Goal: Task Accomplishment & Management: Use online tool/utility

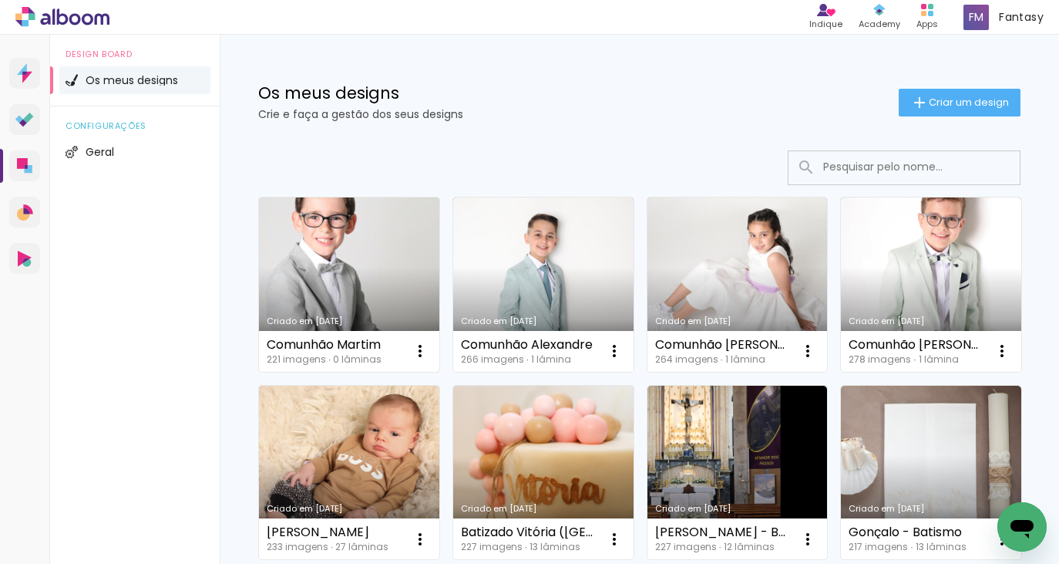
click at [321, 244] on link "Criado em [DATE]" at bounding box center [349, 284] width 180 height 174
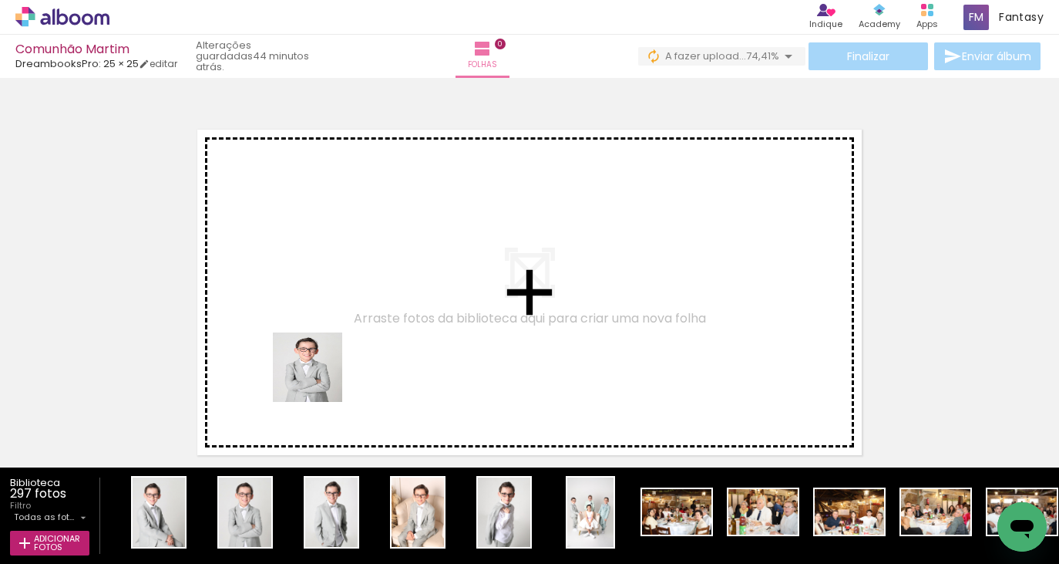
drag, startPoint x: 247, startPoint y: 508, endPoint x: 327, endPoint y: 361, distance: 167.3
click at [327, 361] on quentale-workspace at bounding box center [529, 282] width 1059 height 564
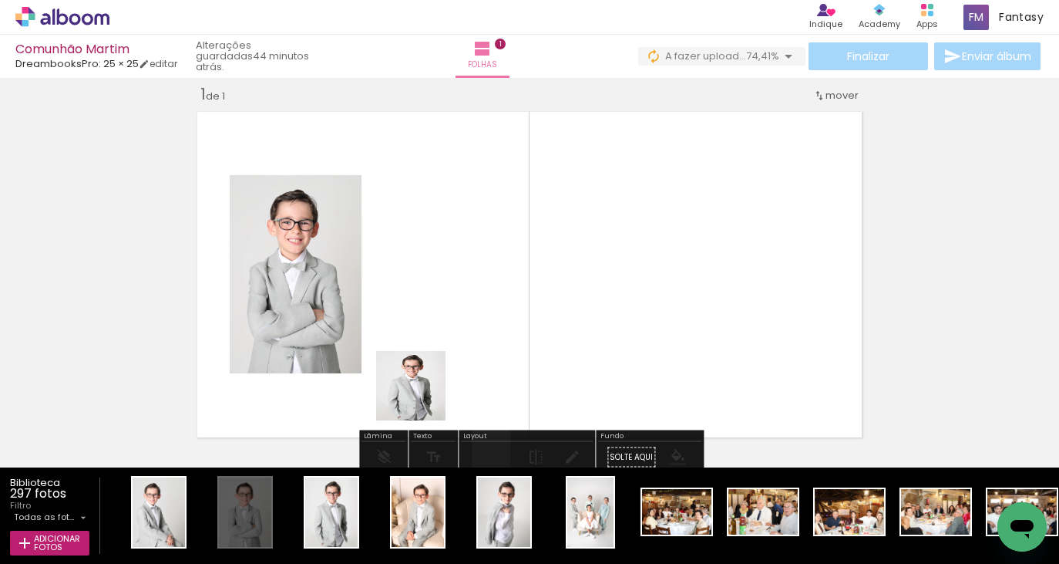
scroll to position [19, 0]
drag, startPoint x: 422, startPoint y: 397, endPoint x: 427, endPoint y: 389, distance: 9.0
click at [427, 389] on quentale-workspace at bounding box center [529, 282] width 1059 height 564
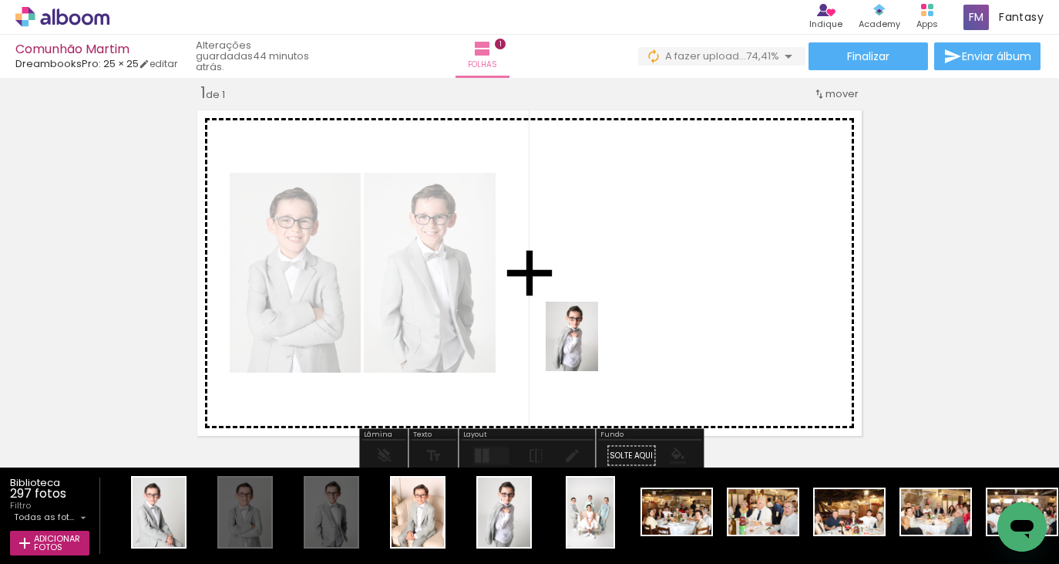
drag, startPoint x: 499, startPoint y: 509, endPoint x: 594, endPoint y: 347, distance: 188.0
click at [592, 348] on quentale-workspace at bounding box center [529, 282] width 1059 height 564
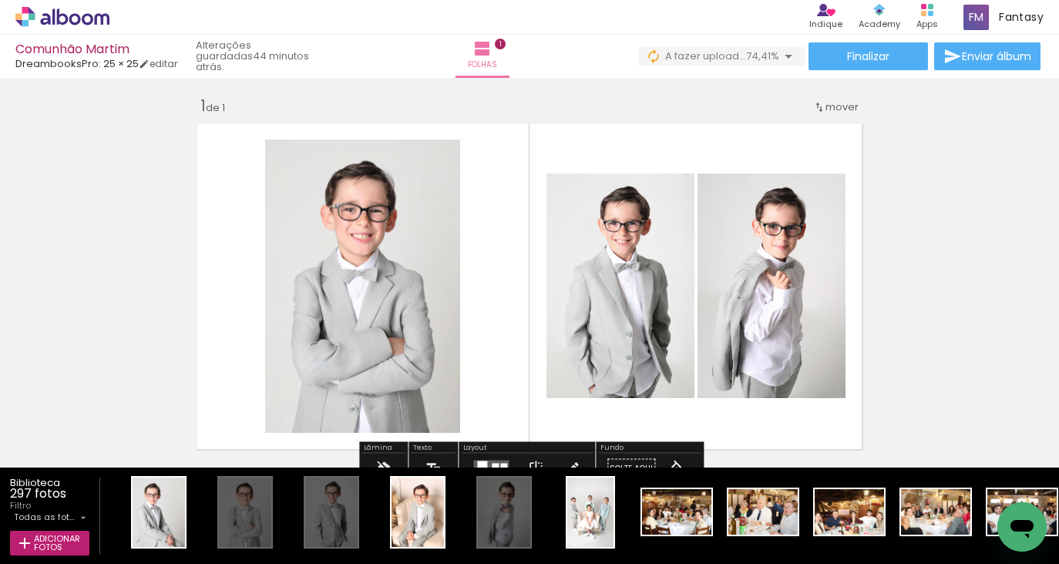
scroll to position [8, 0]
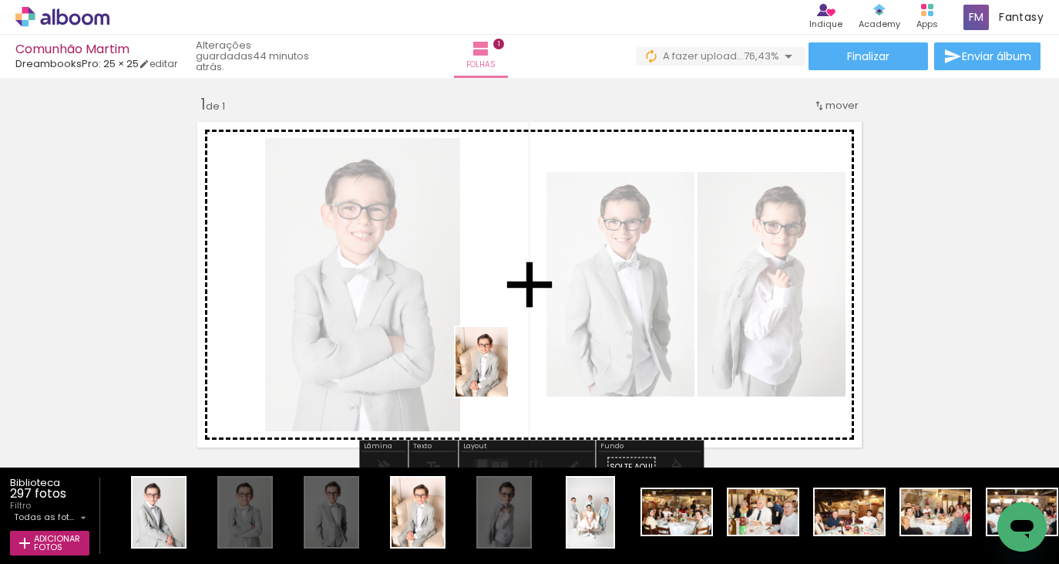
drag, startPoint x: 424, startPoint y: 531, endPoint x: 504, endPoint y: 372, distance: 178.6
click at [504, 372] on quentale-workspace at bounding box center [529, 282] width 1059 height 564
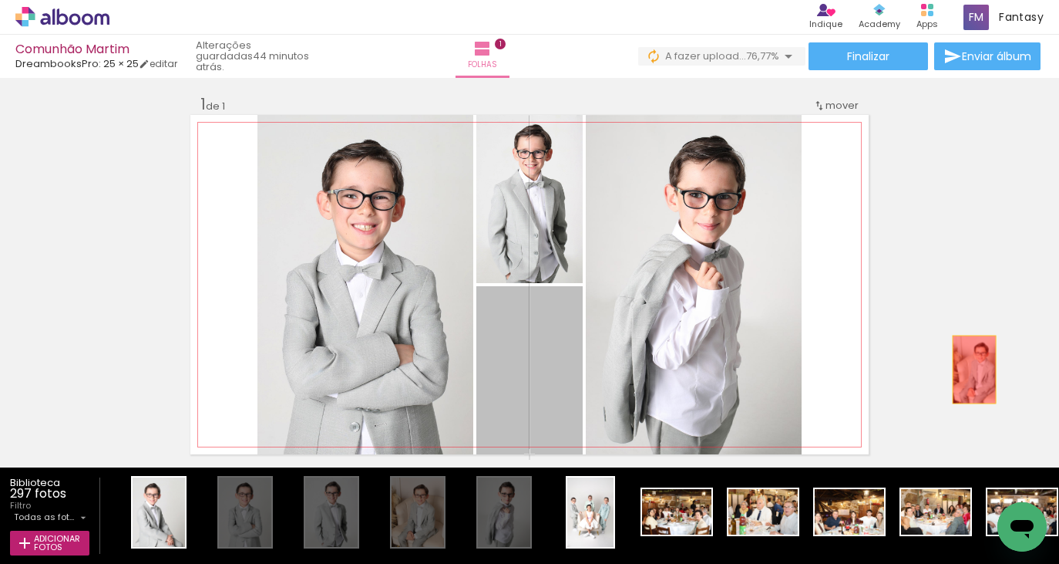
drag, startPoint x: 513, startPoint y: 374, endPoint x: 976, endPoint y: 369, distance: 463.4
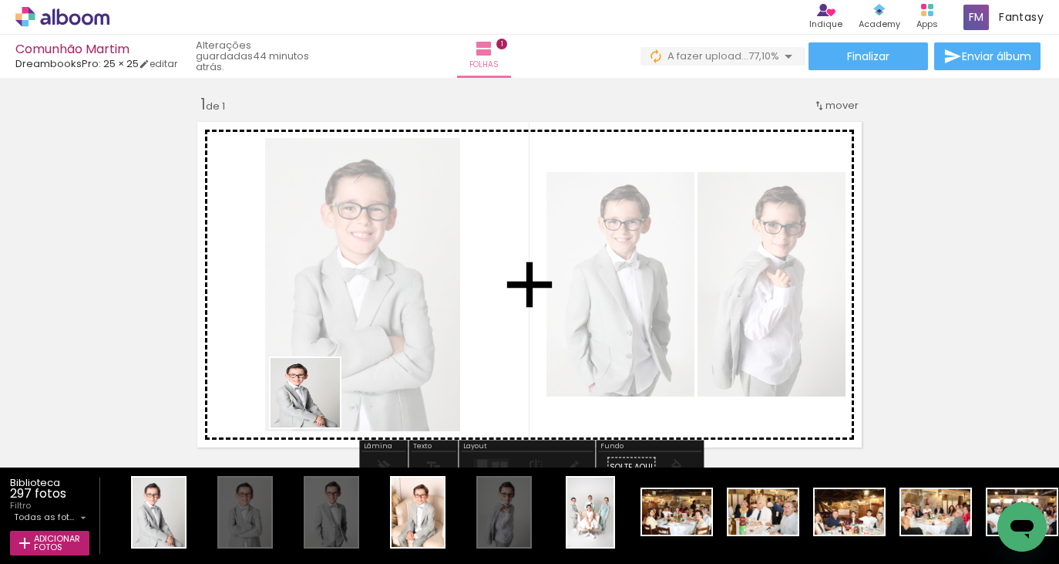
drag, startPoint x: 205, startPoint y: 476, endPoint x: 337, endPoint y: 392, distance: 155.9
click at [337, 392] on quentale-workspace at bounding box center [529, 282] width 1059 height 564
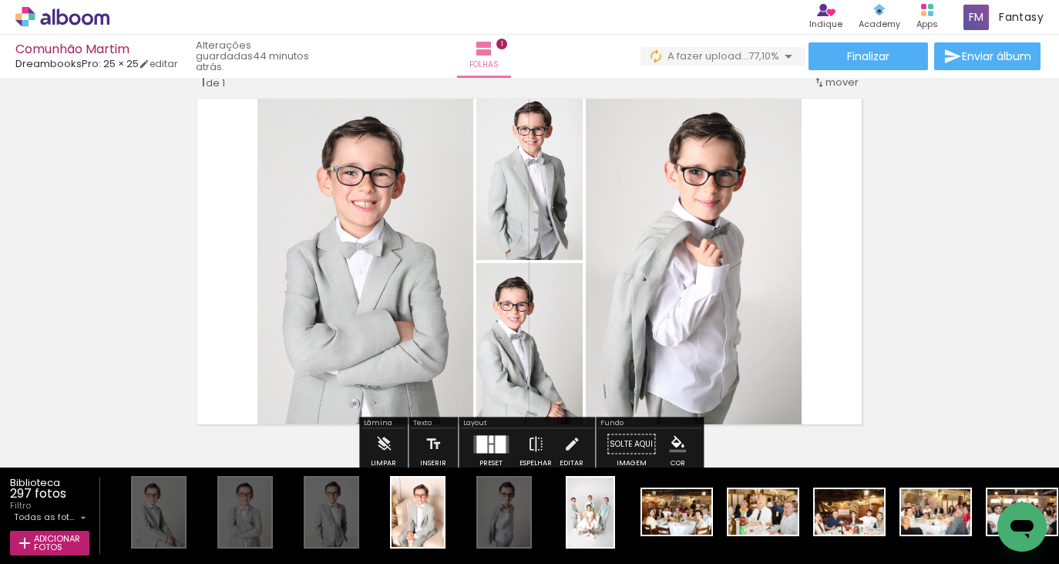
scroll to position [43, 0]
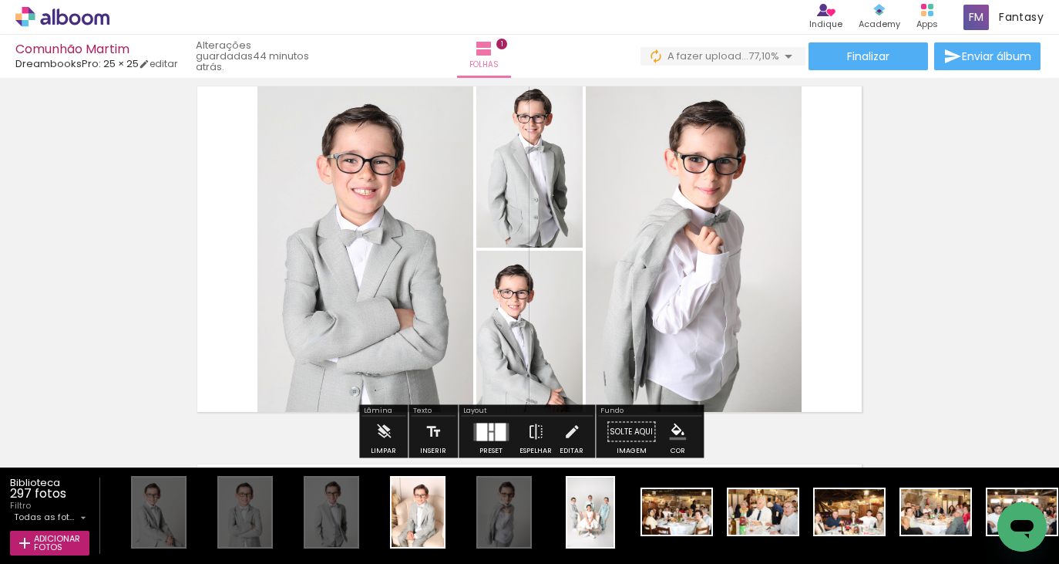
click at [480, 436] on div at bounding box center [481, 431] width 11 height 18
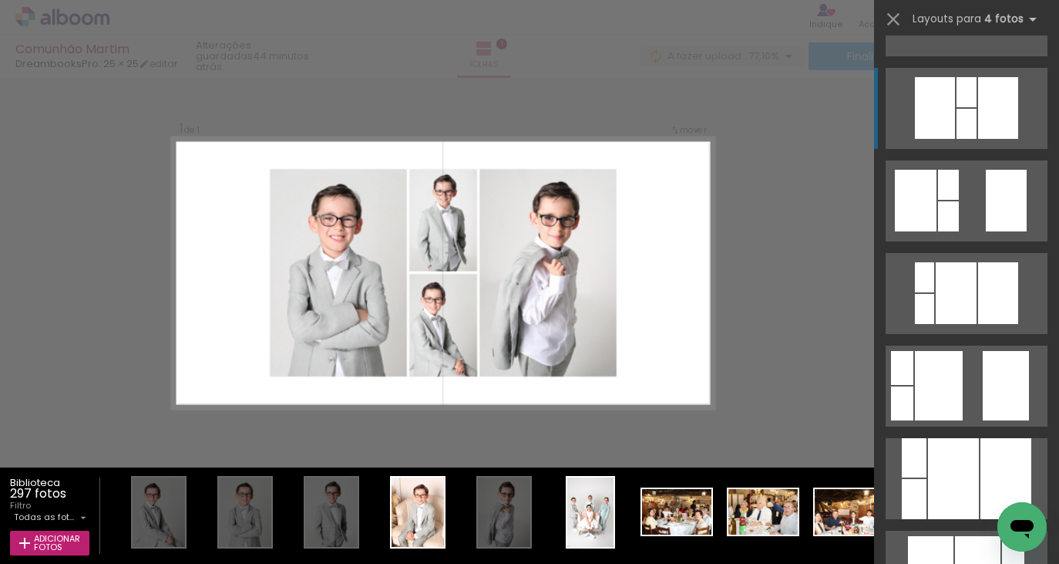
scroll to position [509, 0]
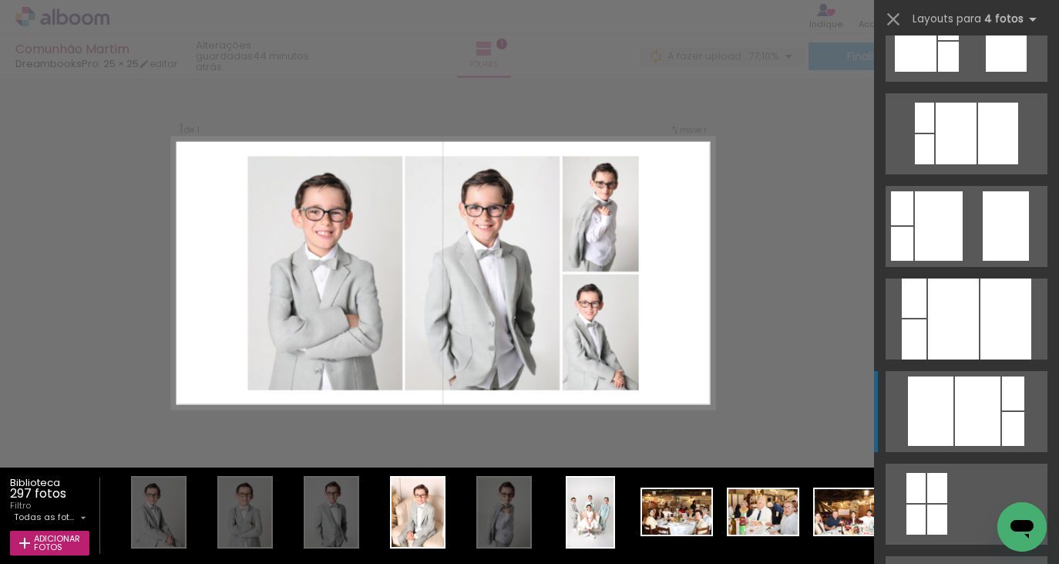
click at [989, 392] on div at bounding box center [977, 410] width 45 height 69
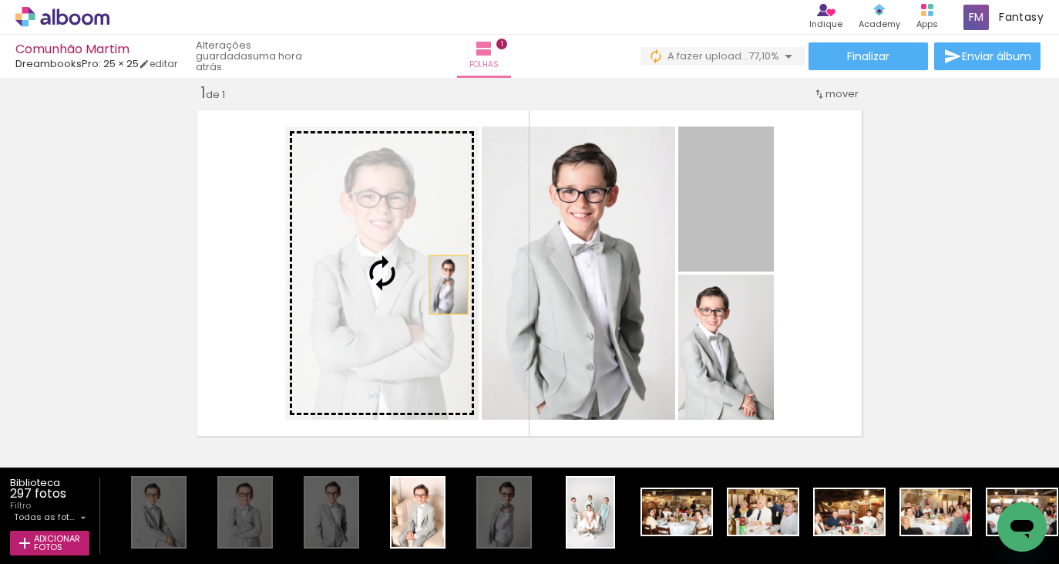
drag, startPoint x: 731, startPoint y: 231, endPoint x: 452, endPoint y: 284, distance: 284.1
click at [0, 0] on slot at bounding box center [0, 0] width 0 height 0
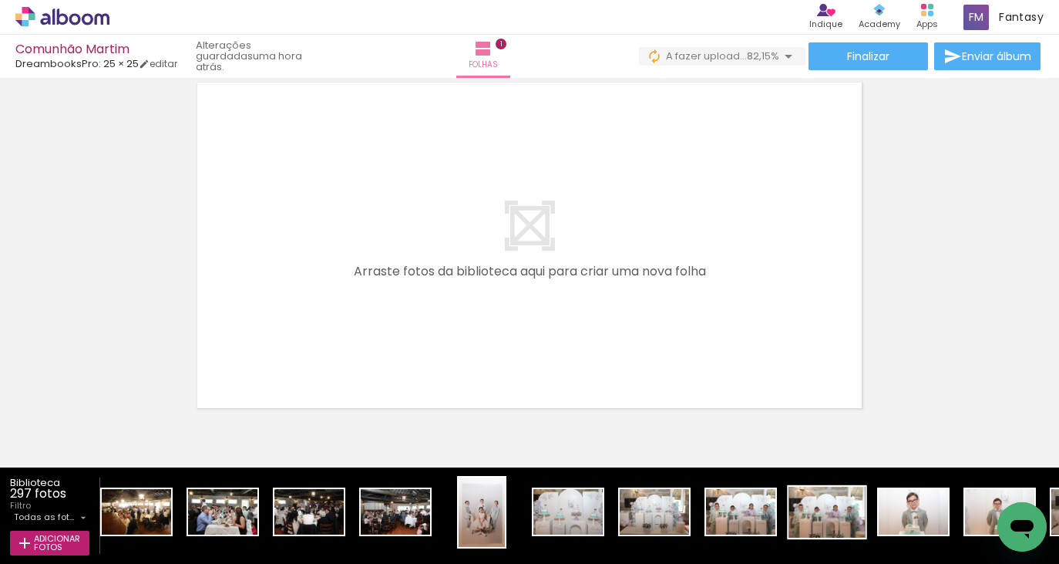
scroll to position [0, 7468]
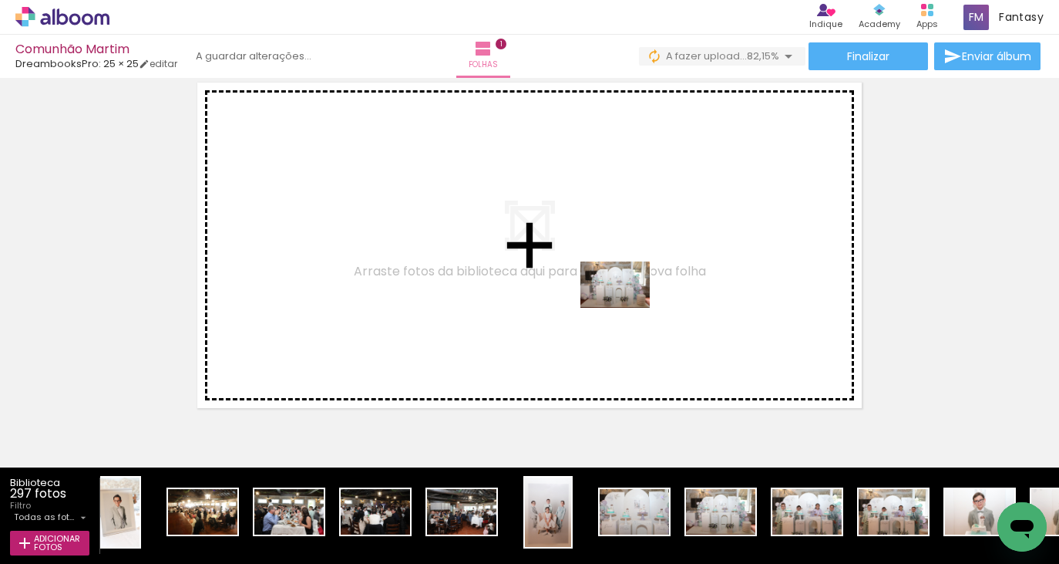
drag, startPoint x: 739, startPoint y: 519, endPoint x: 627, endPoint y: 308, distance: 239.4
click at [627, 308] on quentale-workspace at bounding box center [529, 282] width 1059 height 564
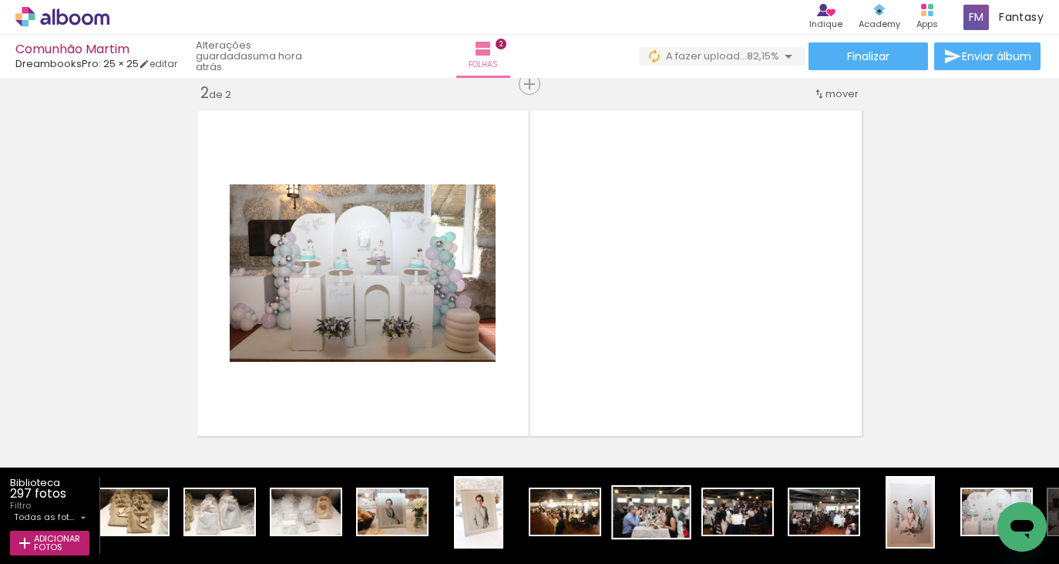
scroll to position [0, 7091]
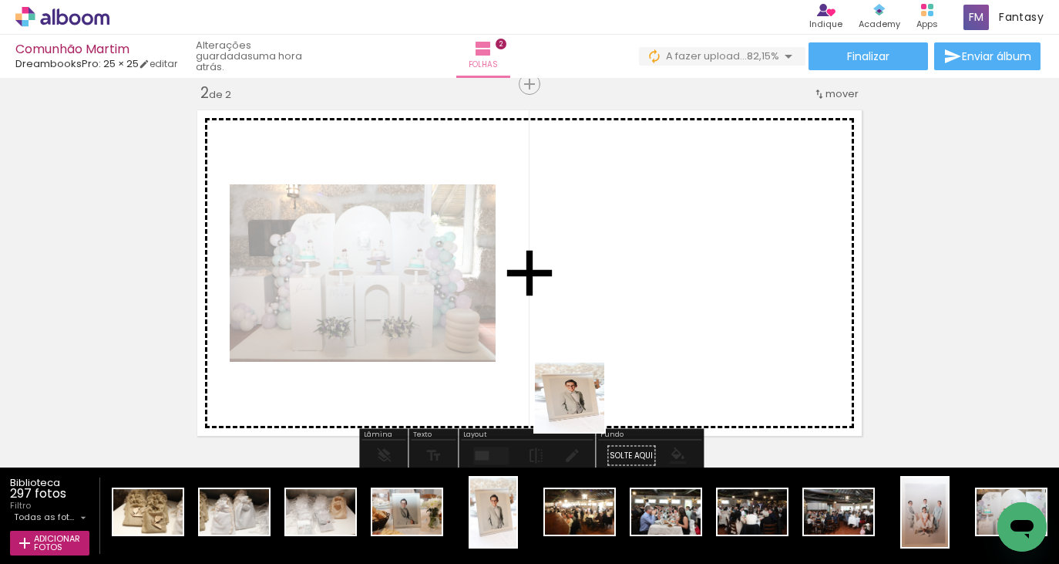
drag, startPoint x: 501, startPoint y: 506, endPoint x: 457, endPoint y: 489, distance: 47.1
click at [601, 381] on quentale-workspace at bounding box center [529, 282] width 1059 height 564
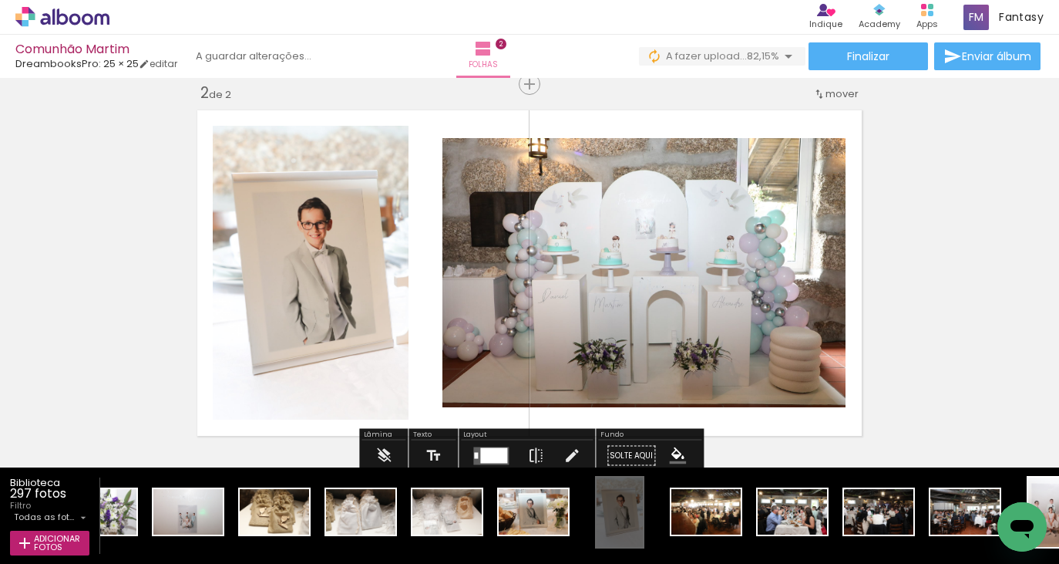
scroll to position [0, 6918]
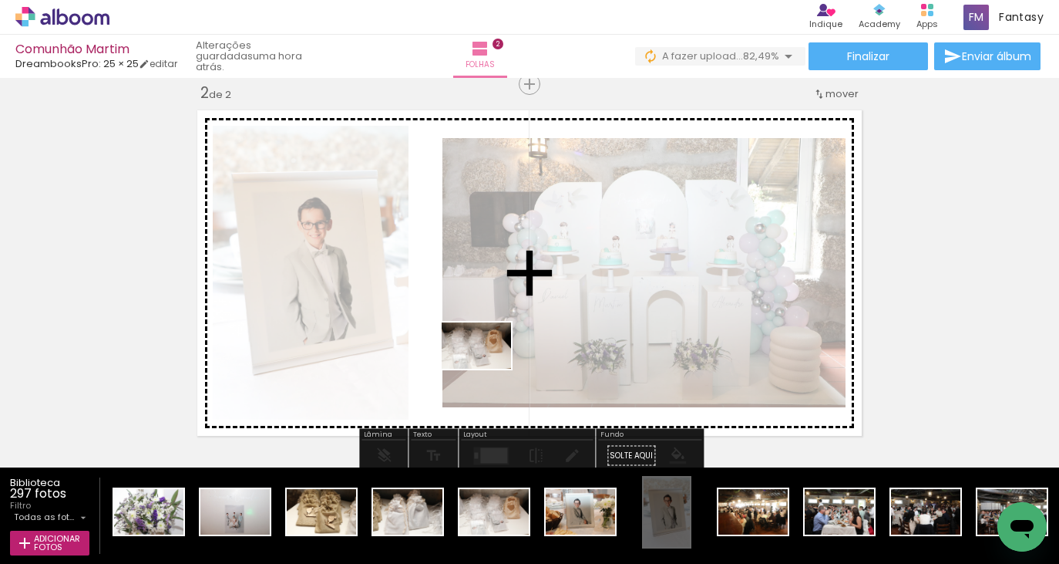
drag, startPoint x: 486, startPoint y: 510, endPoint x: 488, endPoint y: 369, distance: 141.1
click at [488, 369] on quentale-workspace at bounding box center [529, 282] width 1059 height 564
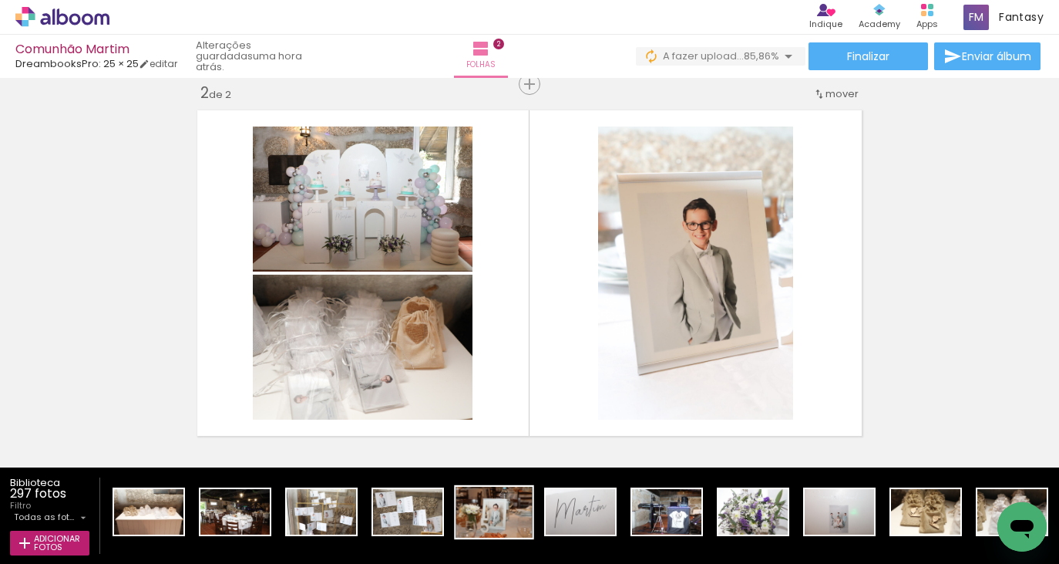
scroll to position [0, 6319]
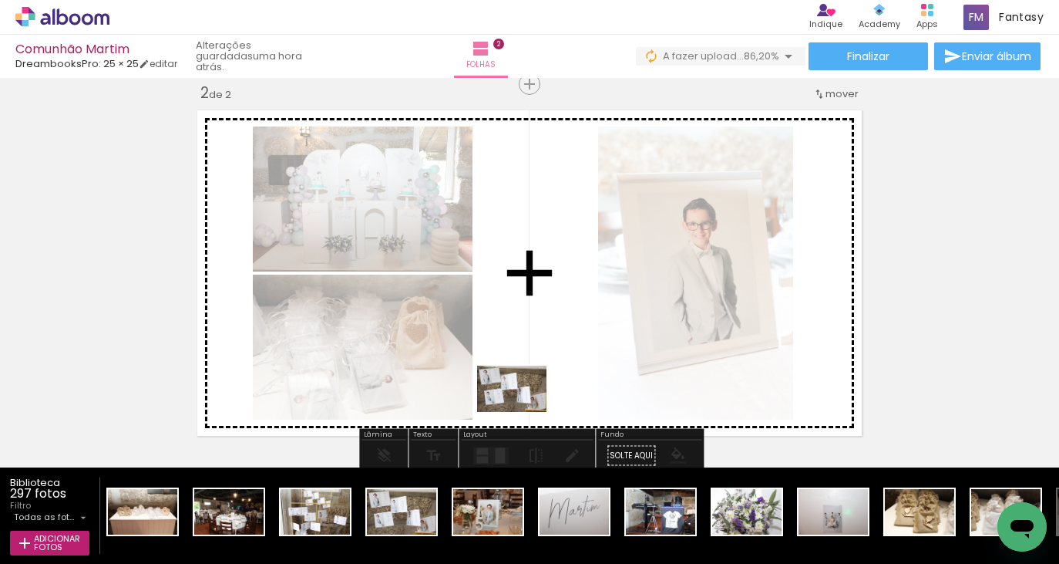
drag, startPoint x: 387, startPoint y: 533, endPoint x: 523, endPoint y: 412, distance: 182.4
click at [523, 412] on quentale-workspace at bounding box center [529, 282] width 1059 height 564
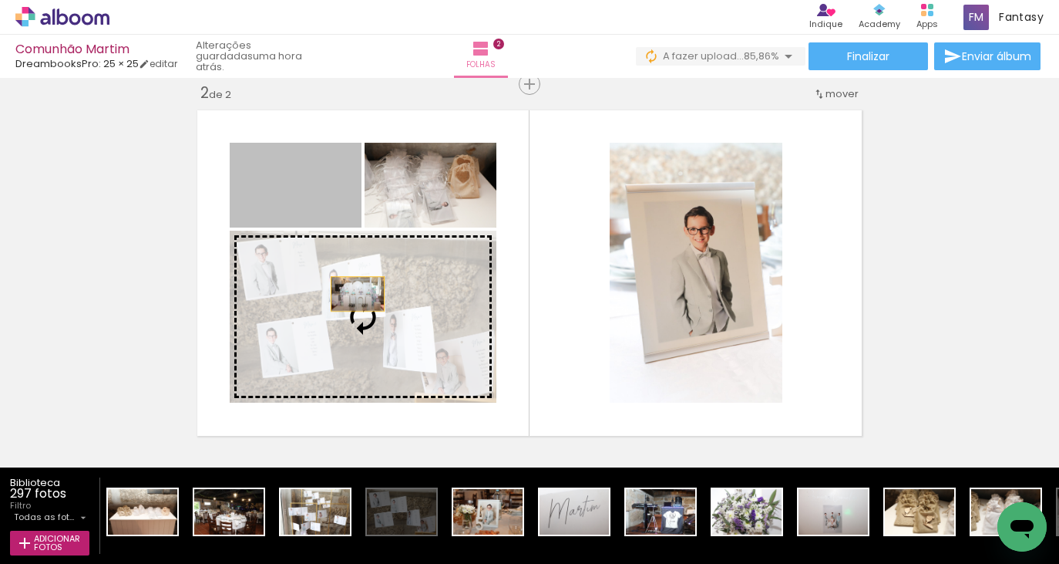
drag, startPoint x: 335, startPoint y: 191, endPoint x: 358, endPoint y: 294, distance: 105.7
click at [0, 0] on slot at bounding box center [0, 0] width 0 height 0
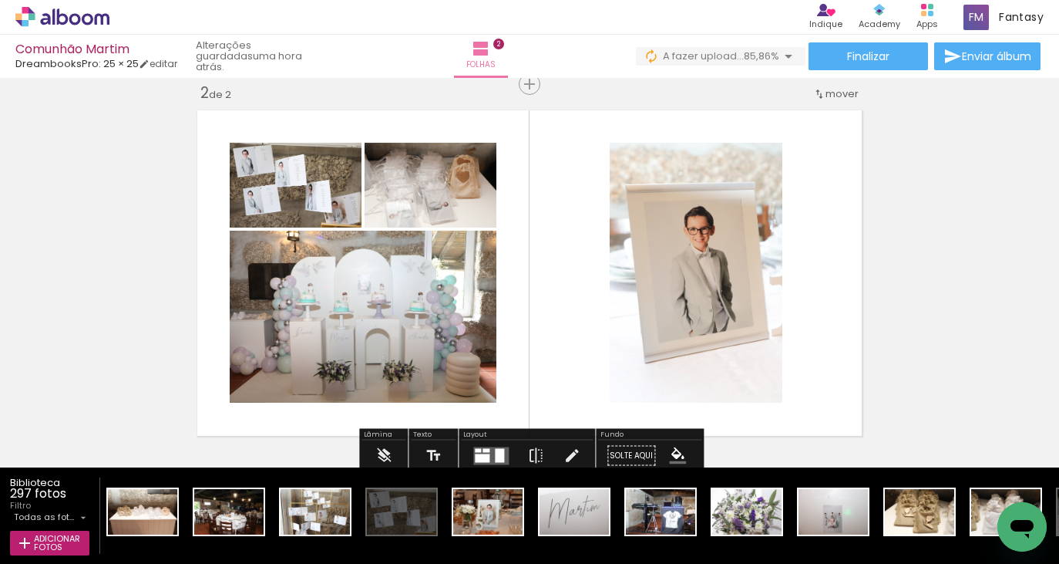
click at [497, 450] on div at bounding box center [499, 455] width 9 height 14
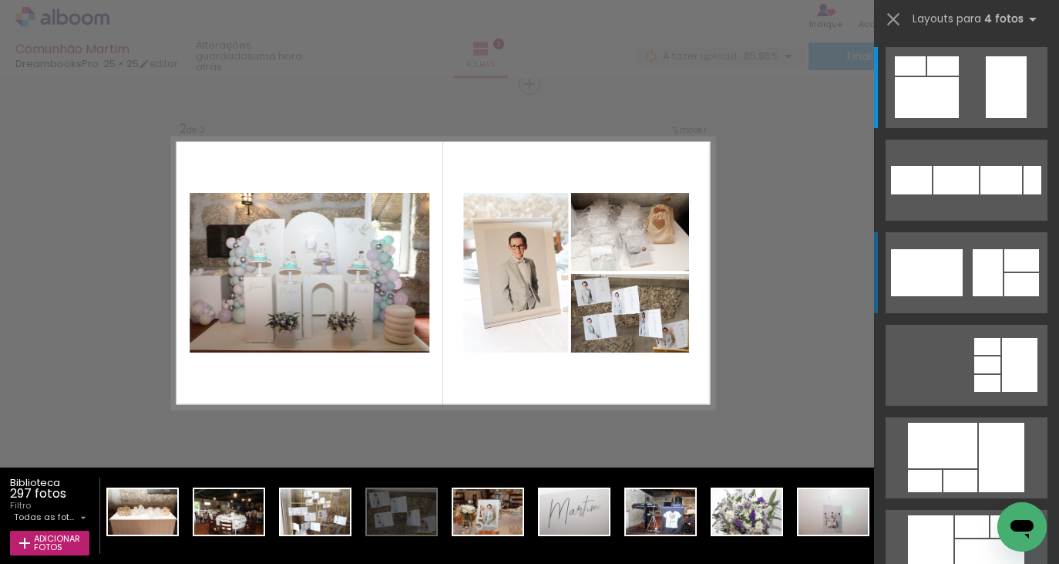
scroll to position [23, 0]
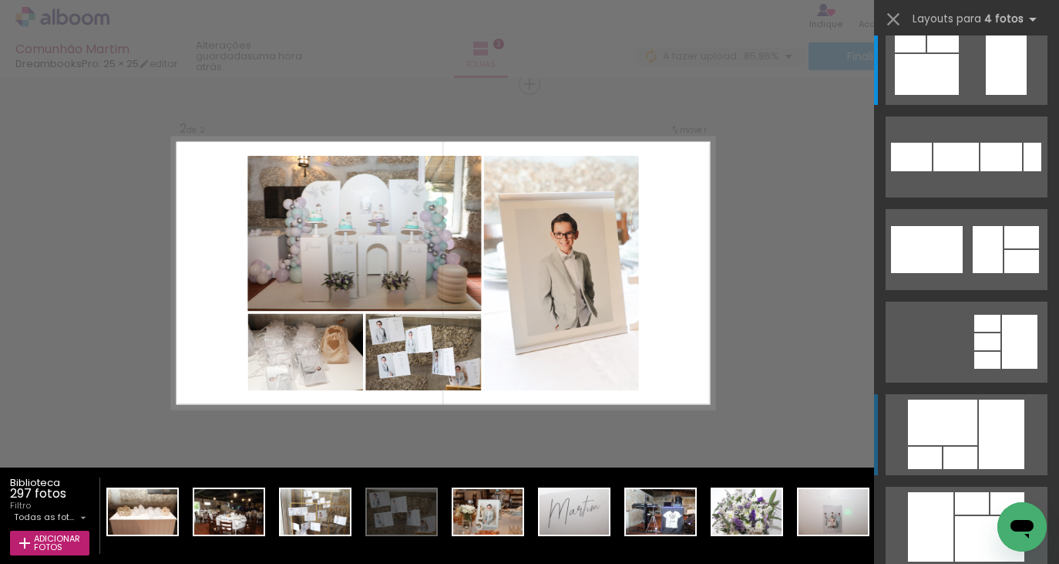
click at [955, 443] on div at bounding box center [942, 421] width 69 height 45
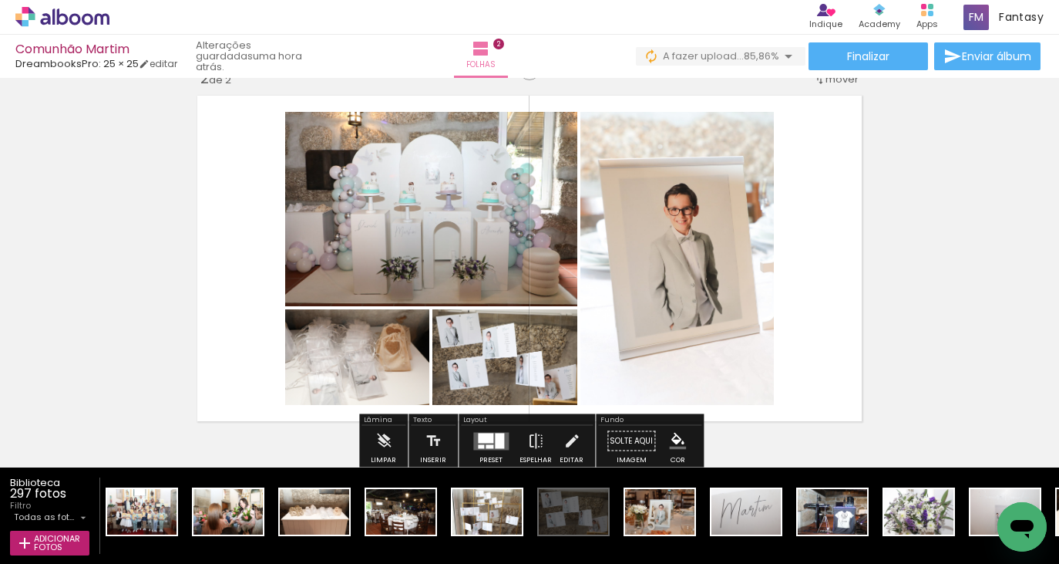
scroll to position [0, 6144]
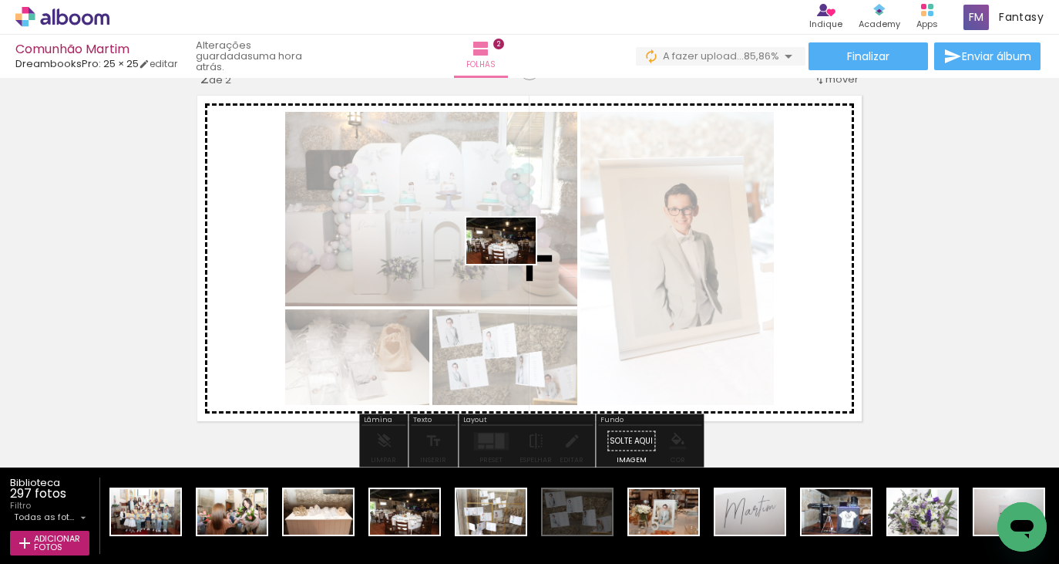
drag, startPoint x: 427, startPoint y: 529, endPoint x: 697, endPoint y: 290, distance: 360.4
click at [697, 290] on quentale-workspace at bounding box center [529, 282] width 1059 height 564
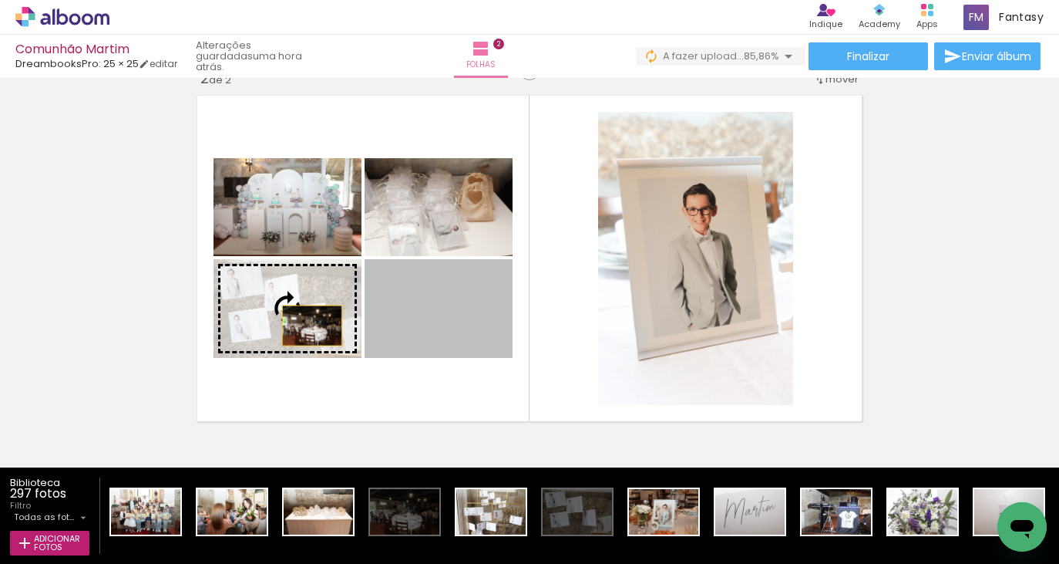
drag, startPoint x: 454, startPoint y: 336, endPoint x: 312, endPoint y: 325, distance: 142.3
click at [0, 0] on slot at bounding box center [0, 0] width 0 height 0
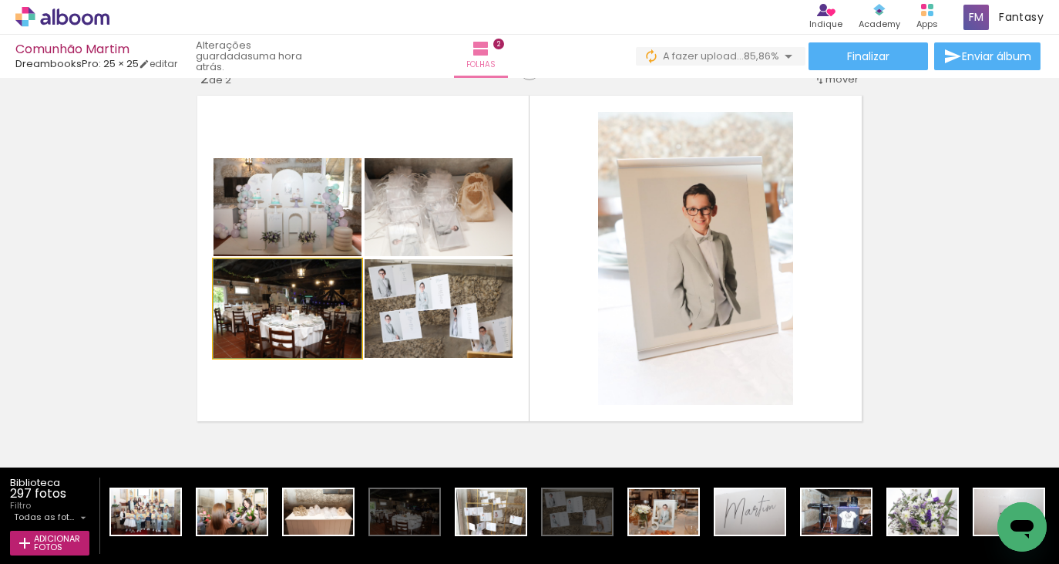
drag, startPoint x: 253, startPoint y: 277, endPoint x: 135, endPoint y: 278, distance: 118.0
type paper-slider "100"
click at [135, 278] on div "Inserir folha 1 de 2 Inserir folha 2 de 2" at bounding box center [529, 239] width 1059 height 1134
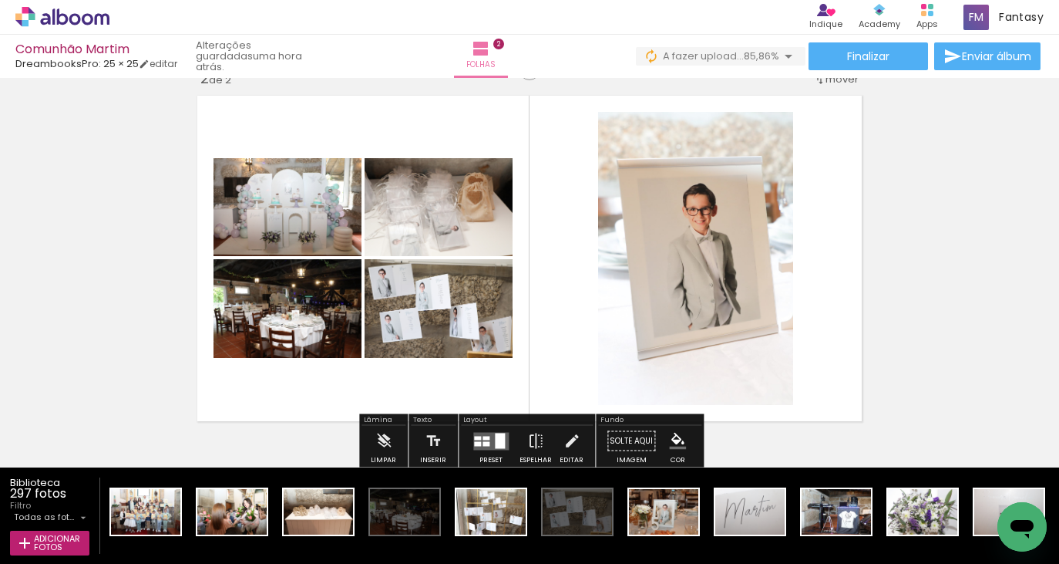
click at [489, 452] on div at bounding box center [491, 441] width 42 height 31
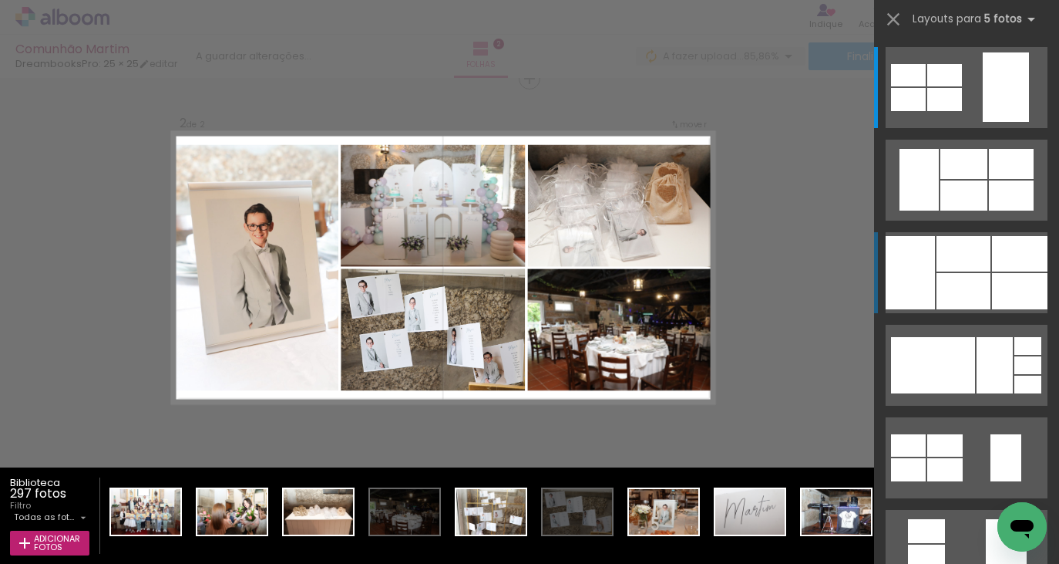
scroll to position [397, 0]
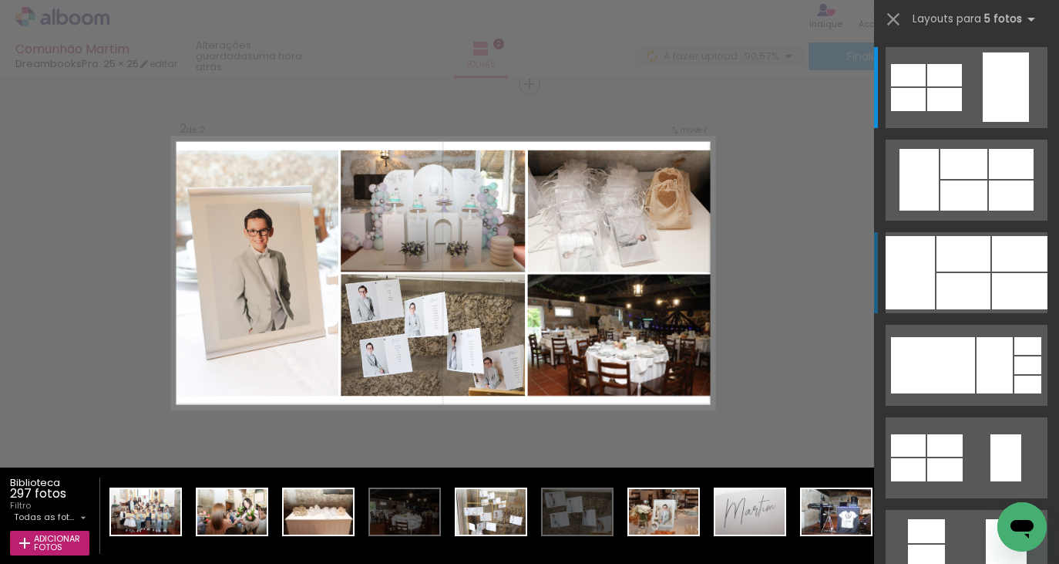
click at [974, 276] on div at bounding box center [964, 291] width 54 height 36
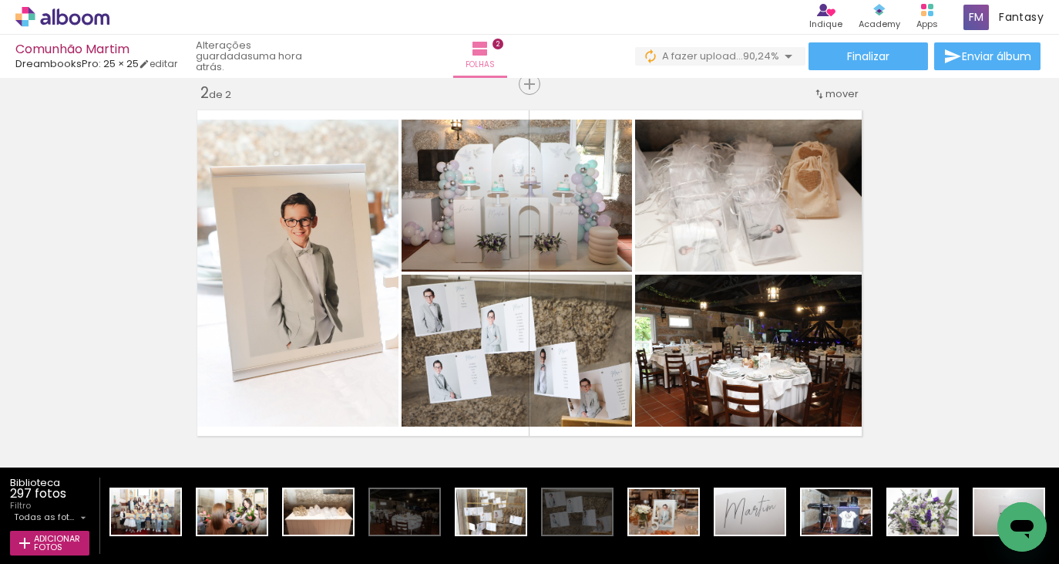
scroll to position [0, 0]
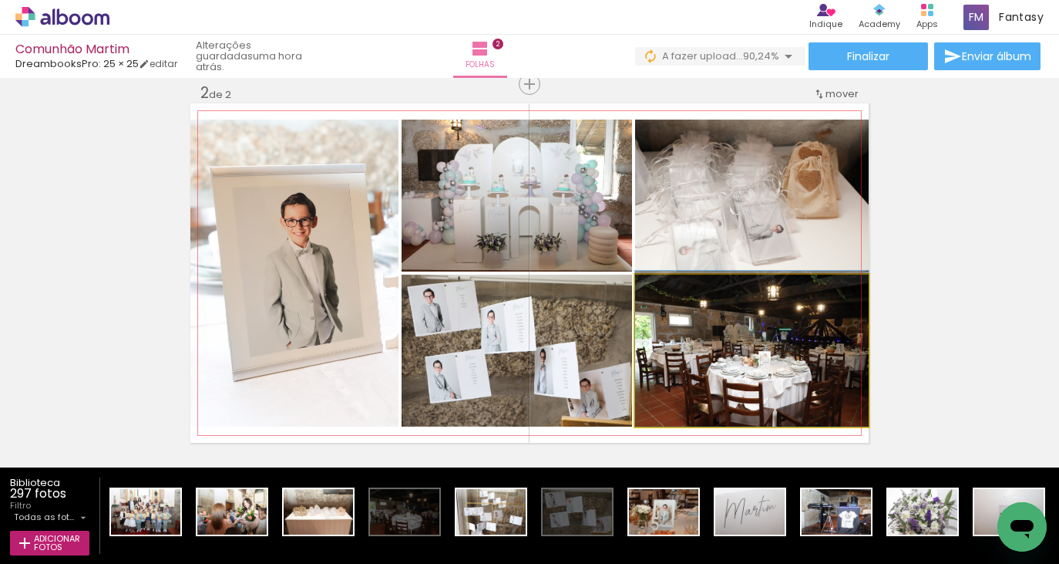
drag, startPoint x: 792, startPoint y: 375, endPoint x: 780, endPoint y: 241, distance: 135.4
click at [0, 0] on slot at bounding box center [0, 0] width 0 height 0
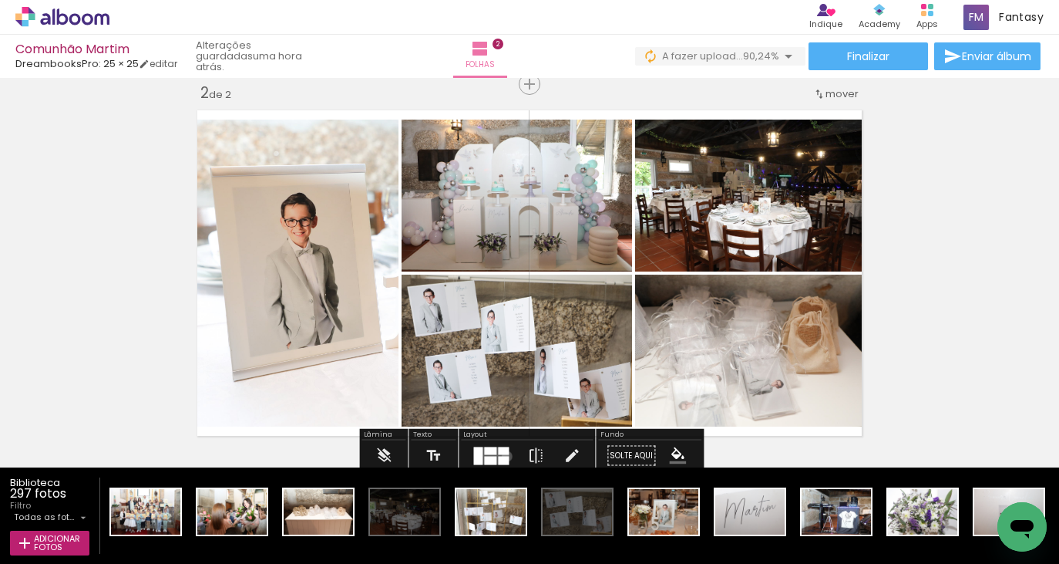
click at [503, 456] on div at bounding box center [503, 460] width 11 height 8
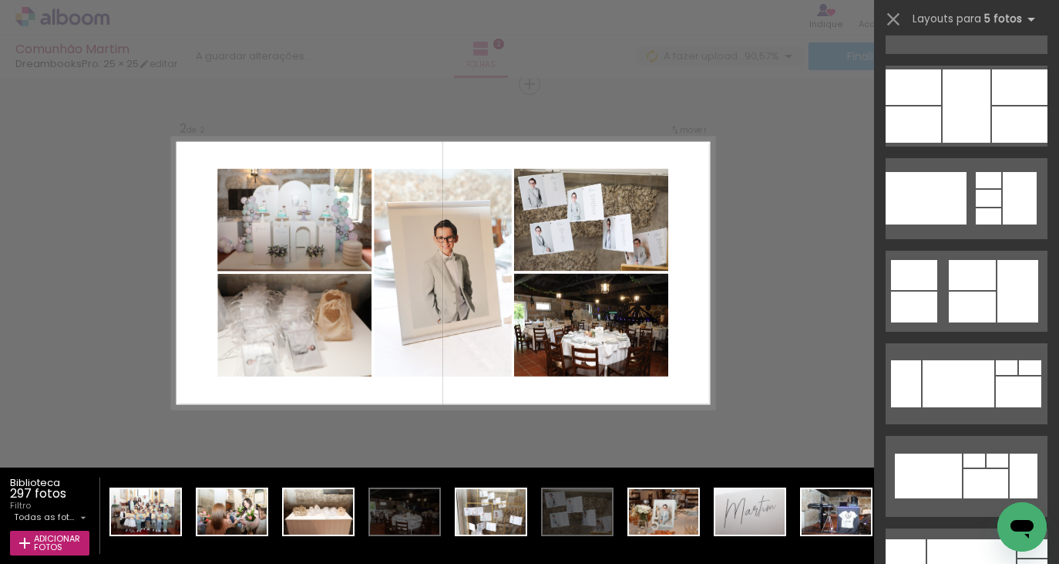
scroll to position [1284, 0]
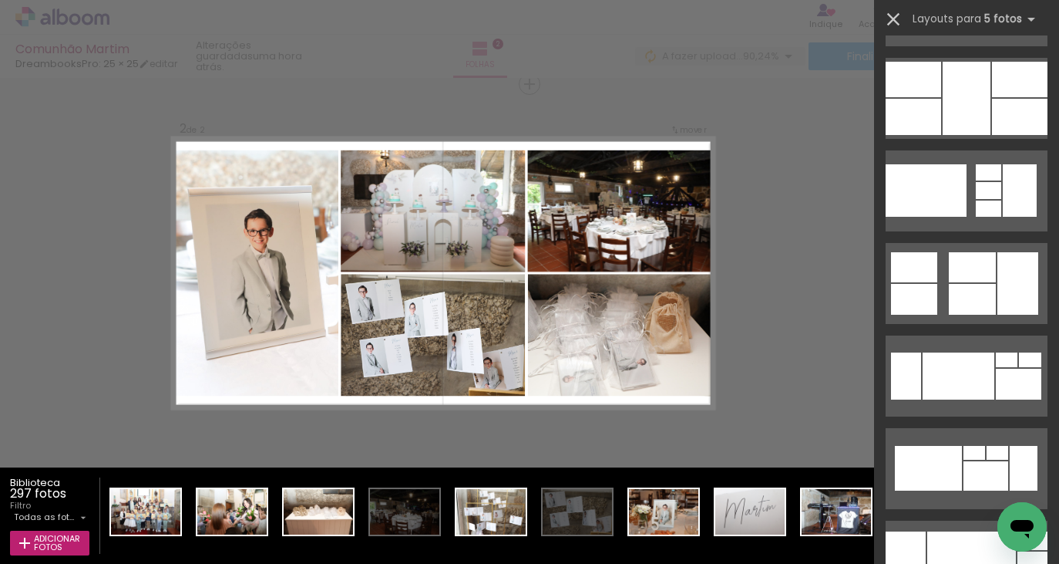
click at [892, 19] on iron-icon at bounding box center [894, 19] width 22 height 22
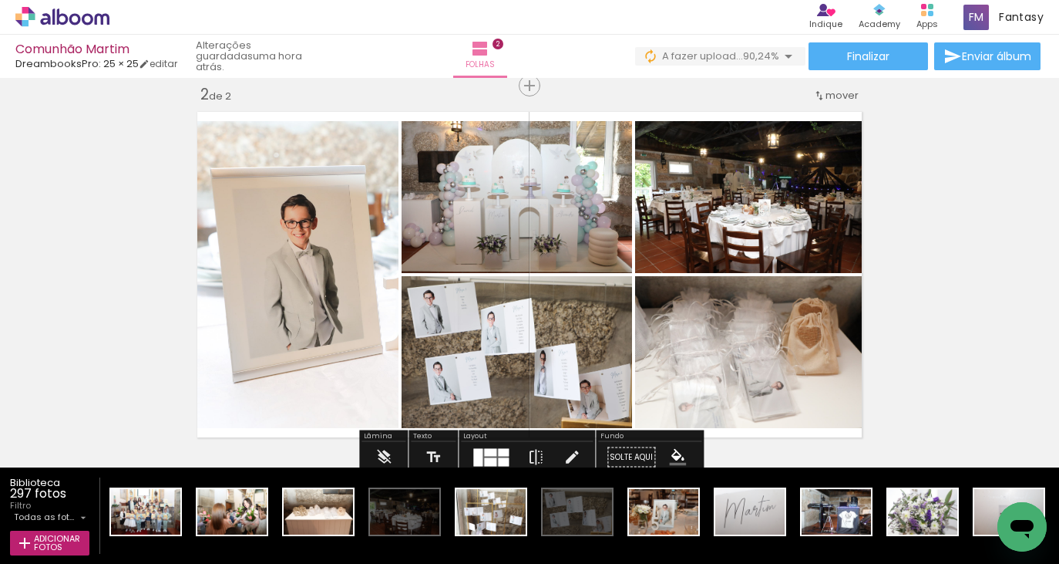
scroll to position [396, 0]
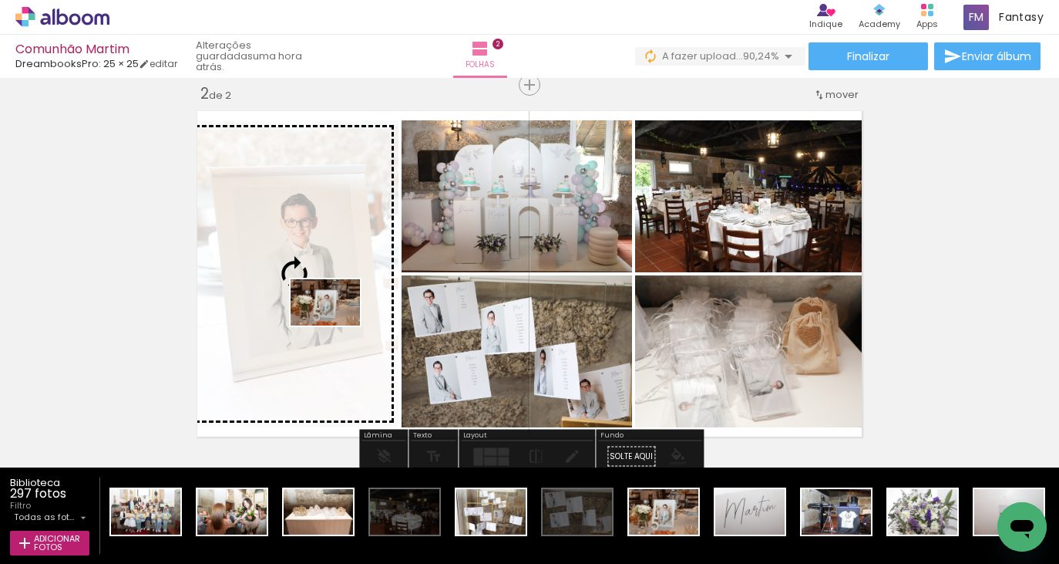
drag, startPoint x: 661, startPoint y: 526, endPoint x: 306, endPoint y: 314, distance: 413.8
click at [306, 314] on quentale-workspace at bounding box center [529, 282] width 1059 height 564
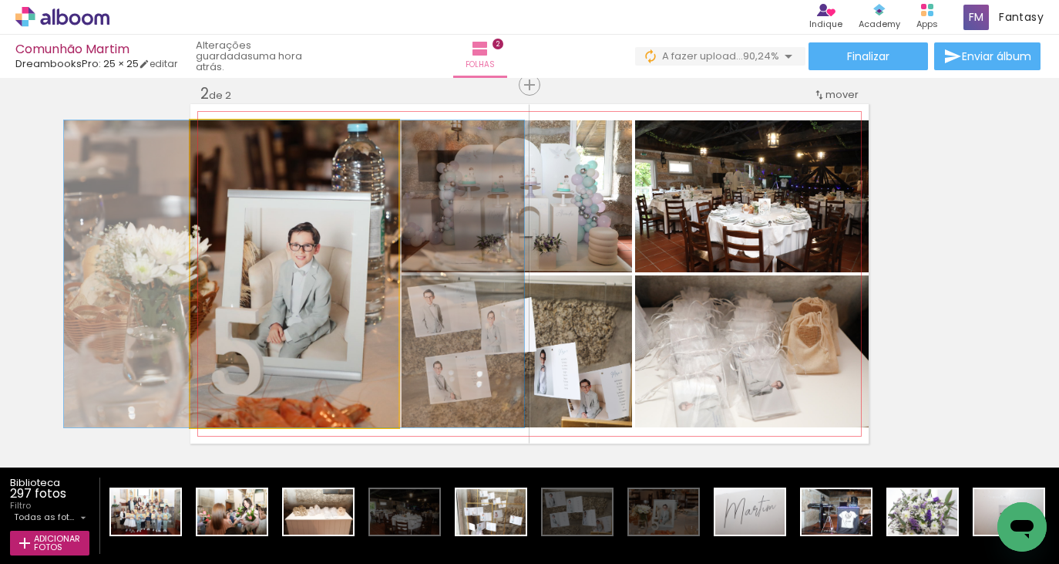
click at [313, 322] on quentale-photo at bounding box center [294, 273] width 208 height 307
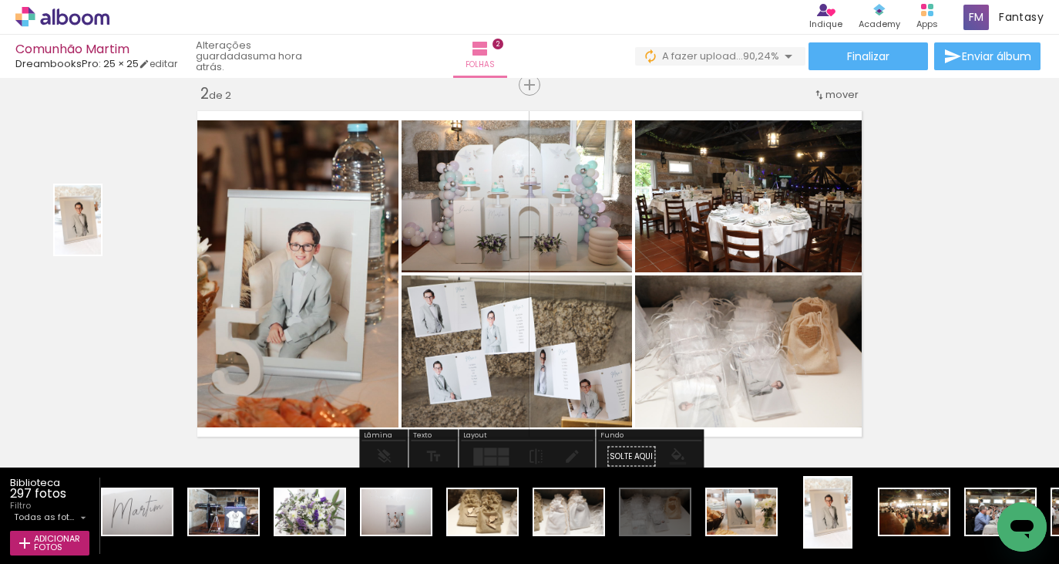
scroll to position [0, 6738]
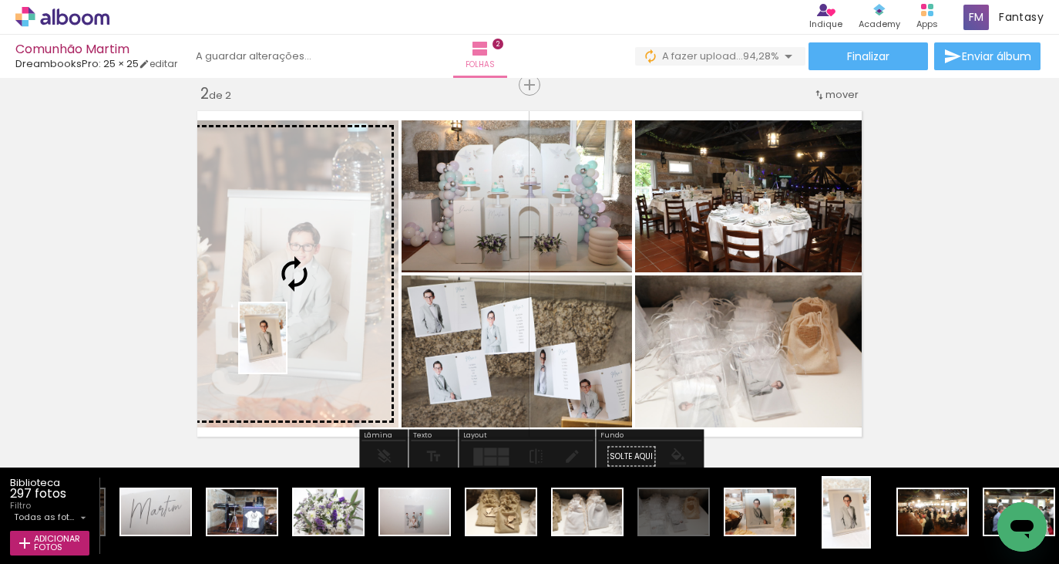
drag, startPoint x: 826, startPoint y: 524, endPoint x: 286, endPoint y: 349, distance: 567.3
click at [286, 349] on quentale-workspace at bounding box center [529, 282] width 1059 height 564
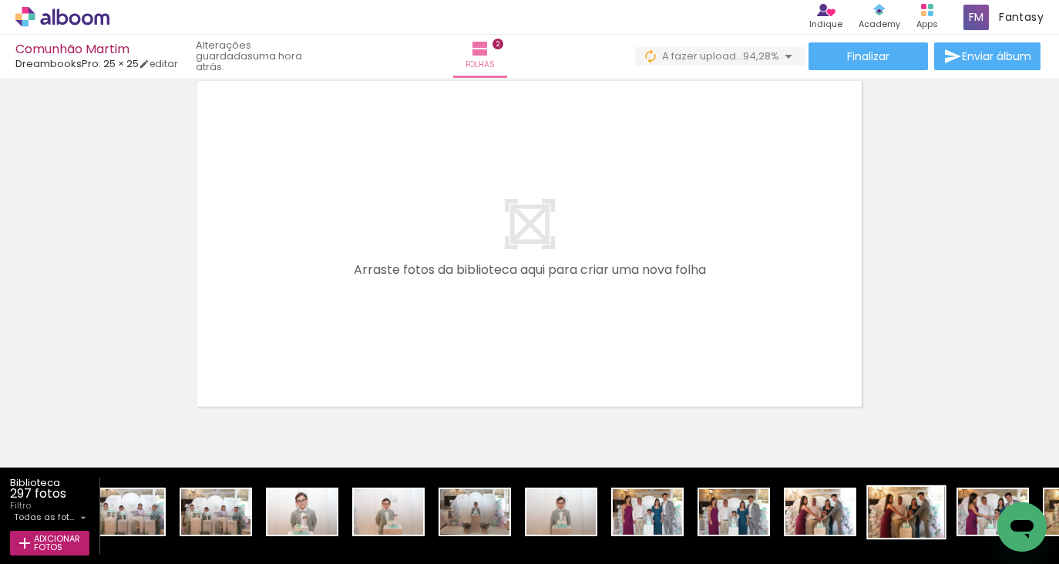
scroll to position [0, 8254]
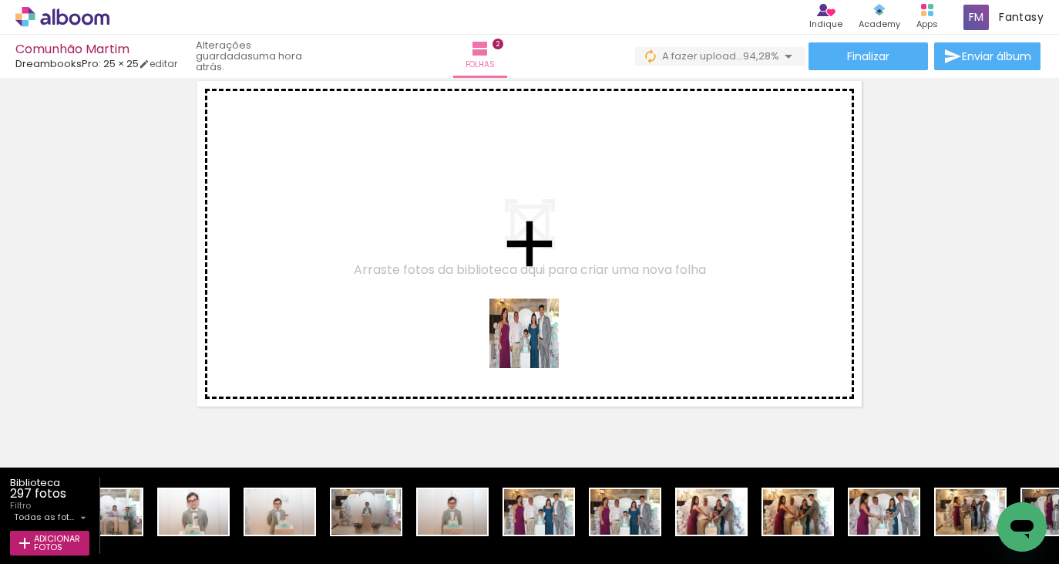
drag, startPoint x: 567, startPoint y: 495, endPoint x: 534, endPoint y: 342, distance: 157.0
click at [534, 342] on quentale-workspace at bounding box center [529, 282] width 1059 height 564
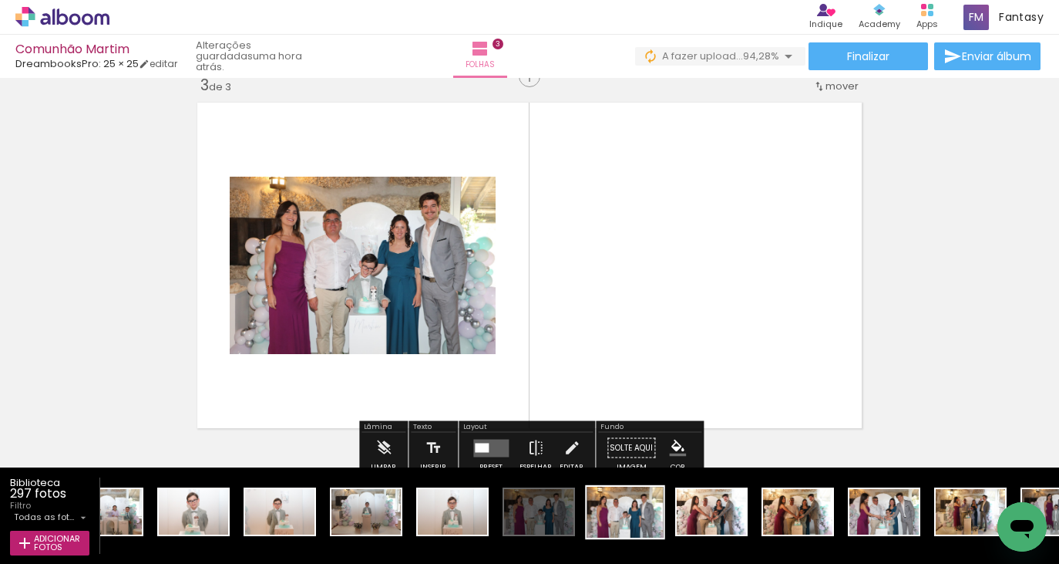
scroll to position [775, 0]
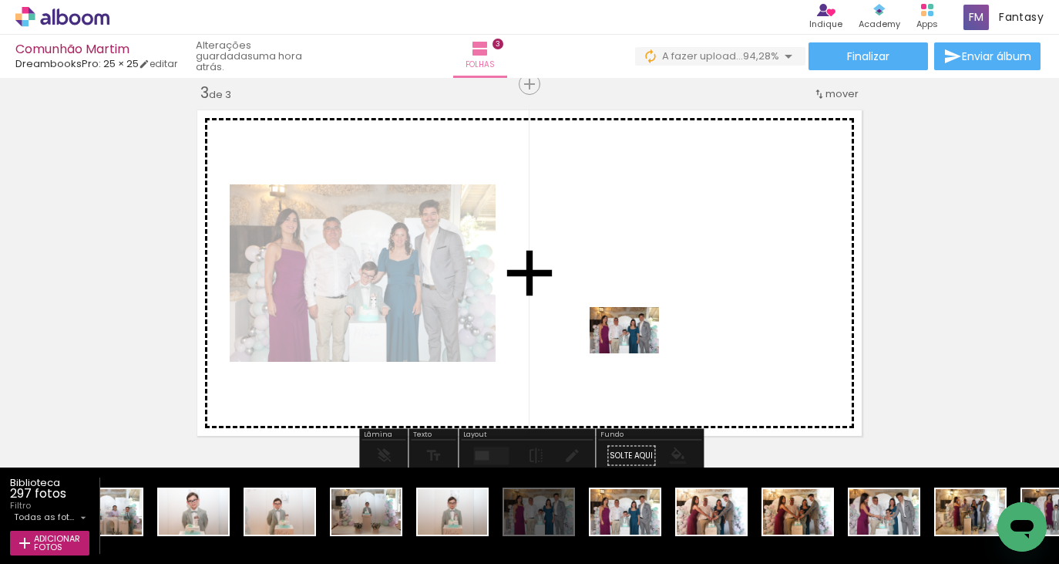
drag, startPoint x: 618, startPoint y: 537, endPoint x: 636, endPoint y: 353, distance: 185.1
click at [636, 353] on quentale-workspace at bounding box center [529, 282] width 1059 height 564
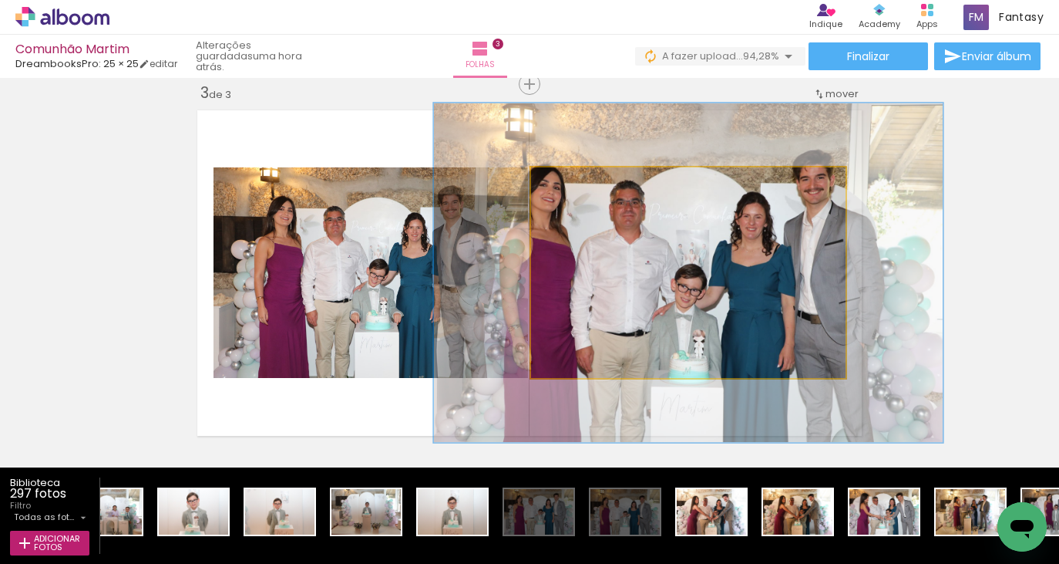
drag, startPoint x: 559, startPoint y: 183, endPoint x: 593, endPoint y: 182, distance: 33.9
click at [593, 182] on div at bounding box center [601, 183] width 25 height 25
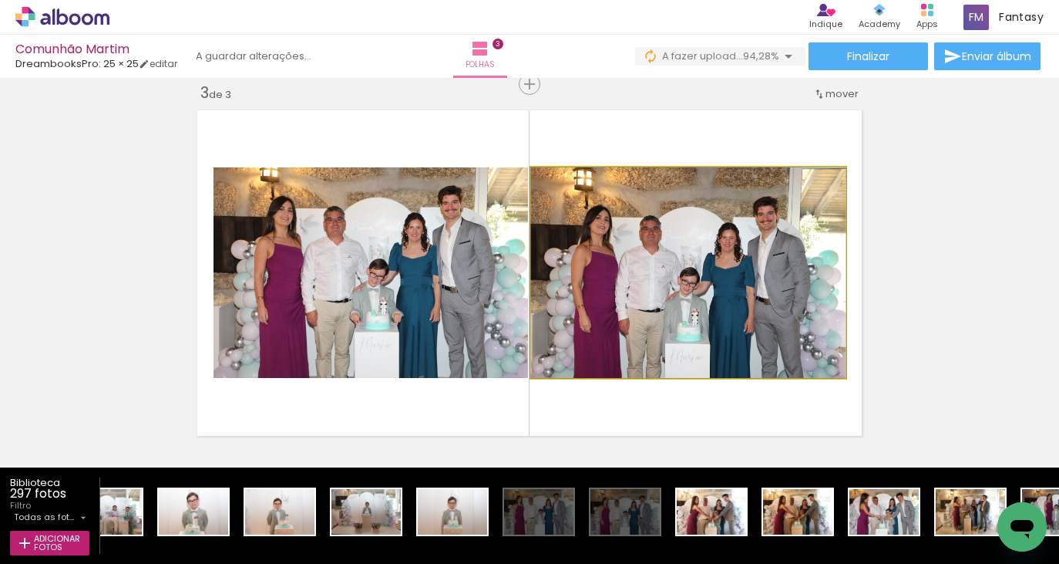
drag, startPoint x: 593, startPoint y: 182, endPoint x: 533, endPoint y: 188, distance: 59.7
type paper-slider "100"
click at [533, 188] on quentale-photo at bounding box center [688, 272] width 315 height 210
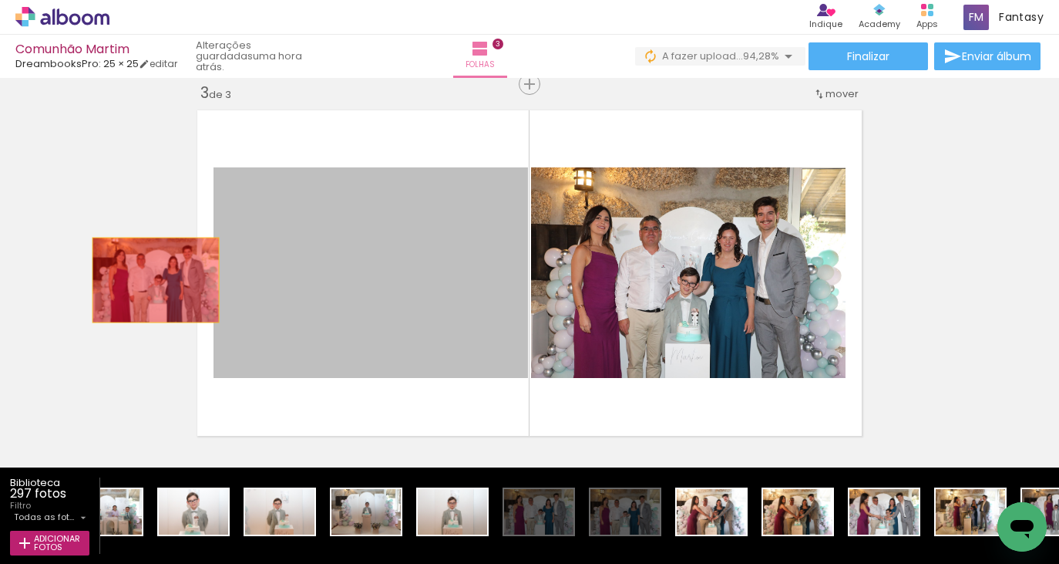
drag, startPoint x: 365, startPoint y: 274, endPoint x: 156, endPoint y: 280, distance: 209.8
click at [156, 280] on div "Inserir folha 1 de 3 Inserir folha 2 de 3 Inserir folha 3 de 3" at bounding box center [529, 64] width 1059 height 1512
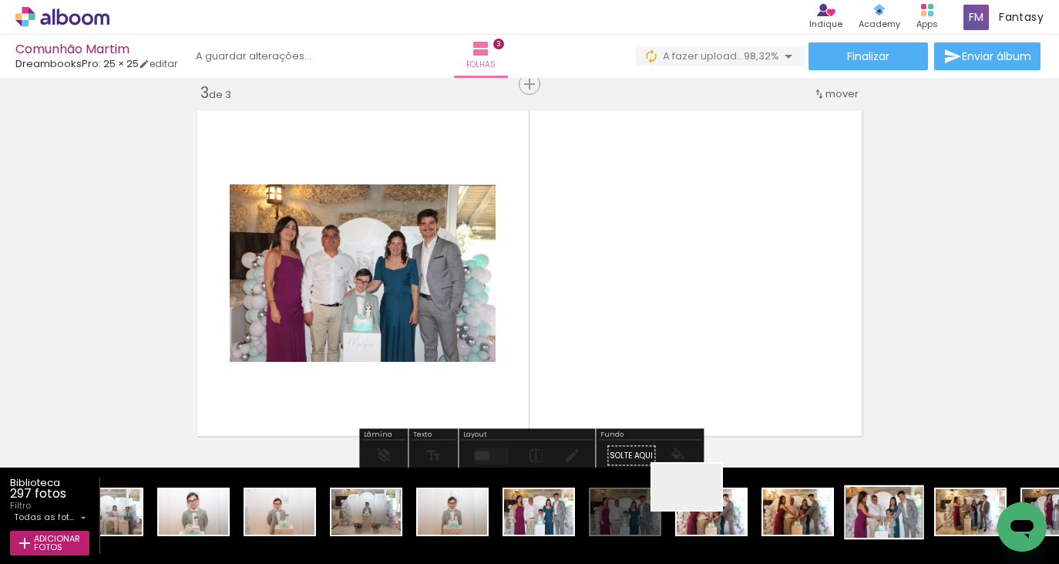
drag, startPoint x: 698, startPoint y: 510, endPoint x: 880, endPoint y: 489, distance: 183.1
click at [712, 376] on quentale-workspace at bounding box center [529, 282] width 1059 height 564
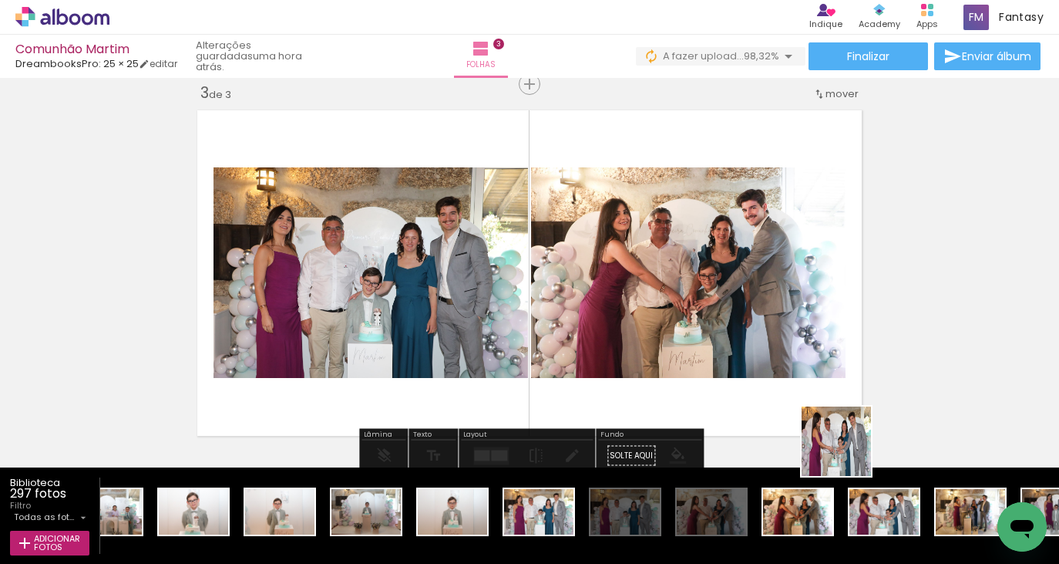
drag, startPoint x: 886, startPoint y: 503, endPoint x: 820, endPoint y: 430, distance: 98.3
click at [820, 430] on quentale-workspace at bounding box center [529, 282] width 1059 height 564
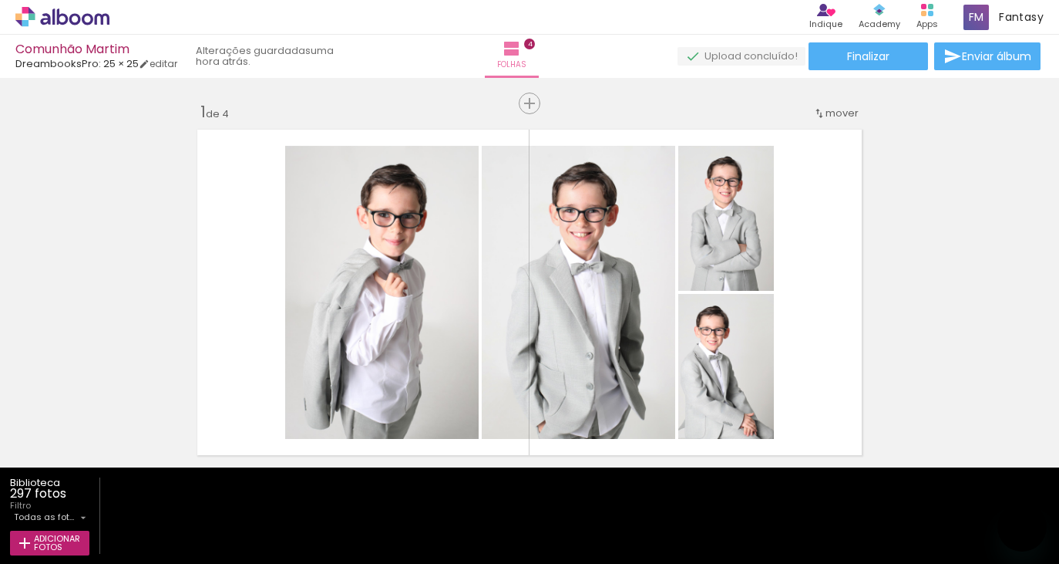
click at [496, 363] on quentale-workspace at bounding box center [529, 282] width 1059 height 564
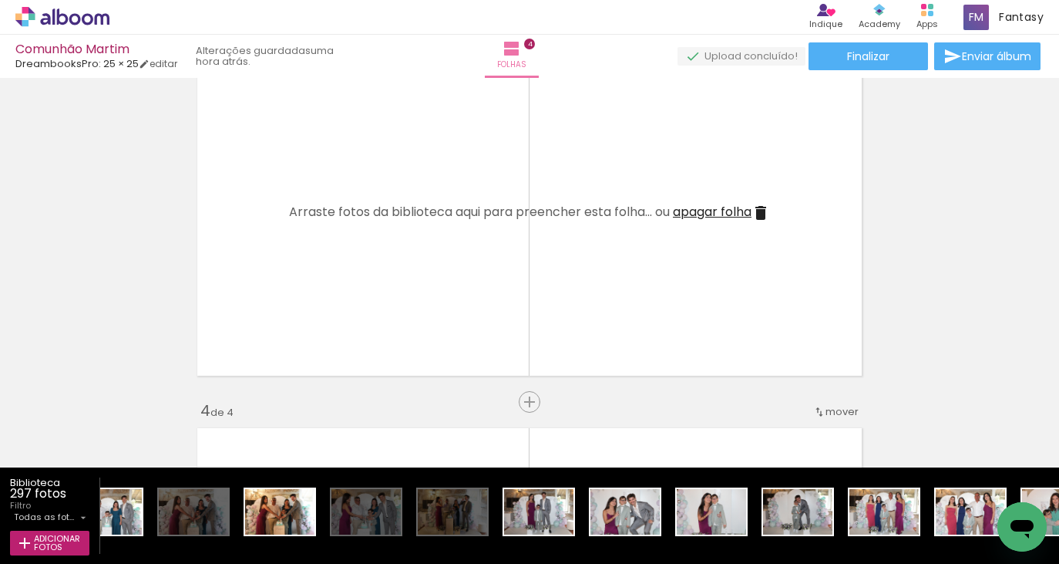
scroll to position [865, 0]
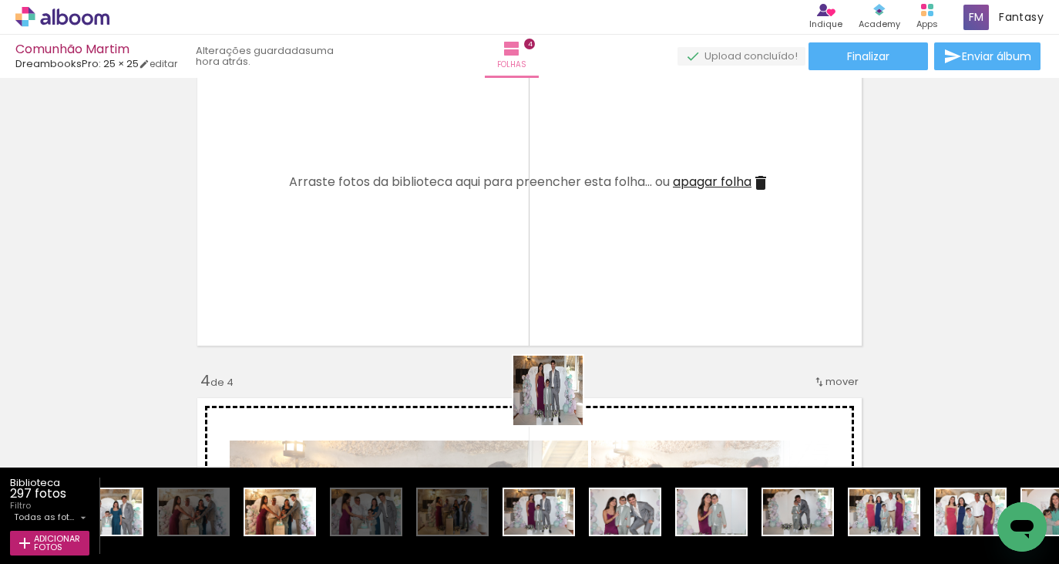
drag, startPoint x: 547, startPoint y: 501, endPoint x: 623, endPoint y: 402, distance: 124.9
click at [567, 336] on quentale-workspace at bounding box center [529, 282] width 1059 height 564
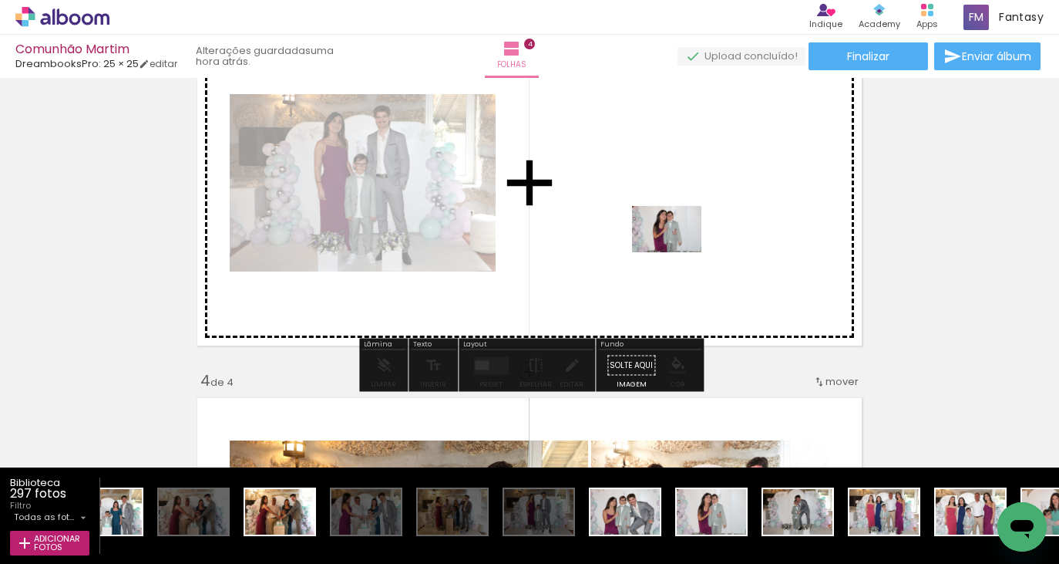
drag, startPoint x: 736, startPoint y: 510, endPoint x: 678, endPoint y: 252, distance: 263.9
click at [678, 252] on quentale-workspace at bounding box center [529, 282] width 1059 height 564
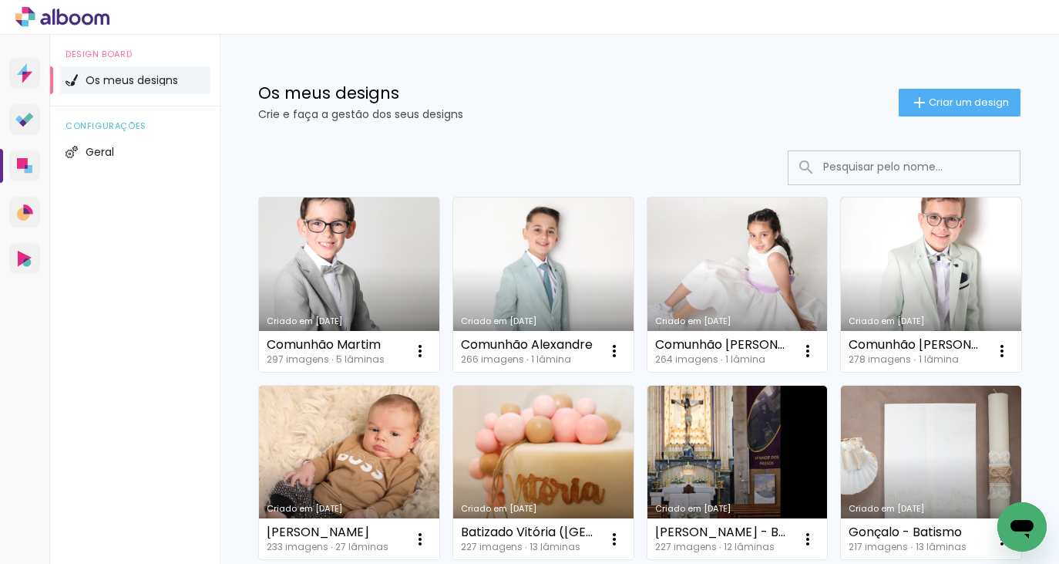
click at [574, 274] on link "Criado em [DATE]" at bounding box center [543, 284] width 180 height 174
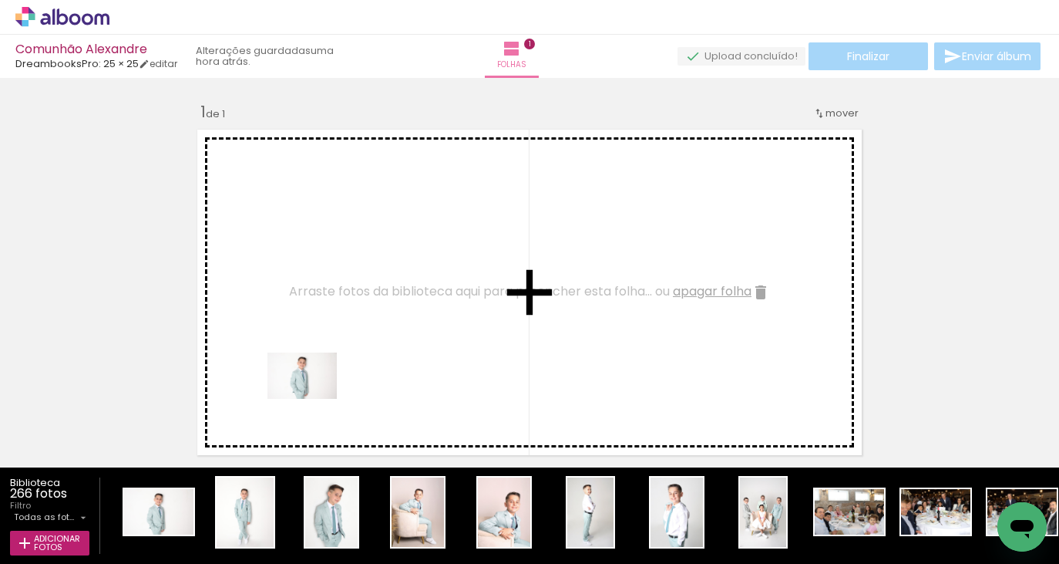
drag, startPoint x: 177, startPoint y: 522, endPoint x: 314, endPoint y: 399, distance: 183.9
click at [314, 399] on quentale-workspace at bounding box center [529, 282] width 1059 height 564
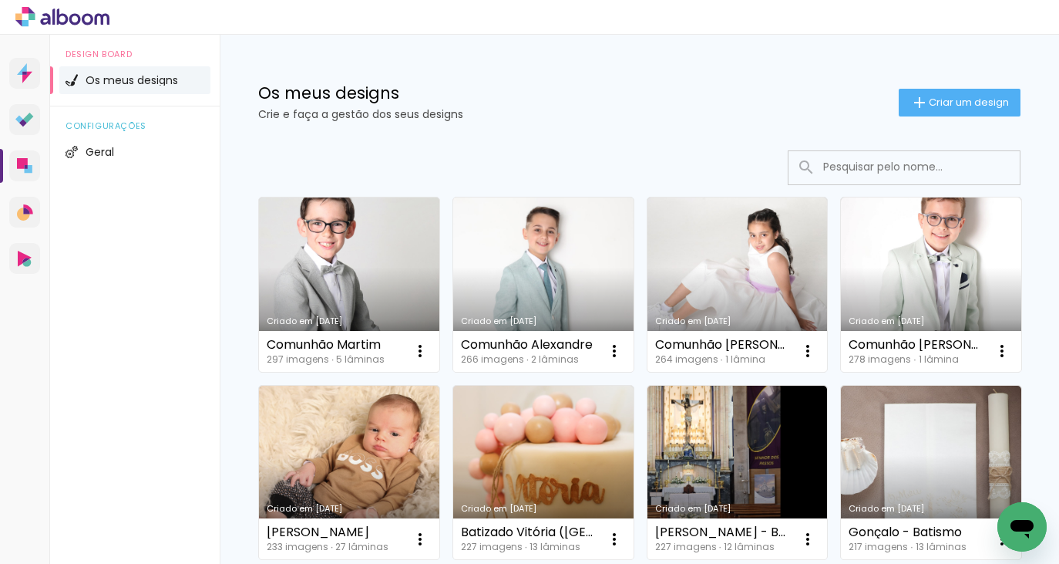
click at [566, 274] on link "Criado em [DATE]" at bounding box center [543, 284] width 180 height 174
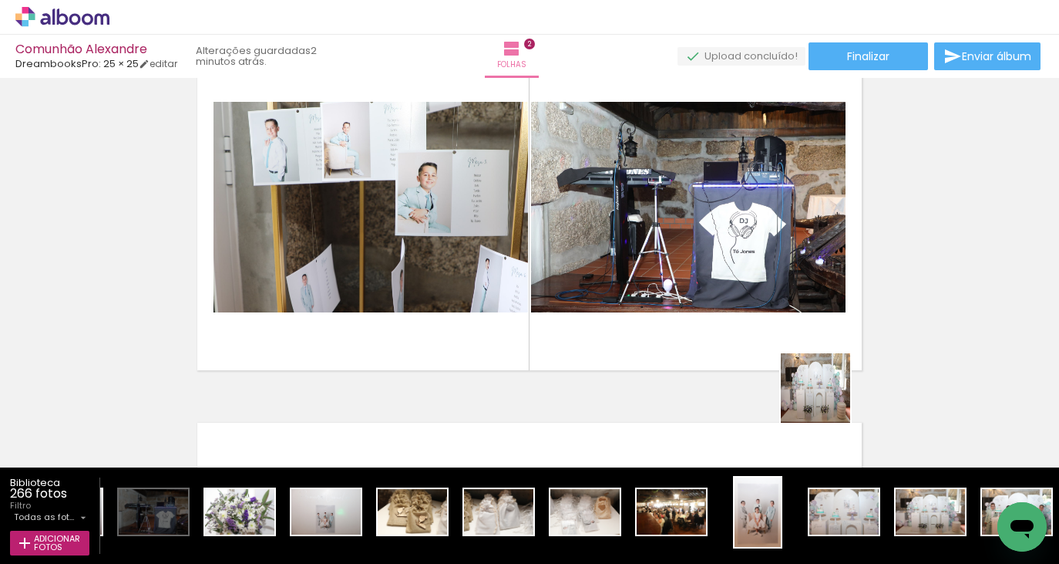
scroll to position [0, 8900]
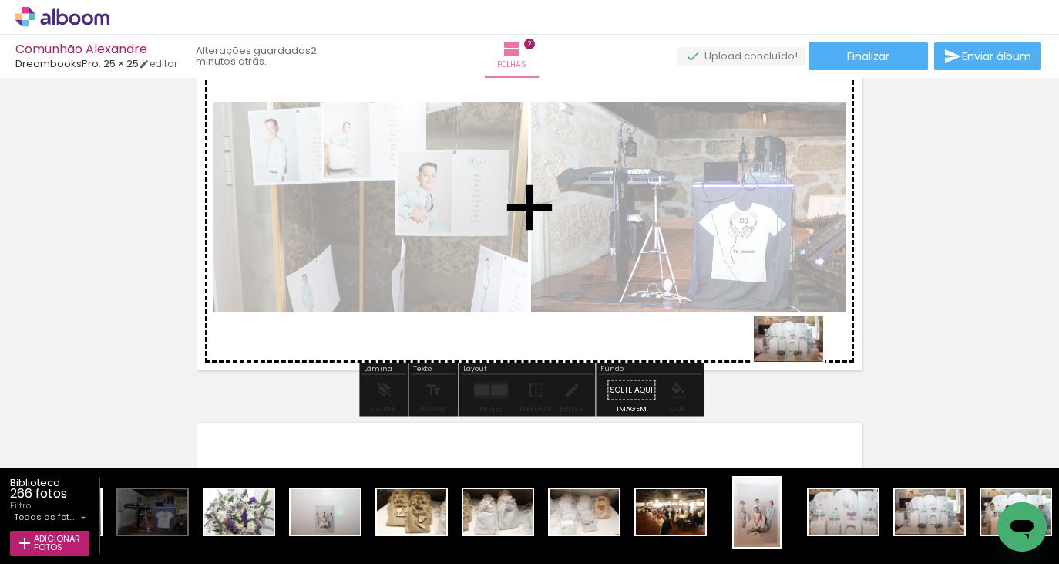
drag, startPoint x: 951, startPoint y: 522, endPoint x: 800, endPoint y: 362, distance: 220.3
click at [800, 362] on quentale-workspace at bounding box center [529, 282] width 1059 height 564
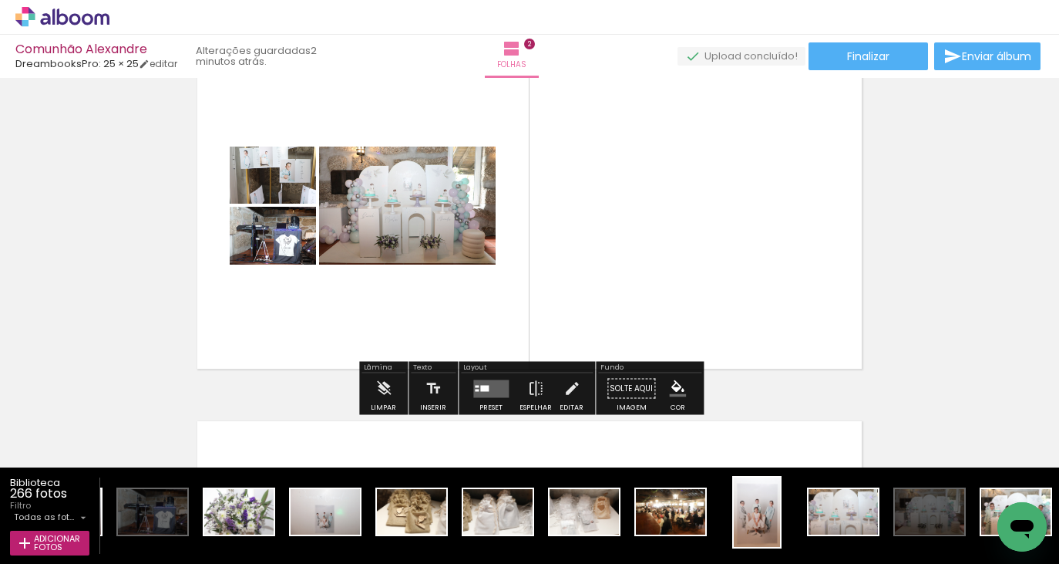
scroll to position [462, 0]
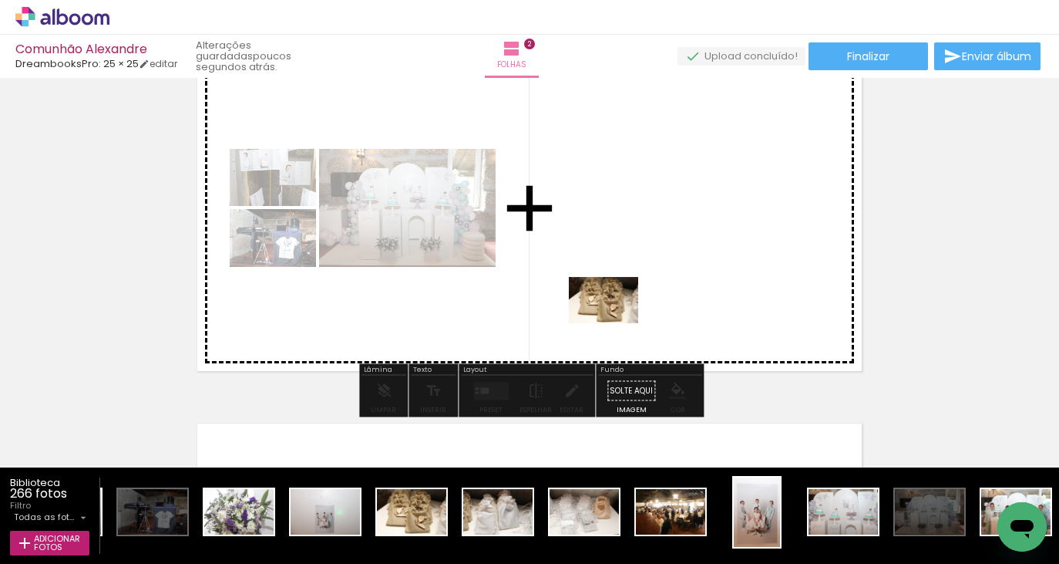
drag, startPoint x: 422, startPoint y: 493, endPoint x: 615, endPoint y: 323, distance: 257.2
click at [615, 323] on quentale-workspace at bounding box center [529, 282] width 1059 height 564
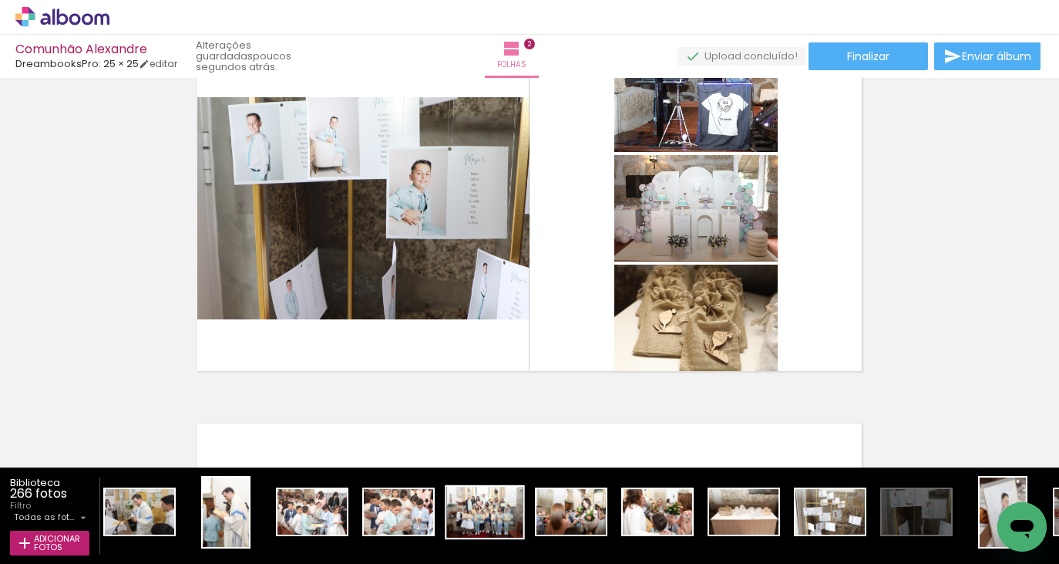
scroll to position [0, 8069]
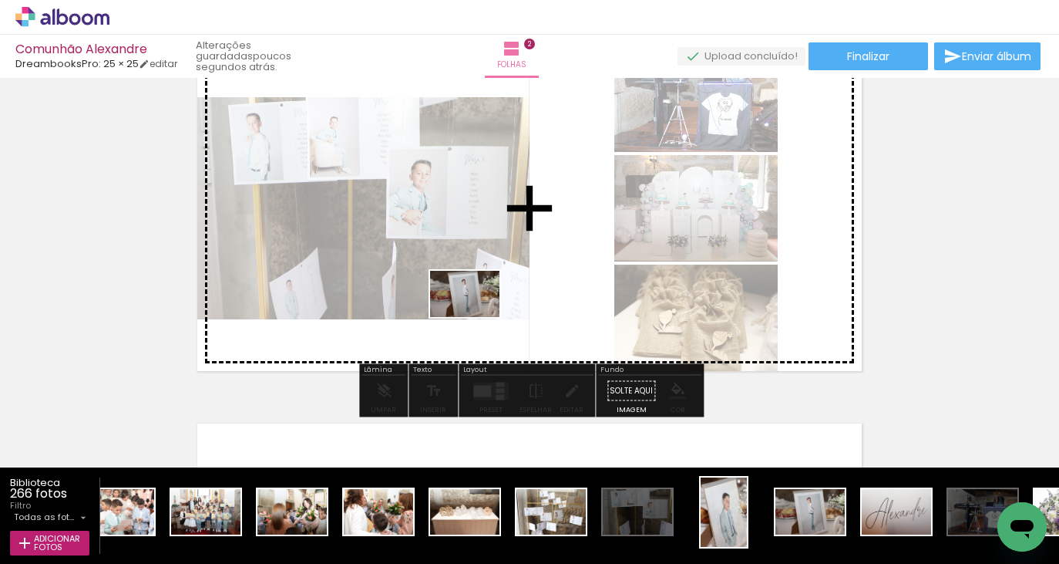
drag, startPoint x: 808, startPoint y: 520, endPoint x: 476, endPoint y: 317, distance: 389.0
click at [476, 317] on quentale-workspace at bounding box center [529, 282] width 1059 height 564
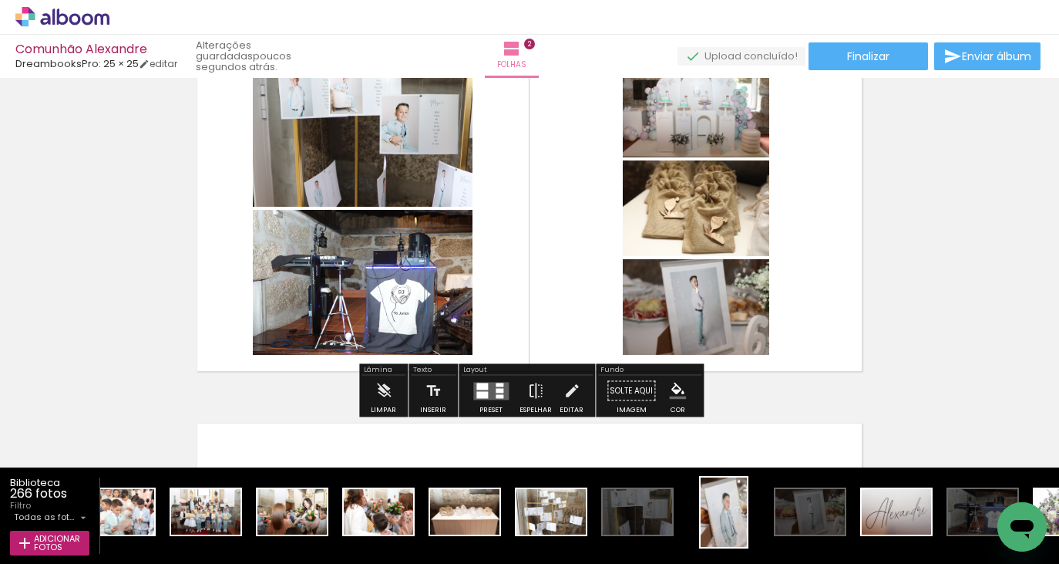
scroll to position [409, 0]
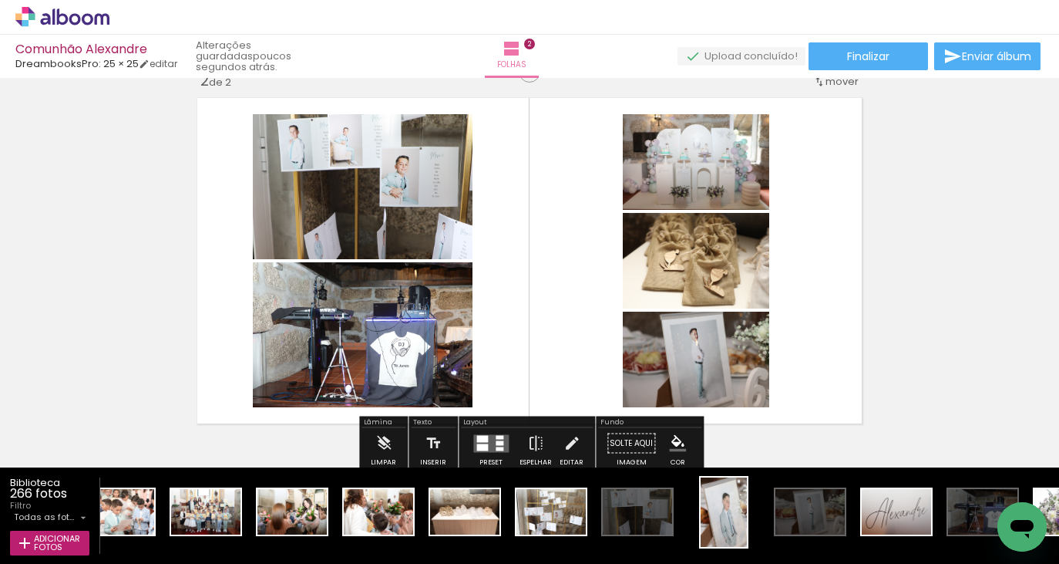
click at [496, 440] on div at bounding box center [500, 442] width 8 height 5
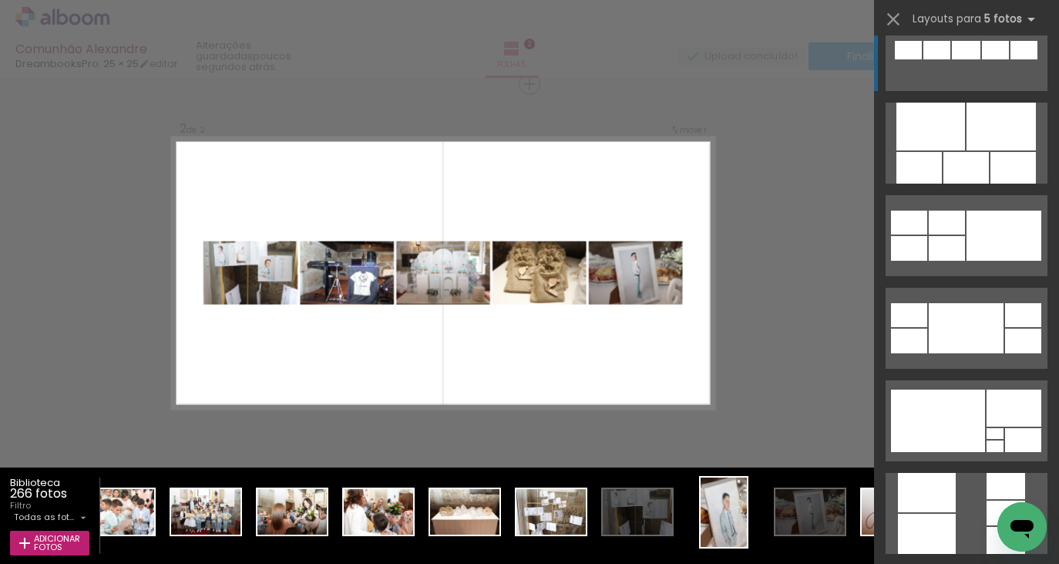
scroll to position [881, 0]
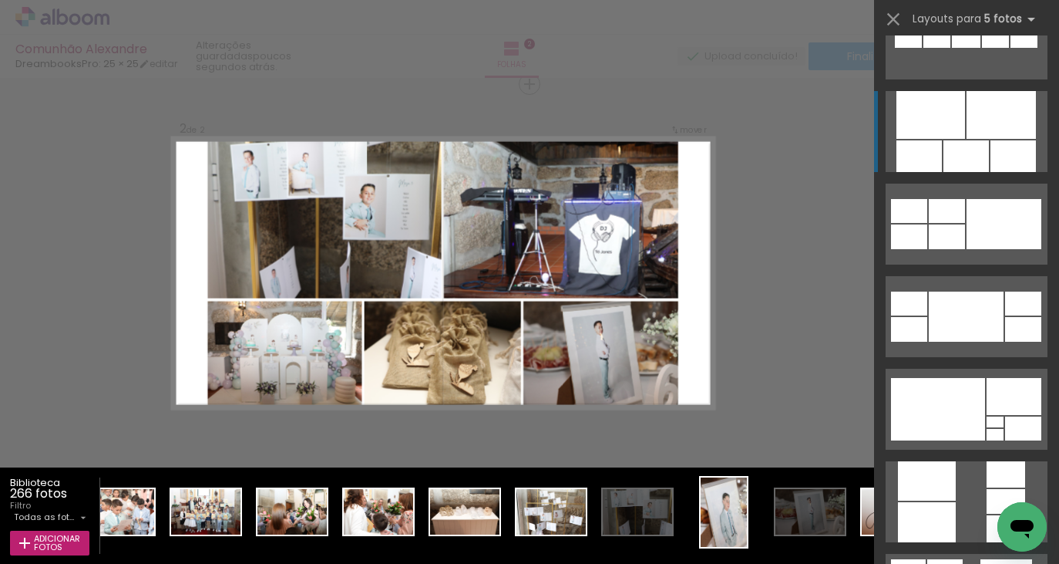
click at [973, 147] on div at bounding box center [966, 156] width 45 height 32
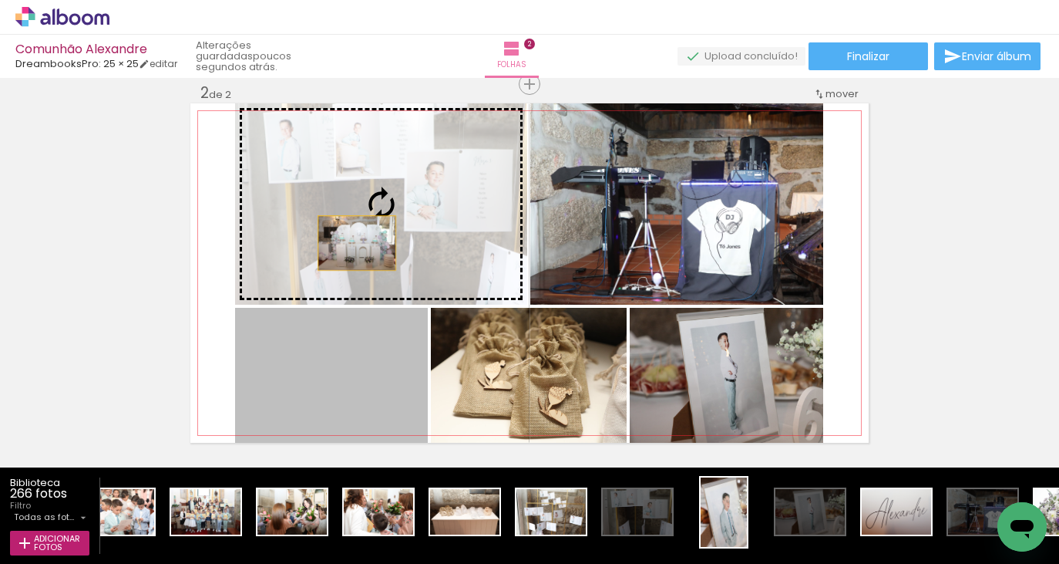
drag, startPoint x: 338, startPoint y: 402, endPoint x: 357, endPoint y: 243, distance: 159.9
click at [0, 0] on slot at bounding box center [0, 0] width 0 height 0
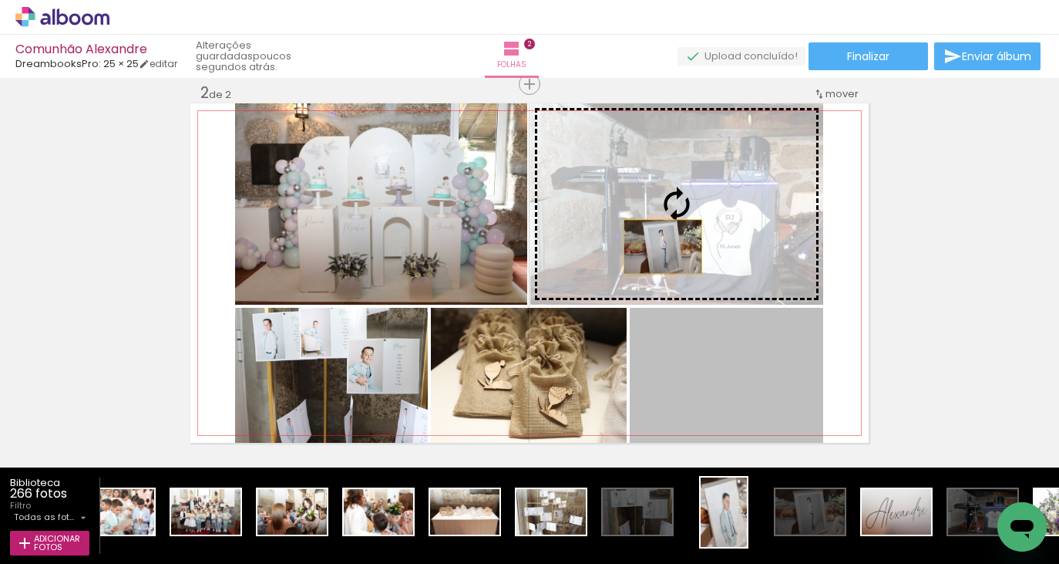
drag, startPoint x: 672, startPoint y: 378, endPoint x: 663, endPoint y: 247, distance: 131.4
click at [0, 0] on slot at bounding box center [0, 0] width 0 height 0
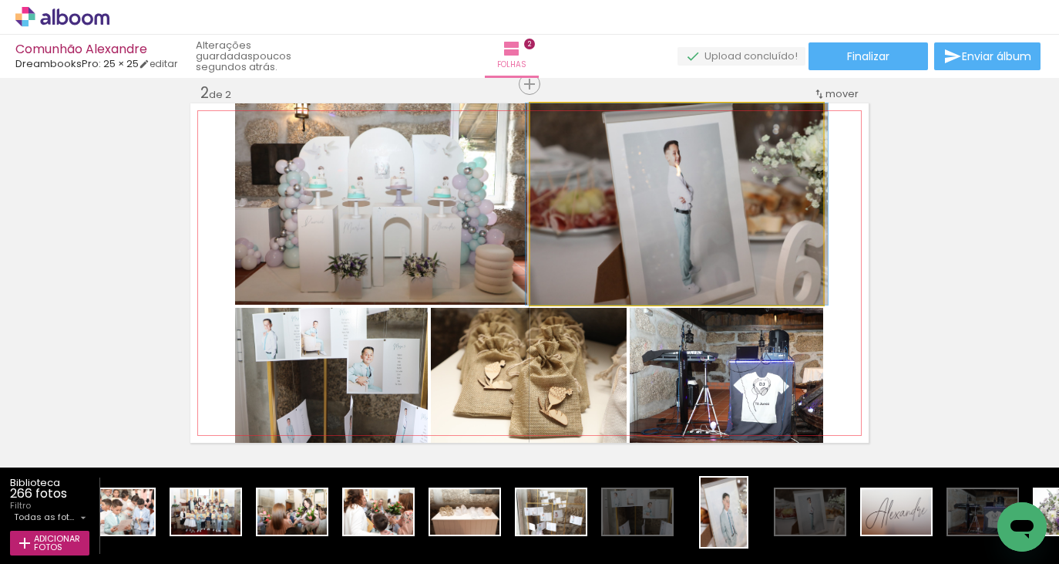
drag, startPoint x: 776, startPoint y: 285, endPoint x: 786, endPoint y: 286, distance: 9.3
click at [745, 218] on quentale-photo at bounding box center [676, 203] width 293 height 201
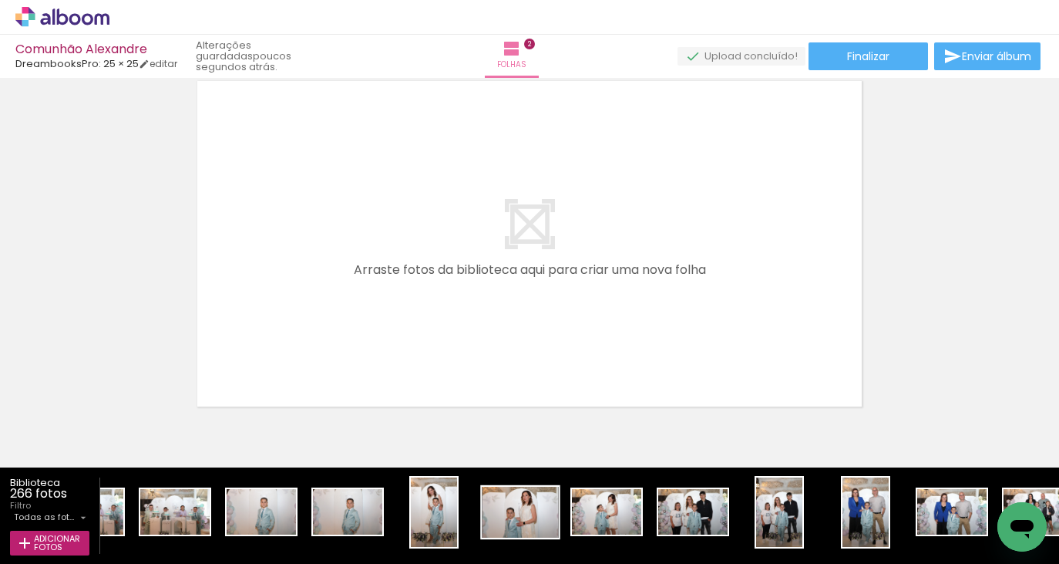
scroll to position [0, 9943]
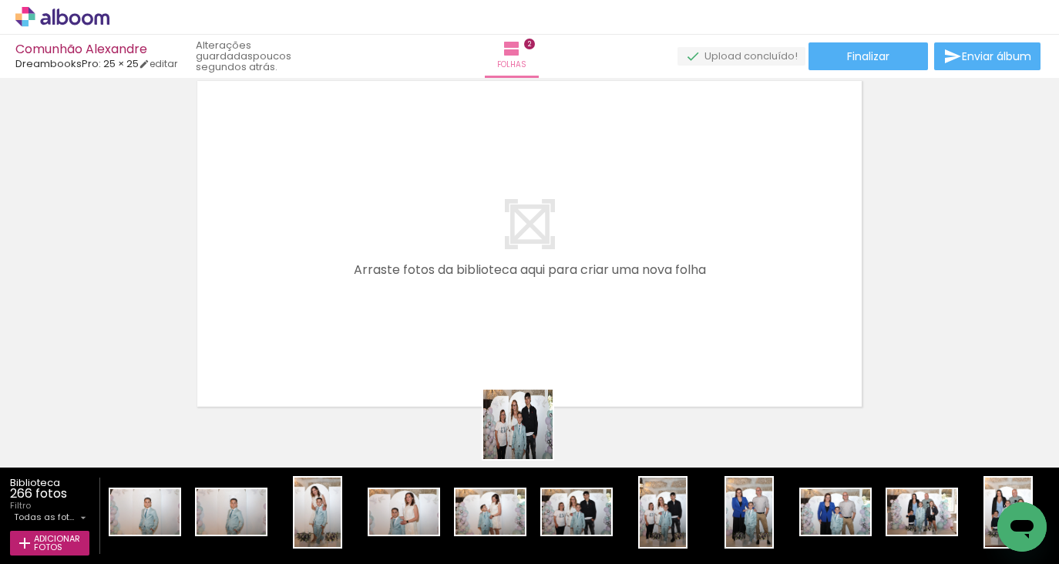
drag, startPoint x: 561, startPoint y: 517, endPoint x: 489, endPoint y: 302, distance: 226.2
click at [489, 302] on quentale-workspace at bounding box center [529, 282] width 1059 height 564
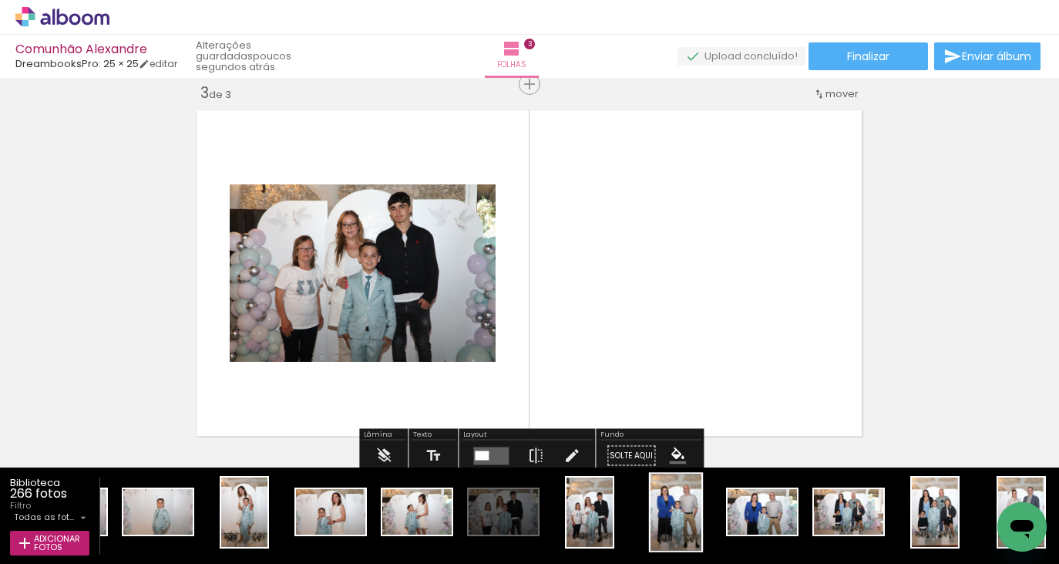
scroll to position [0, 10025]
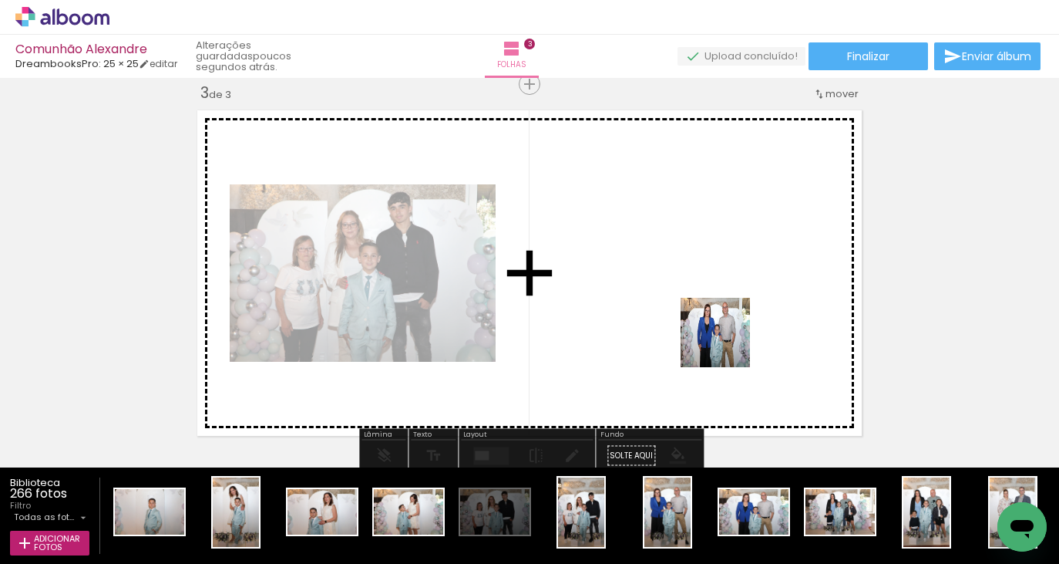
drag, startPoint x: 745, startPoint y: 519, endPoint x: 727, endPoint y: 344, distance: 176.0
click at [727, 344] on quentale-workspace at bounding box center [529, 282] width 1059 height 564
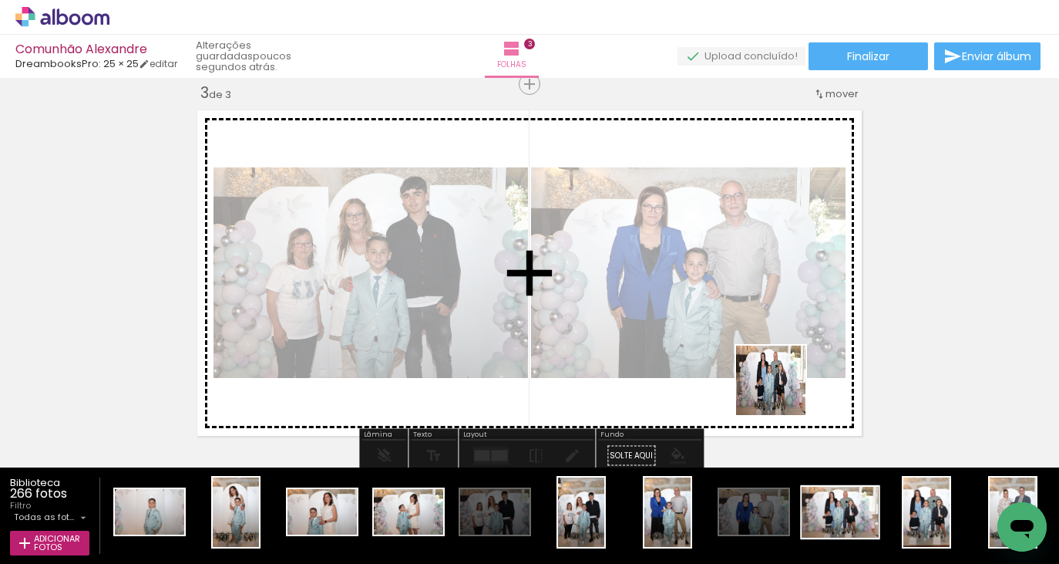
drag, startPoint x: 858, startPoint y: 505, endPoint x: 878, endPoint y: 491, distance: 24.4
click at [779, 385] on quentale-workspace at bounding box center [529, 282] width 1059 height 564
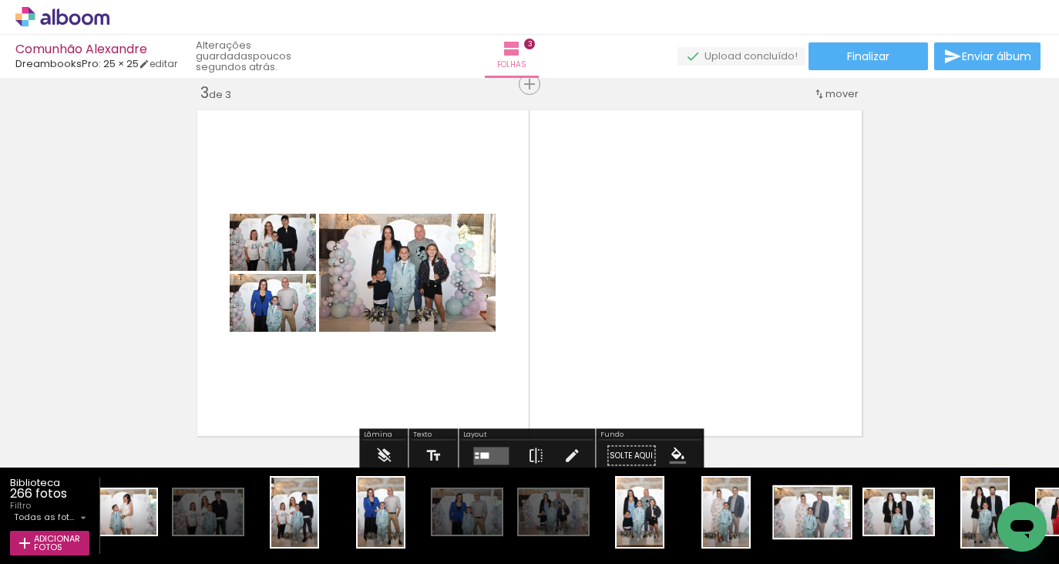
scroll to position [0, 10328]
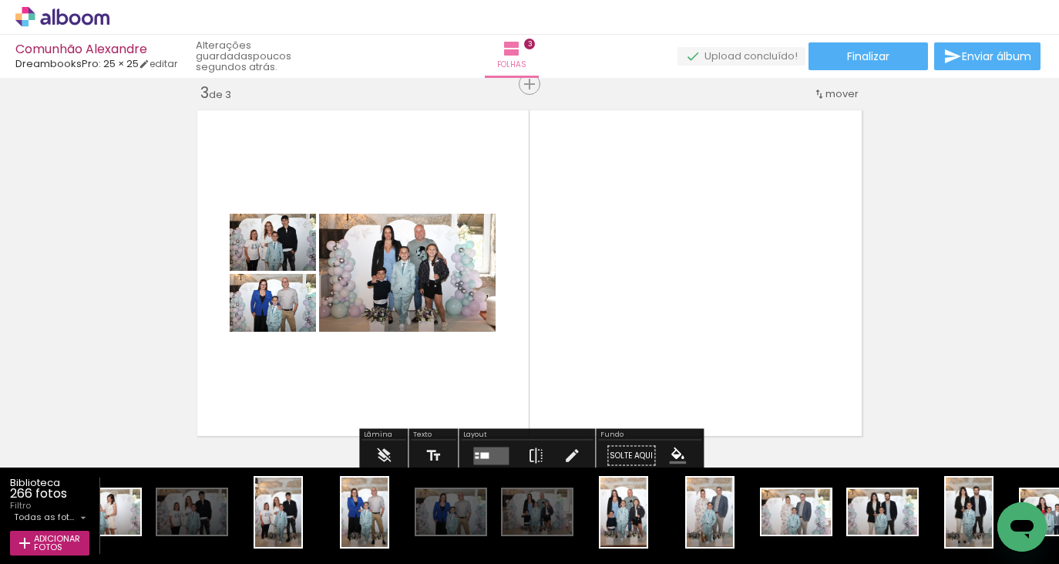
drag, startPoint x: 786, startPoint y: 514, endPoint x: 749, endPoint y: 369, distance: 150.5
click at [749, 369] on quentale-workspace at bounding box center [529, 282] width 1059 height 564
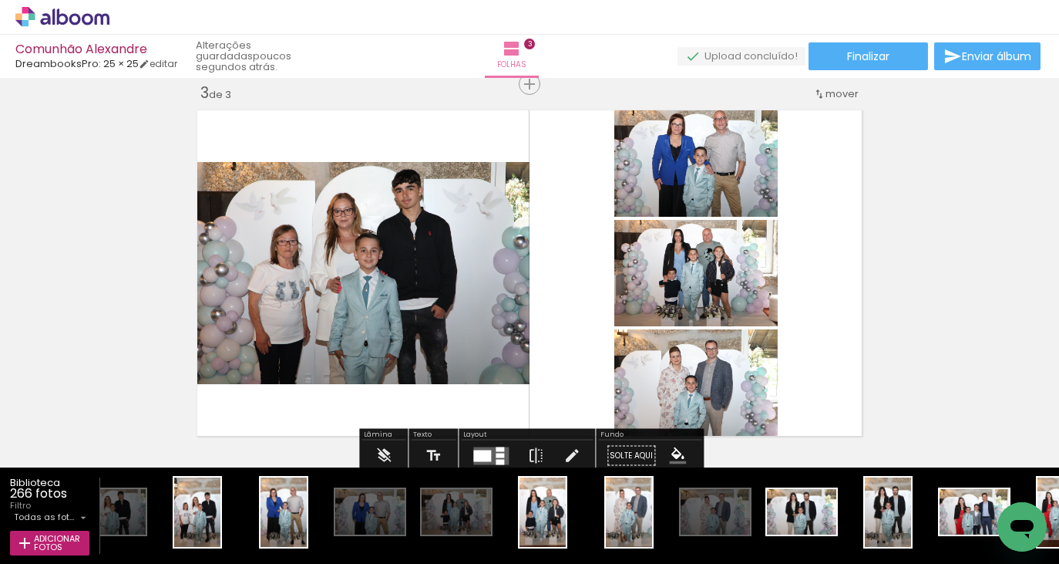
scroll to position [0, 10561]
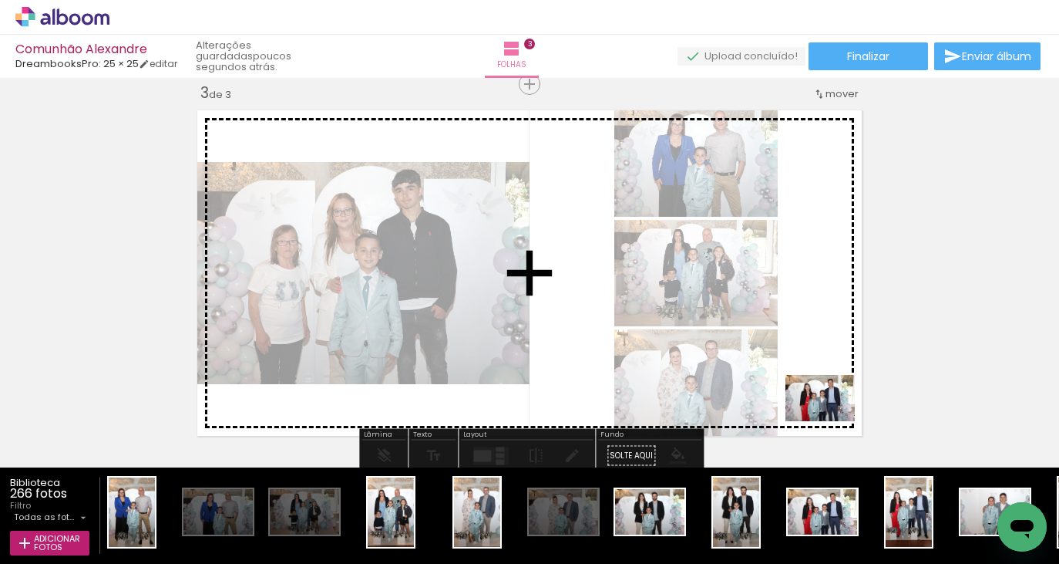
drag, startPoint x: 833, startPoint y: 513, endPoint x: 832, endPoint y: 421, distance: 92.5
click at [832, 421] on quentale-workspace at bounding box center [529, 282] width 1059 height 564
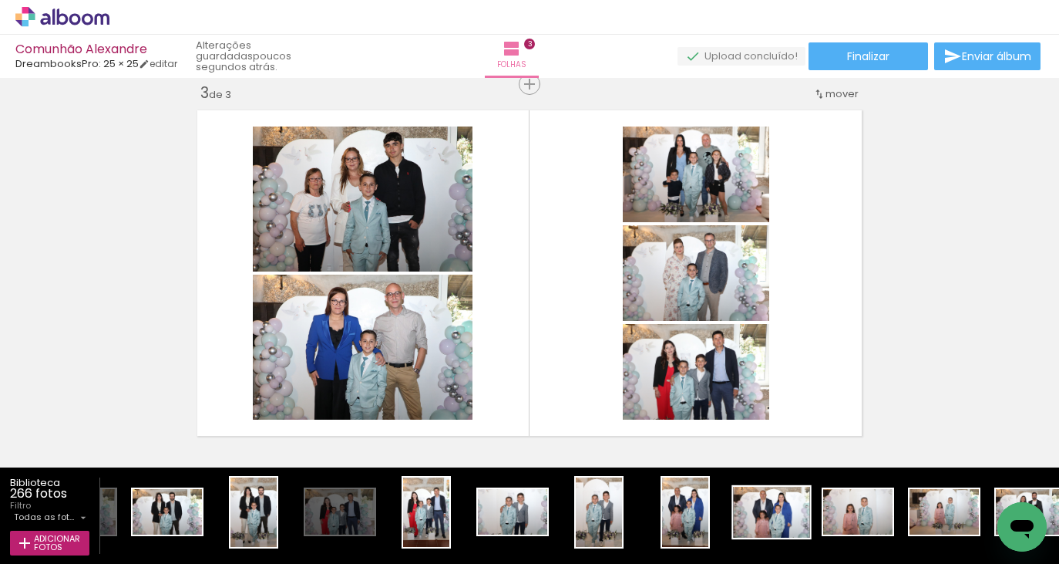
scroll to position [0, 11060]
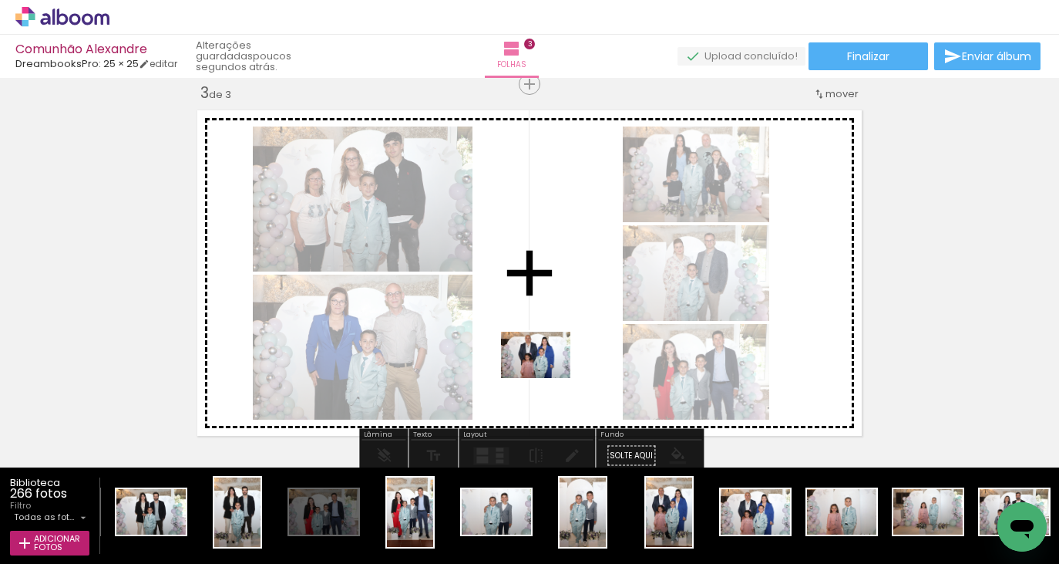
drag, startPoint x: 769, startPoint y: 514, endPoint x: 547, endPoint y: 378, distance: 260.0
click at [547, 378] on quentale-workspace at bounding box center [529, 282] width 1059 height 564
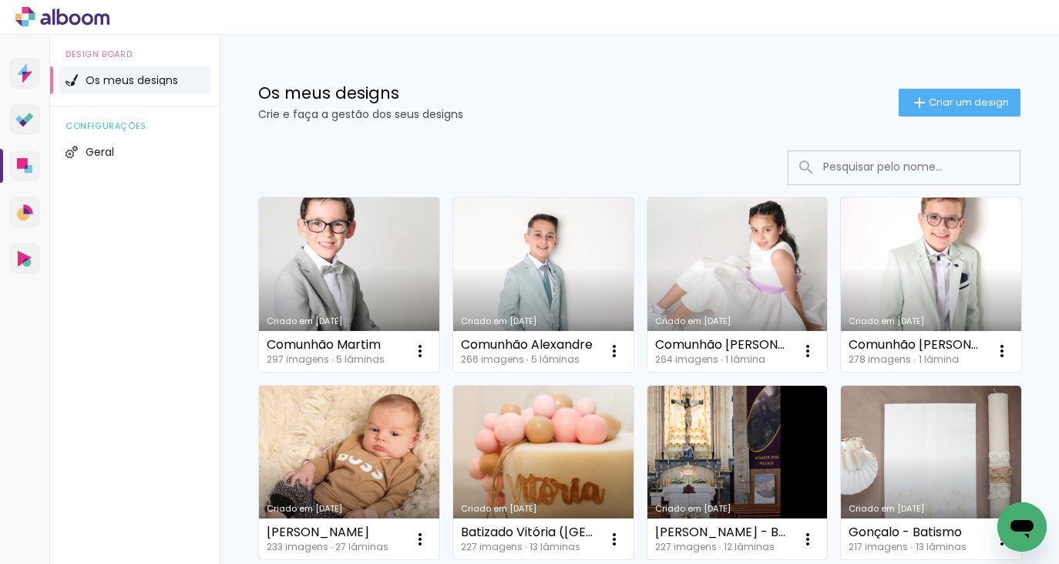
click at [769, 284] on link "Criado em [DATE]" at bounding box center [738, 284] width 180 height 174
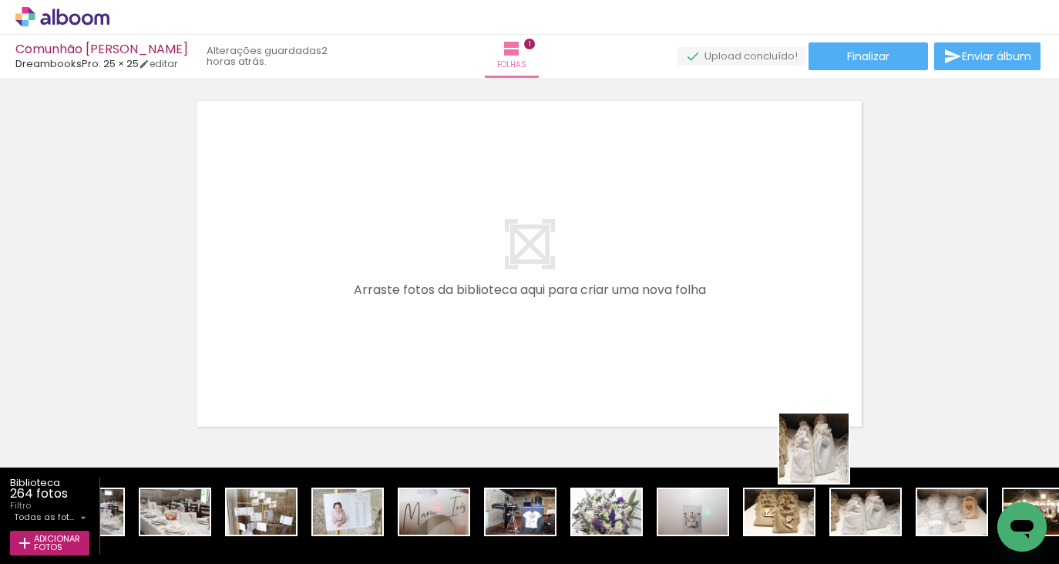
scroll to position [0, 1]
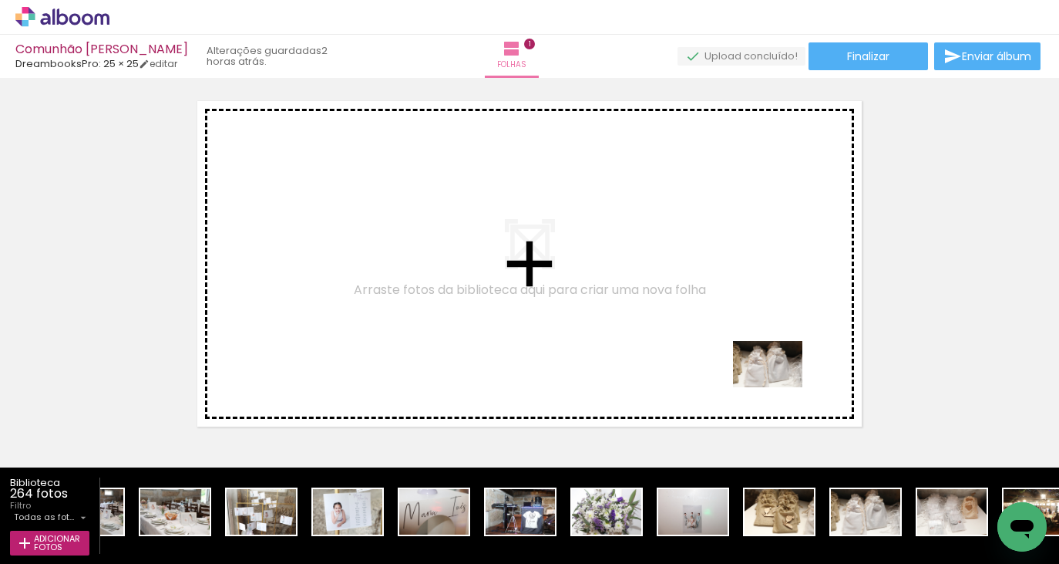
drag, startPoint x: 871, startPoint y: 515, endPoint x: 779, endPoint y: 387, distance: 157.5
click at [779, 387] on quentale-workspace at bounding box center [529, 282] width 1059 height 564
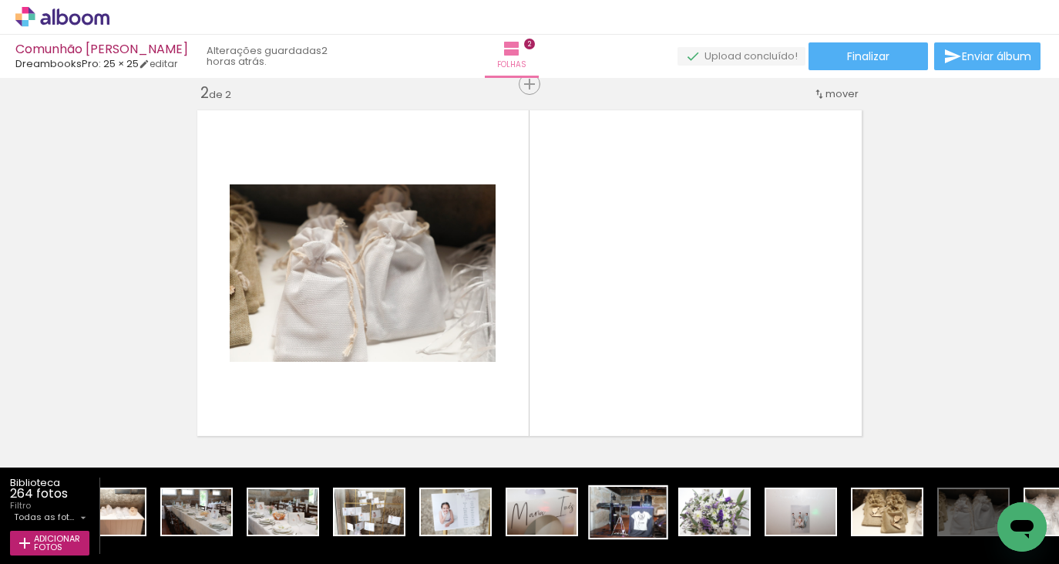
scroll to position [0, 6955]
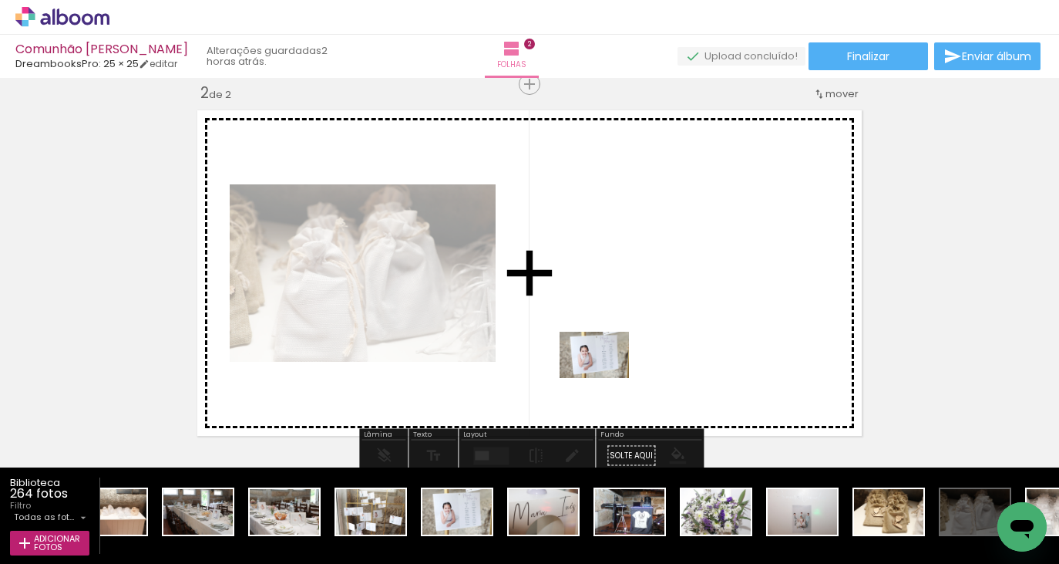
drag, startPoint x: 469, startPoint y: 526, endPoint x: 611, endPoint y: 372, distance: 210.0
click at [611, 372] on quentale-workspace at bounding box center [529, 282] width 1059 height 564
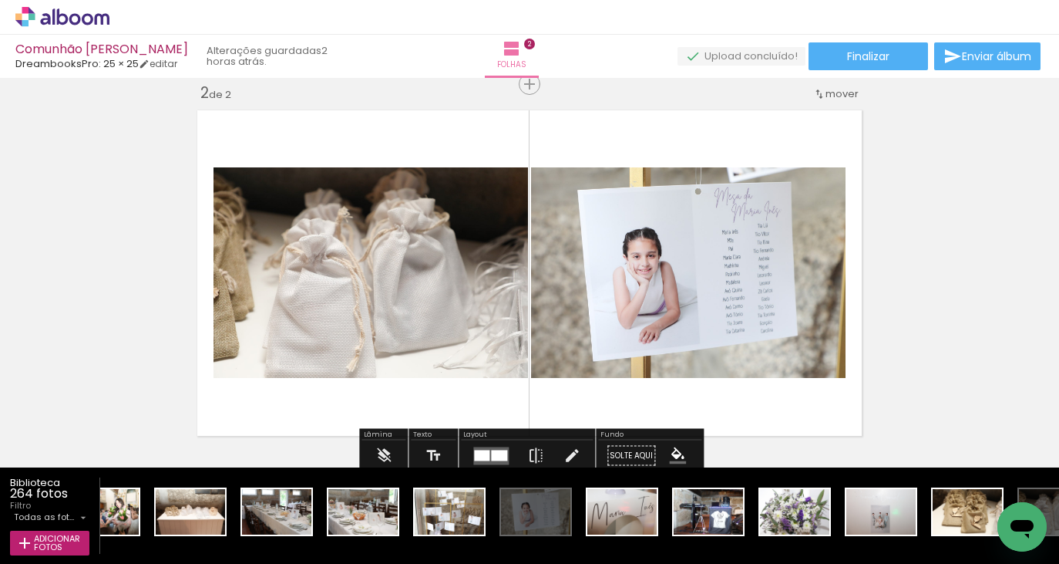
scroll to position [0, 6880]
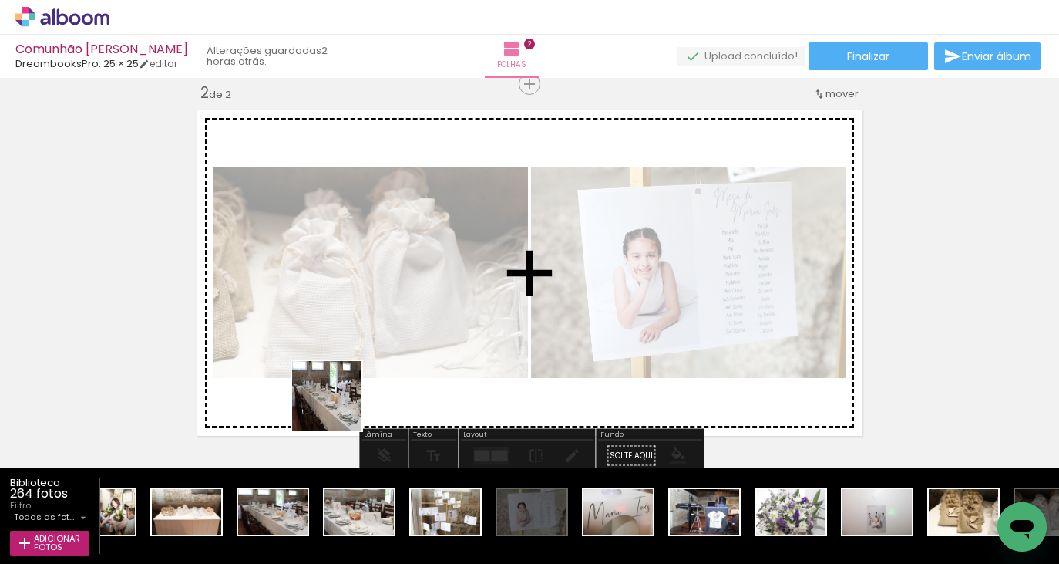
drag, startPoint x: 297, startPoint y: 527, endPoint x: 365, endPoint y: 360, distance: 179.8
click at [364, 362] on quentale-workspace at bounding box center [529, 282] width 1059 height 564
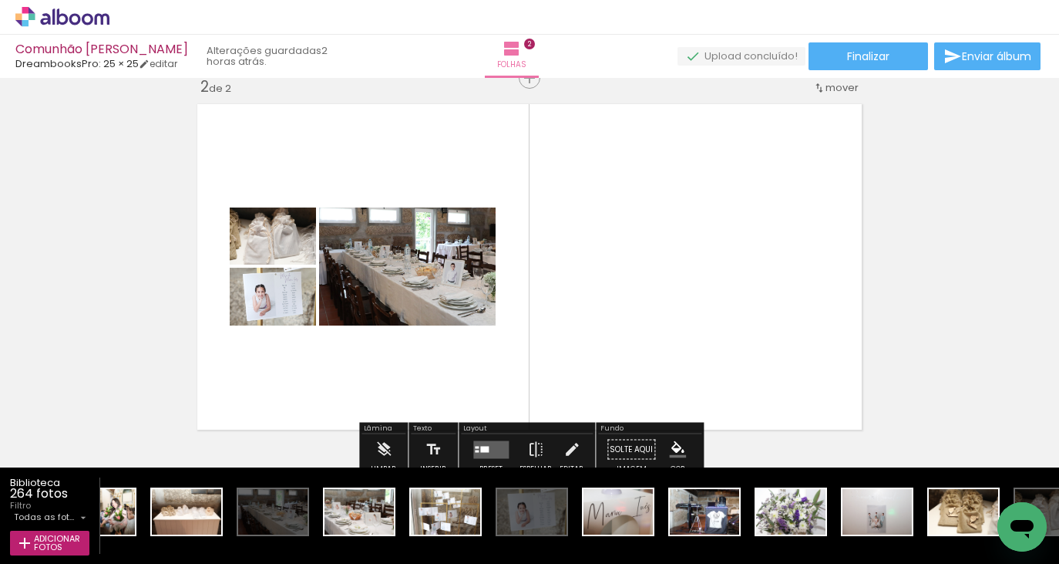
scroll to position [407, 0]
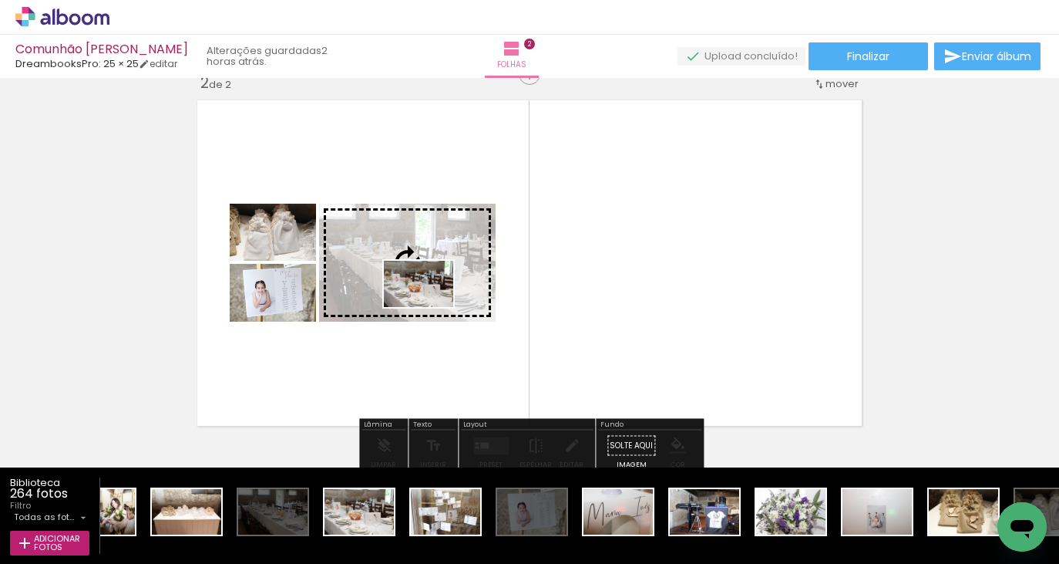
drag, startPoint x: 361, startPoint y: 512, endPoint x: 430, endPoint y: 307, distance: 216.5
click at [430, 307] on quentale-workspace at bounding box center [529, 282] width 1059 height 564
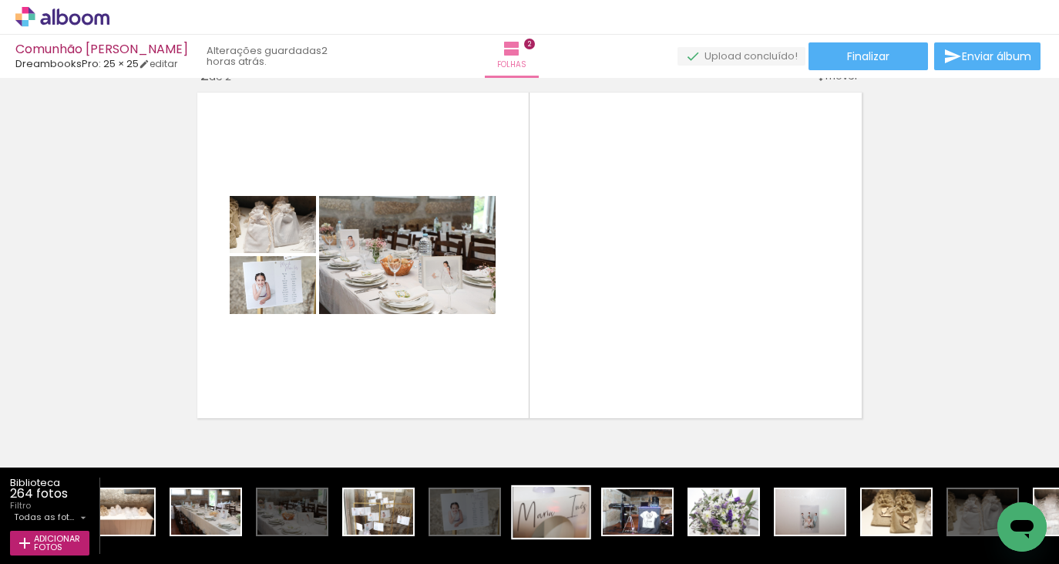
scroll to position [0, 6945]
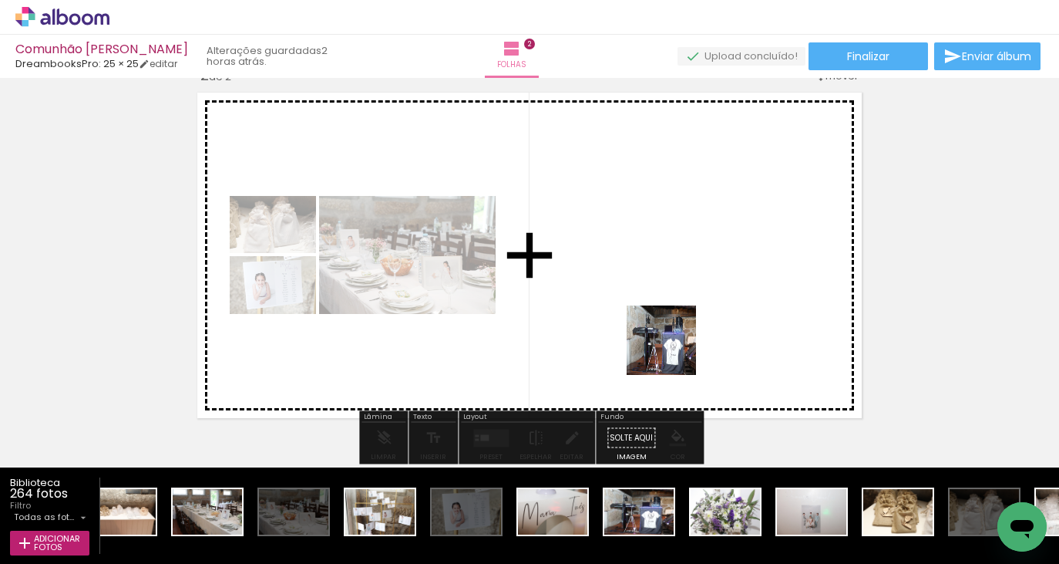
drag, startPoint x: 653, startPoint y: 513, endPoint x: 678, endPoint y: 334, distance: 181.4
click at [678, 334] on quentale-workspace at bounding box center [529, 282] width 1059 height 564
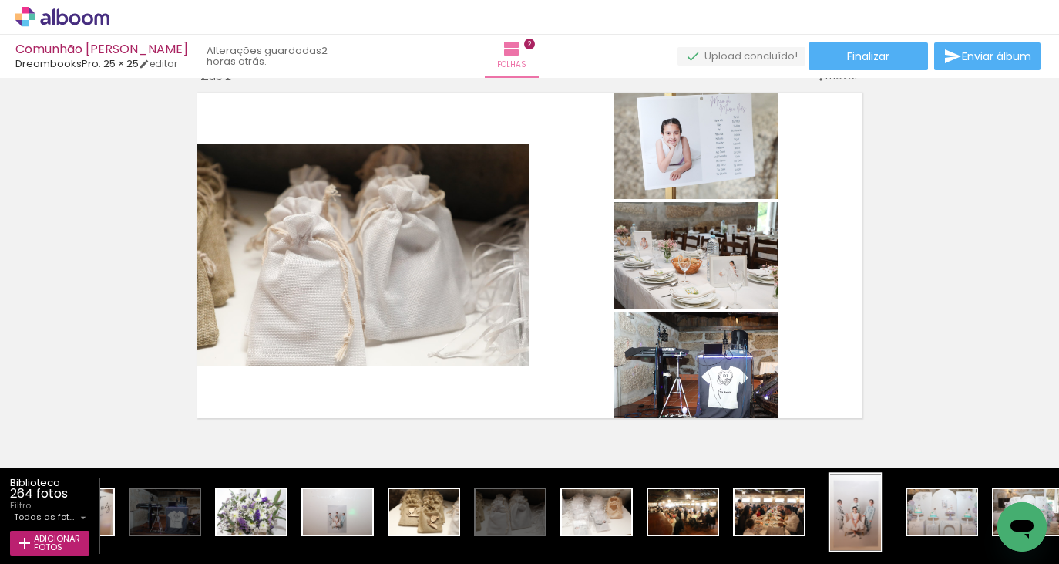
scroll to position [0, 7304]
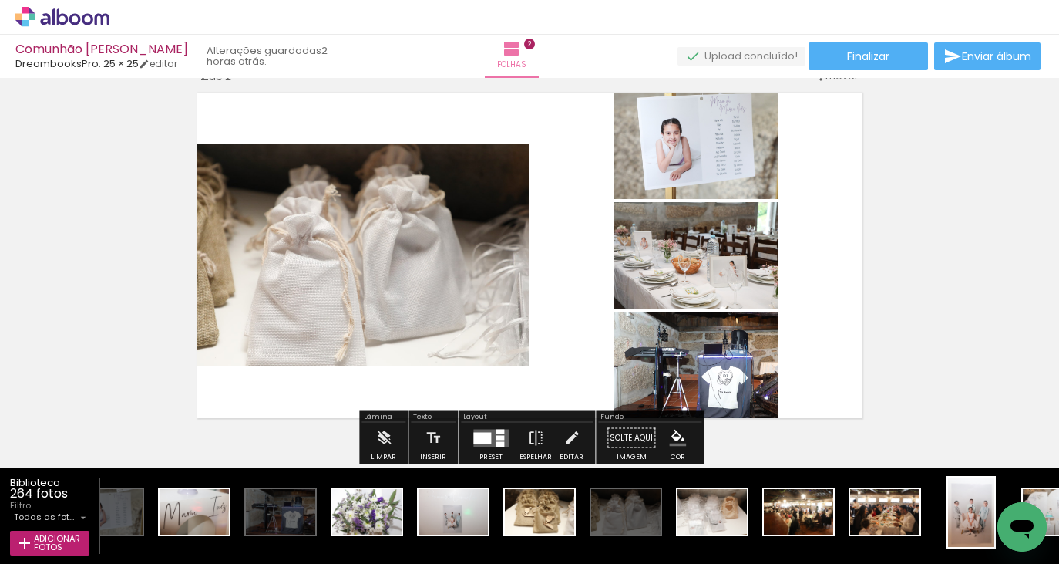
click at [498, 431] on div at bounding box center [500, 431] width 8 height 5
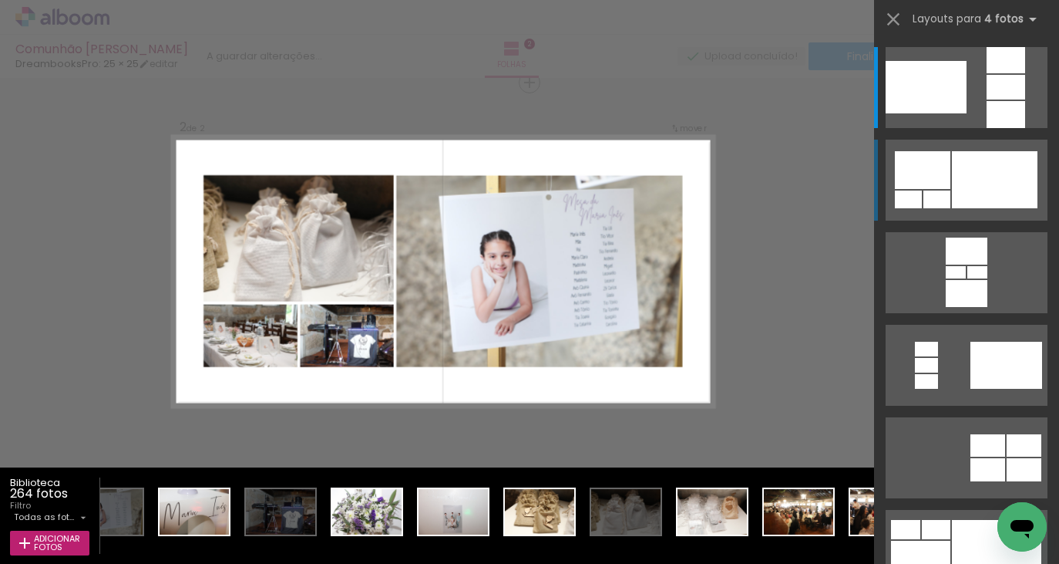
scroll to position [397, 0]
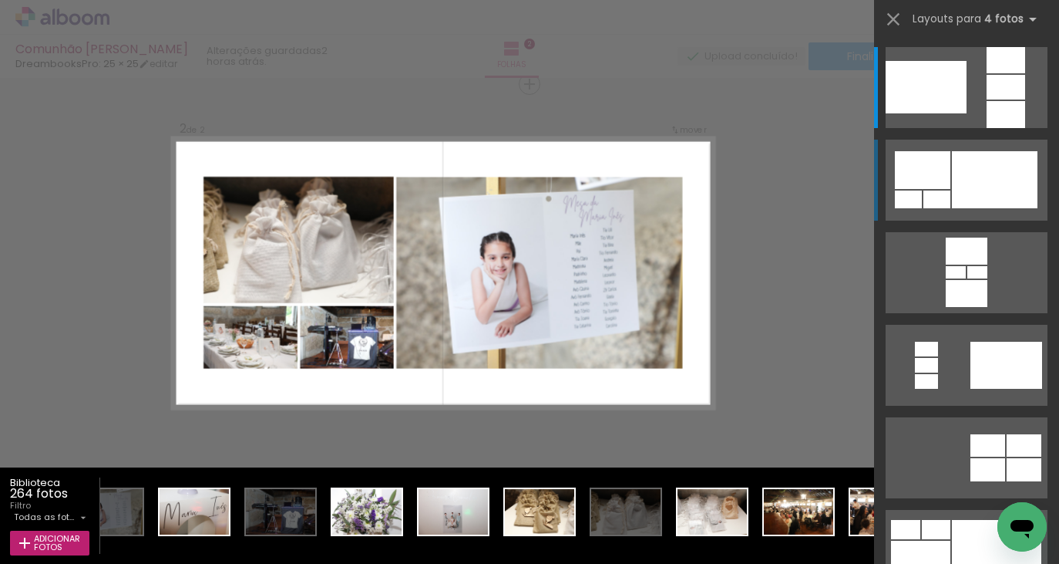
click at [948, 194] on div at bounding box center [937, 199] width 27 height 18
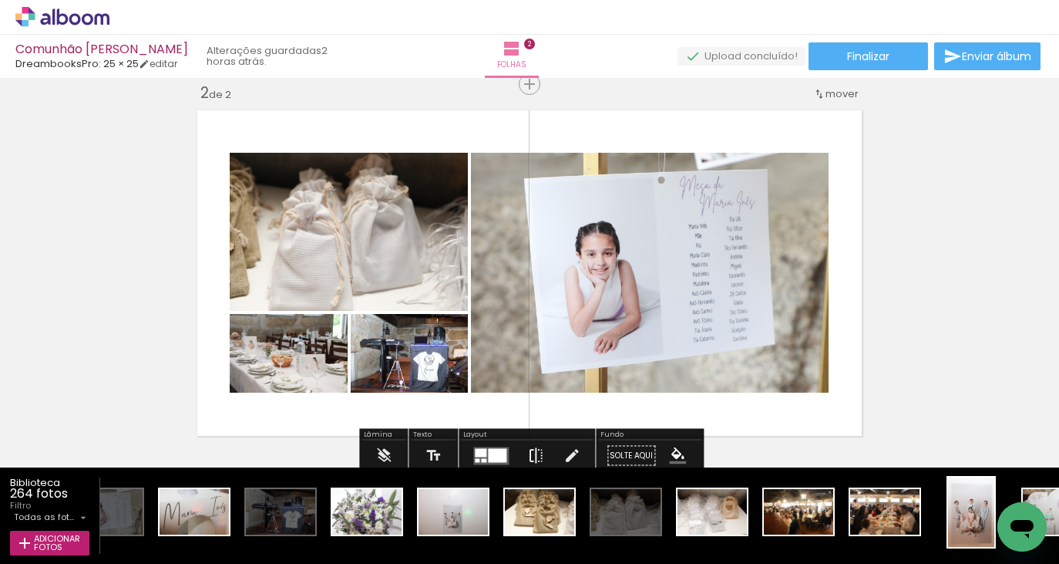
click at [531, 454] on iron-icon at bounding box center [535, 455] width 17 height 31
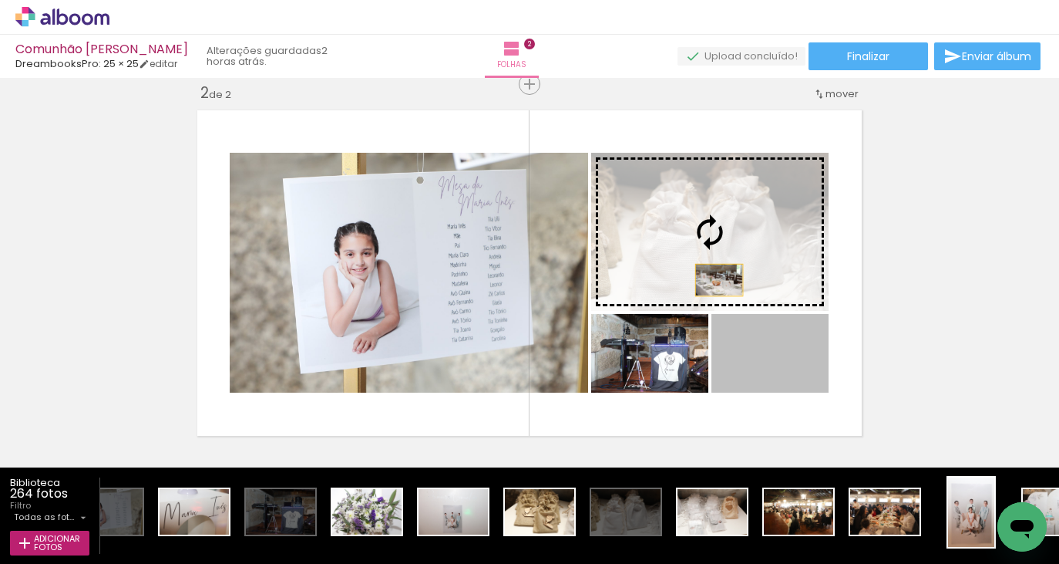
drag, startPoint x: 759, startPoint y: 383, endPoint x: 719, endPoint y: 278, distance: 113.0
click at [0, 0] on slot at bounding box center [0, 0] width 0 height 0
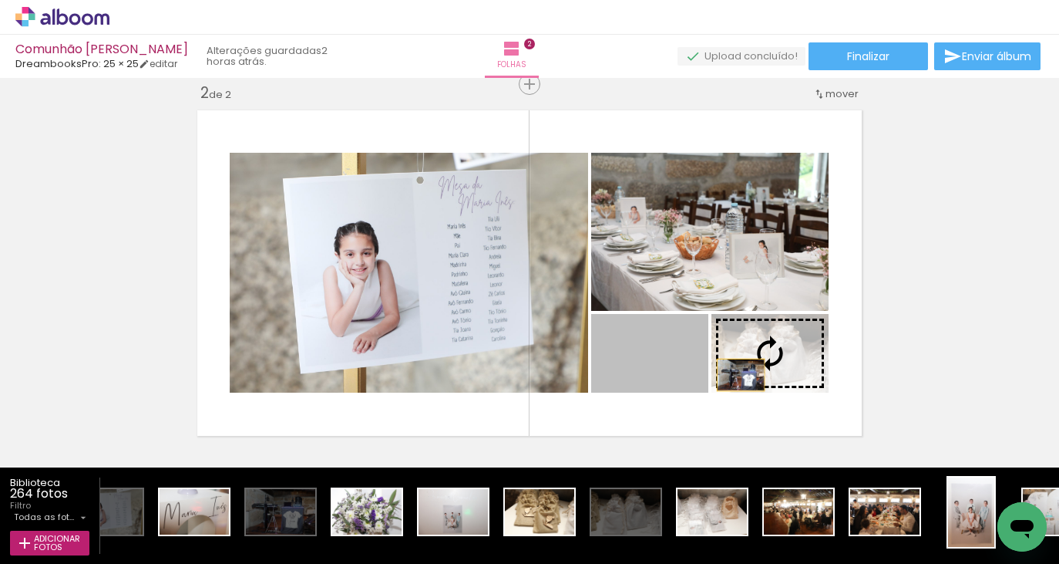
drag, startPoint x: 675, startPoint y: 376, endPoint x: 741, endPoint y: 375, distance: 65.5
click at [0, 0] on slot at bounding box center [0, 0] width 0 height 0
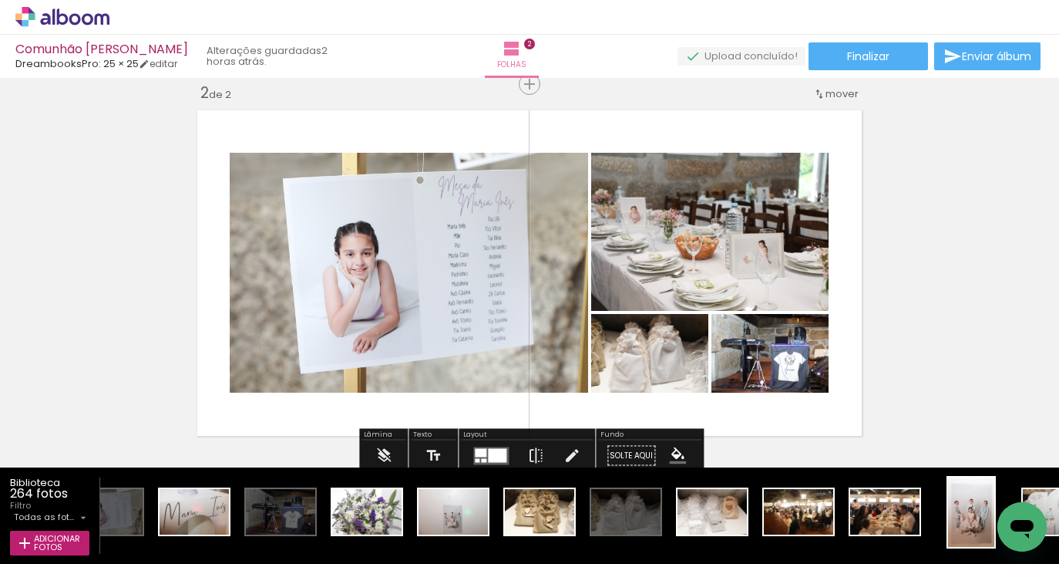
scroll to position [442, 0]
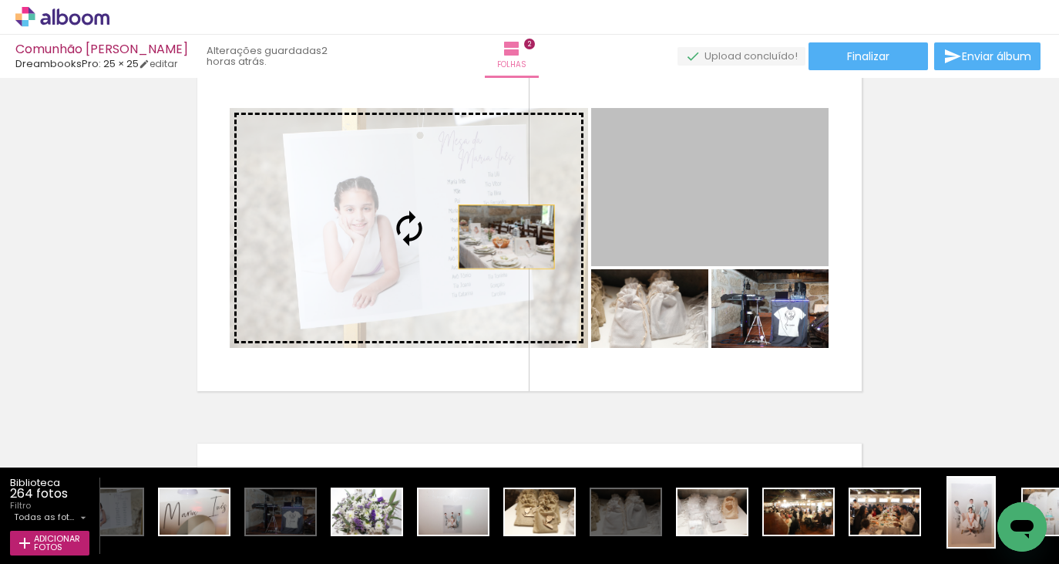
drag, startPoint x: 715, startPoint y: 234, endPoint x: 481, endPoint y: 237, distance: 234.4
click at [0, 0] on slot at bounding box center [0, 0] width 0 height 0
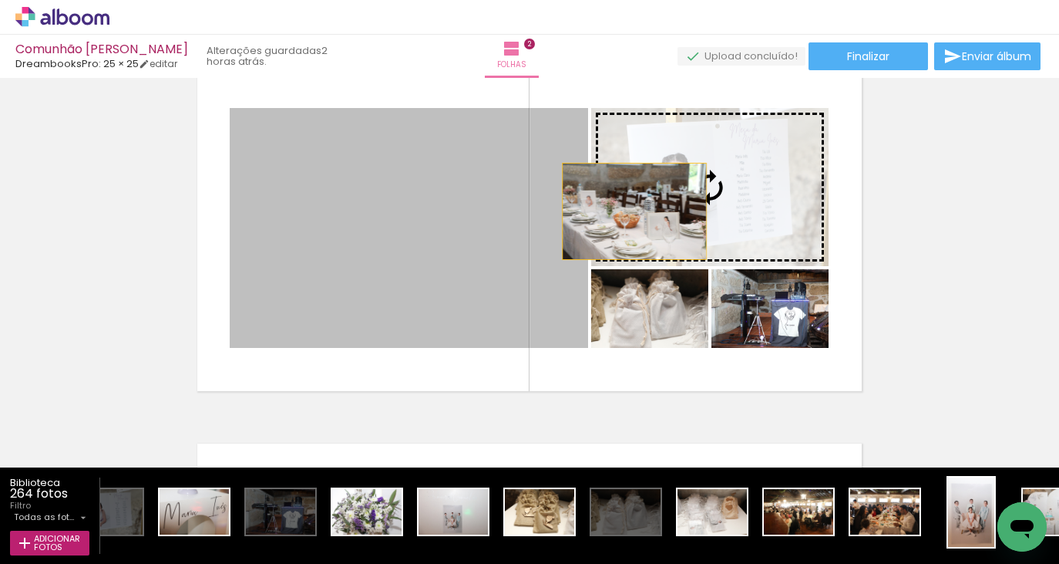
drag, startPoint x: 483, startPoint y: 261, endPoint x: 640, endPoint y: 211, distance: 164.8
click at [0, 0] on slot at bounding box center [0, 0] width 0 height 0
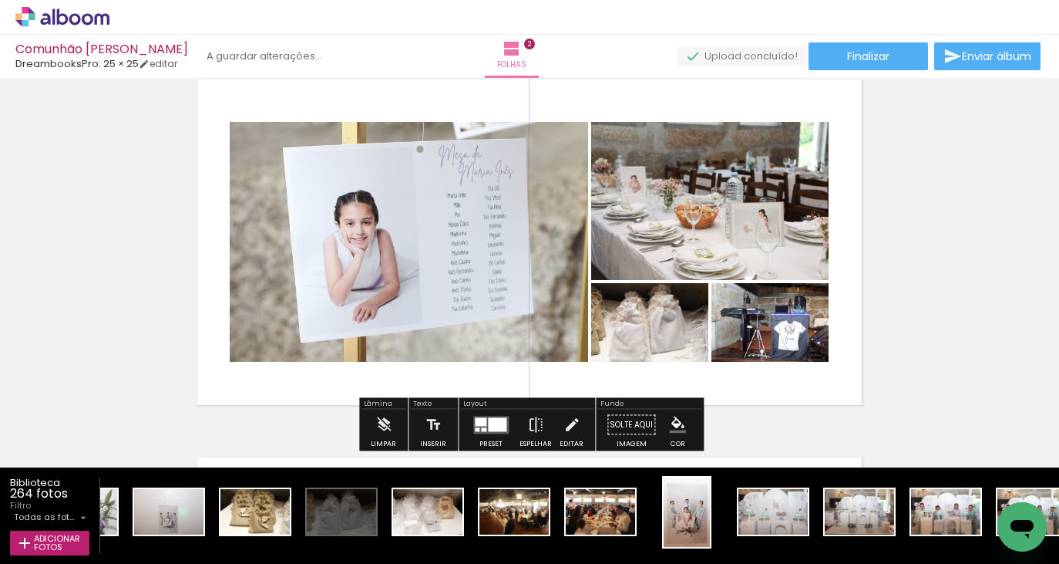
scroll to position [429, 0]
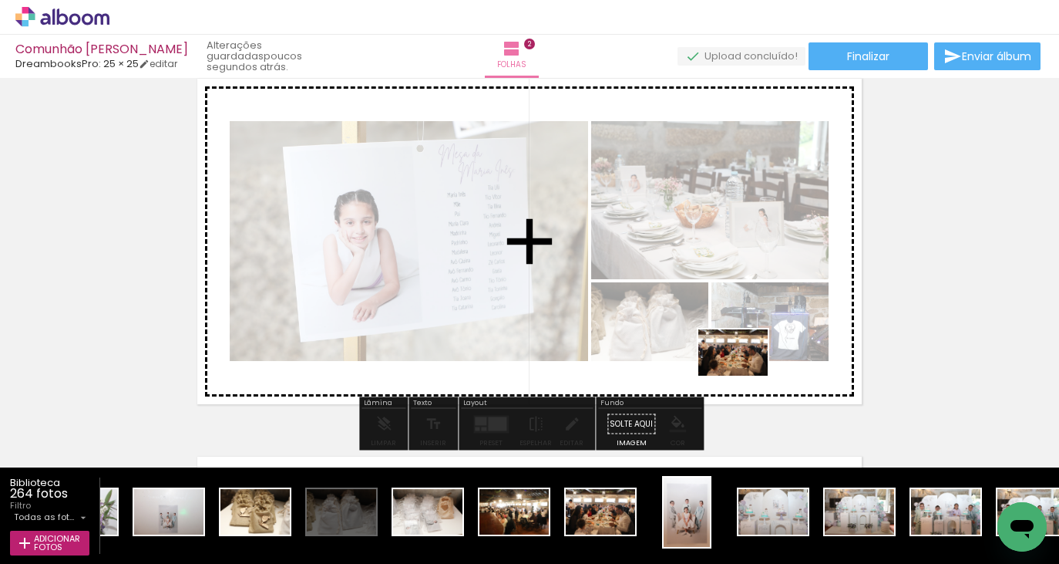
drag, startPoint x: 614, startPoint y: 513, endPoint x: 745, endPoint y: 375, distance: 189.8
click at [745, 375] on quentale-workspace at bounding box center [529, 282] width 1059 height 564
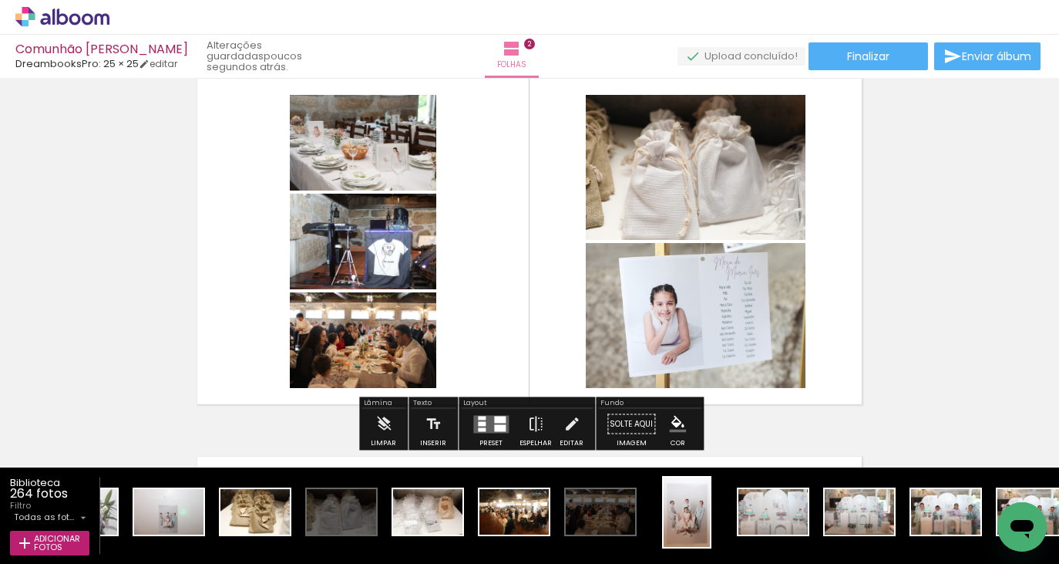
click at [470, 423] on div at bounding box center [491, 424] width 42 height 31
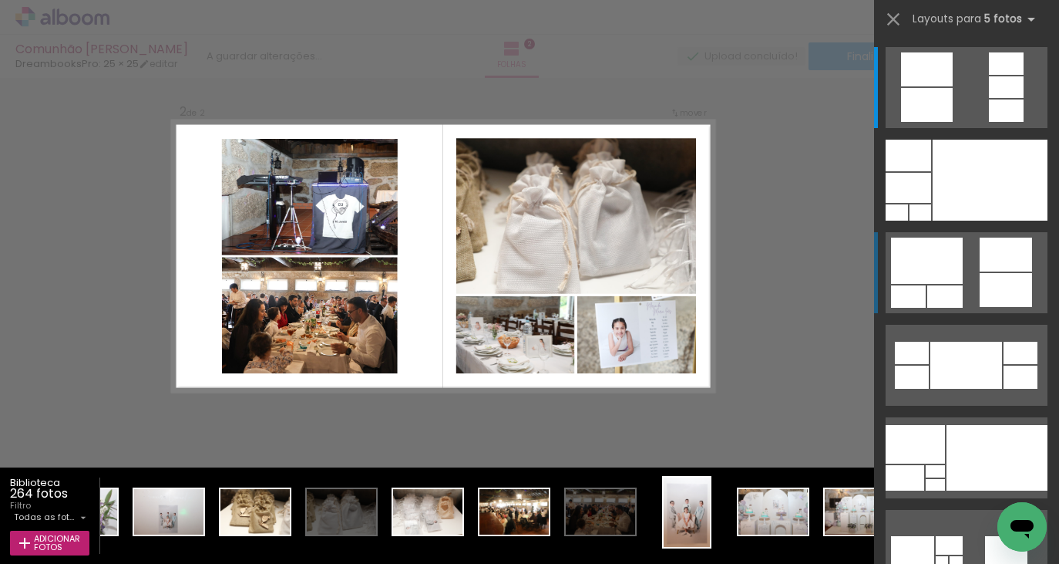
scroll to position [397, 0]
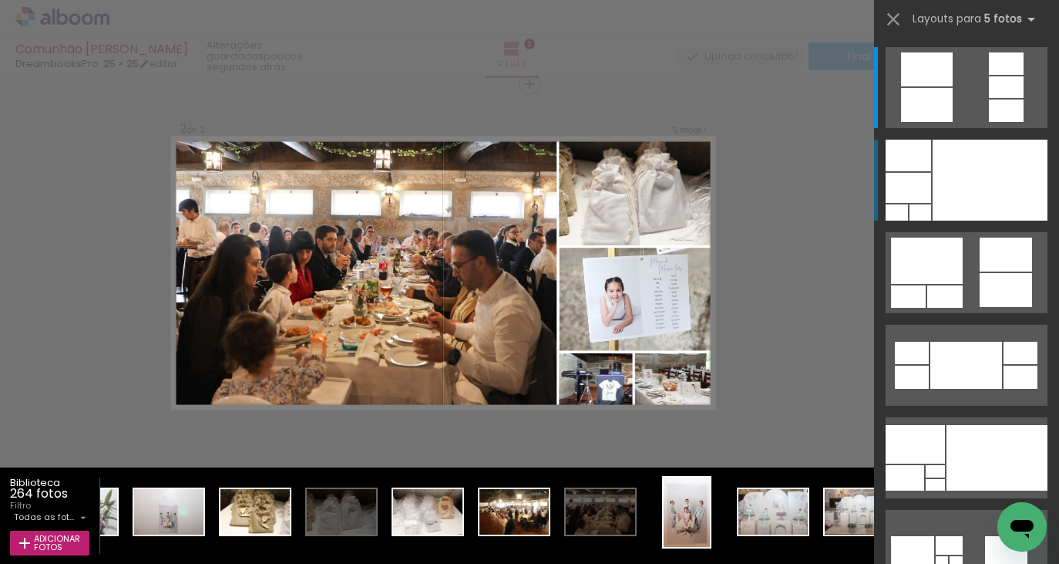
click at [980, 187] on div at bounding box center [990, 180] width 115 height 81
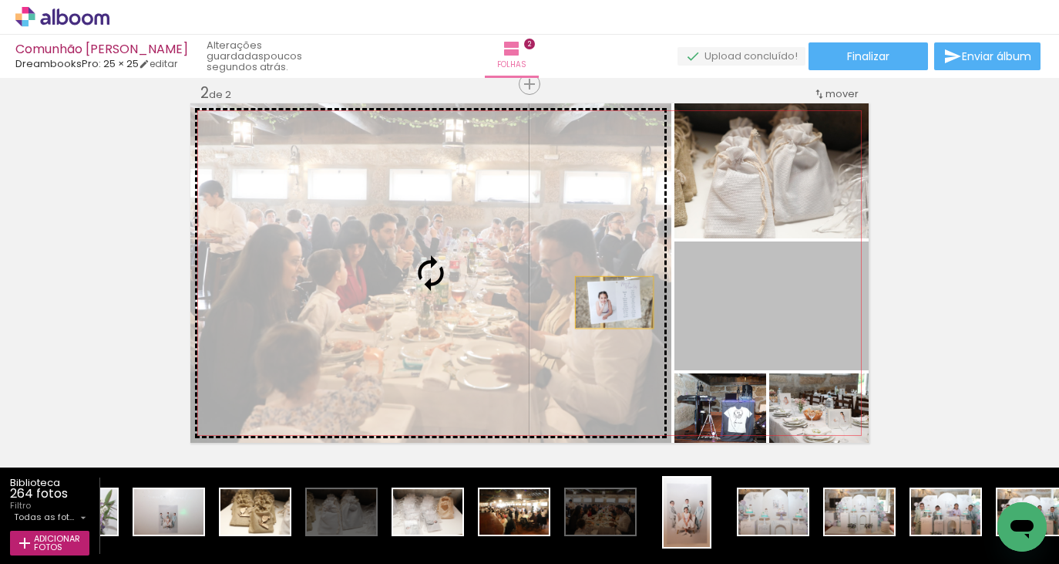
drag, startPoint x: 756, startPoint y: 324, endPoint x: 607, endPoint y: 301, distance: 151.3
click at [0, 0] on slot at bounding box center [0, 0] width 0 height 0
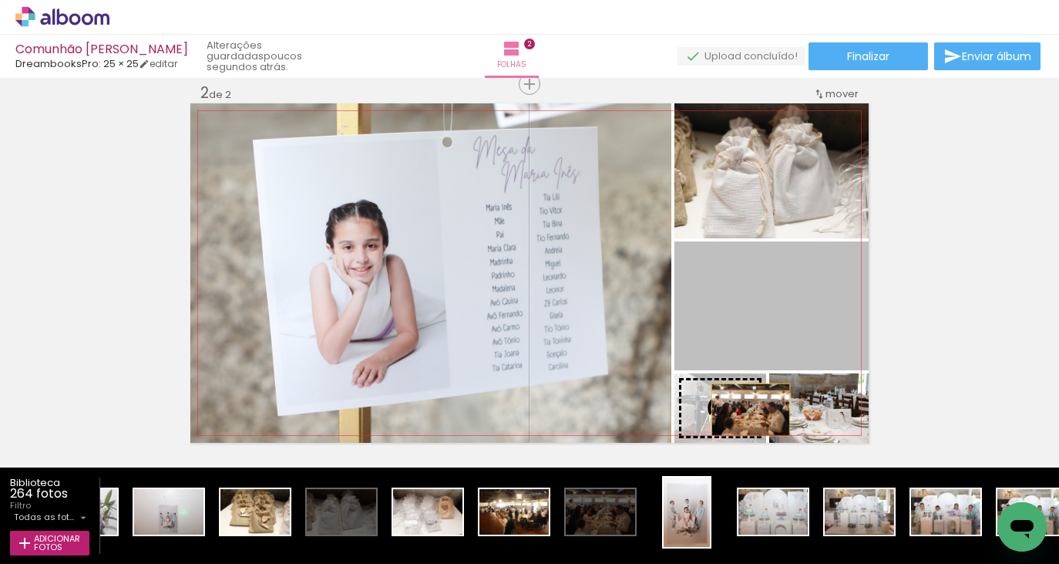
drag, startPoint x: 801, startPoint y: 328, endPoint x: 751, endPoint y: 409, distance: 95.9
click at [0, 0] on slot at bounding box center [0, 0] width 0 height 0
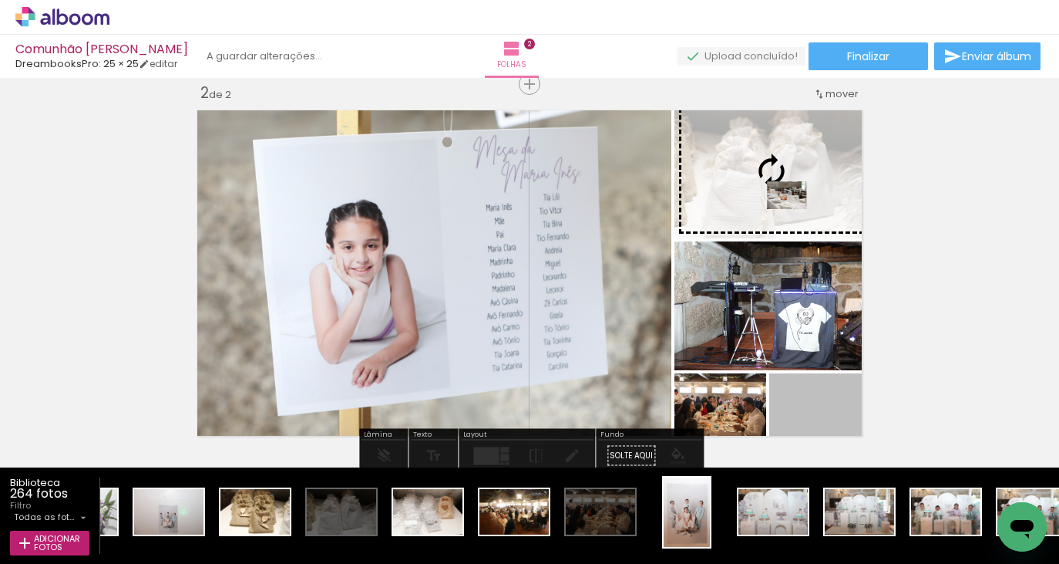
drag, startPoint x: 799, startPoint y: 415, endPoint x: 787, endPoint y: 195, distance: 220.1
click at [0, 0] on slot at bounding box center [0, 0] width 0 height 0
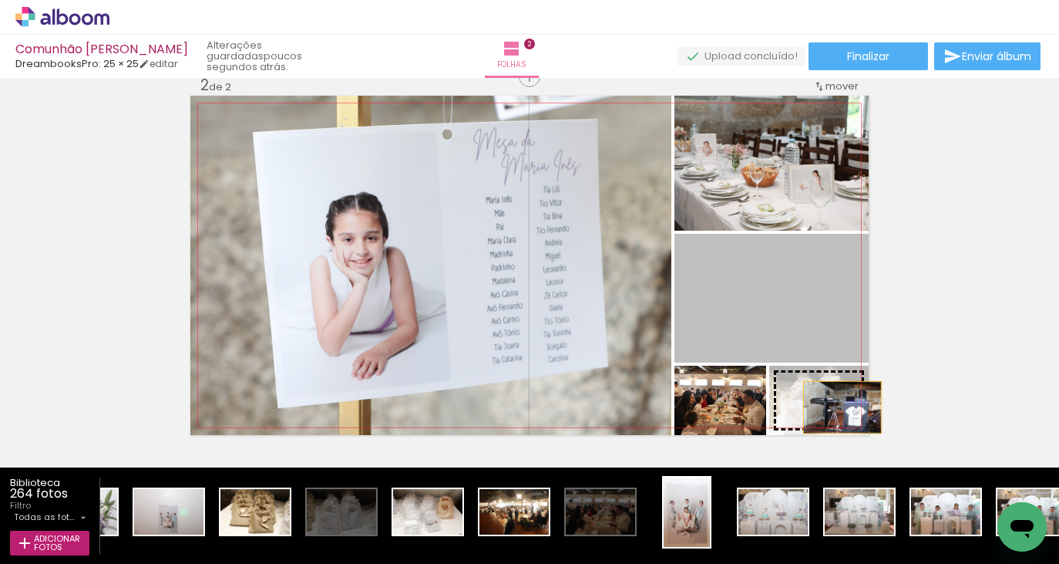
drag, startPoint x: 813, startPoint y: 321, endPoint x: 837, endPoint y: 412, distance: 94.3
click at [0, 0] on slot at bounding box center [0, 0] width 0 height 0
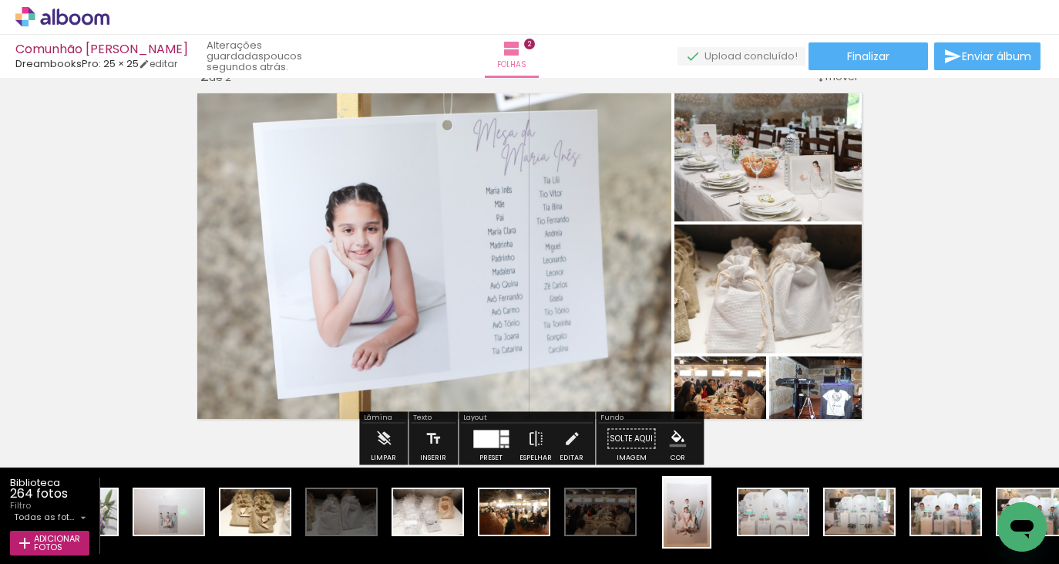
scroll to position [-8, 1]
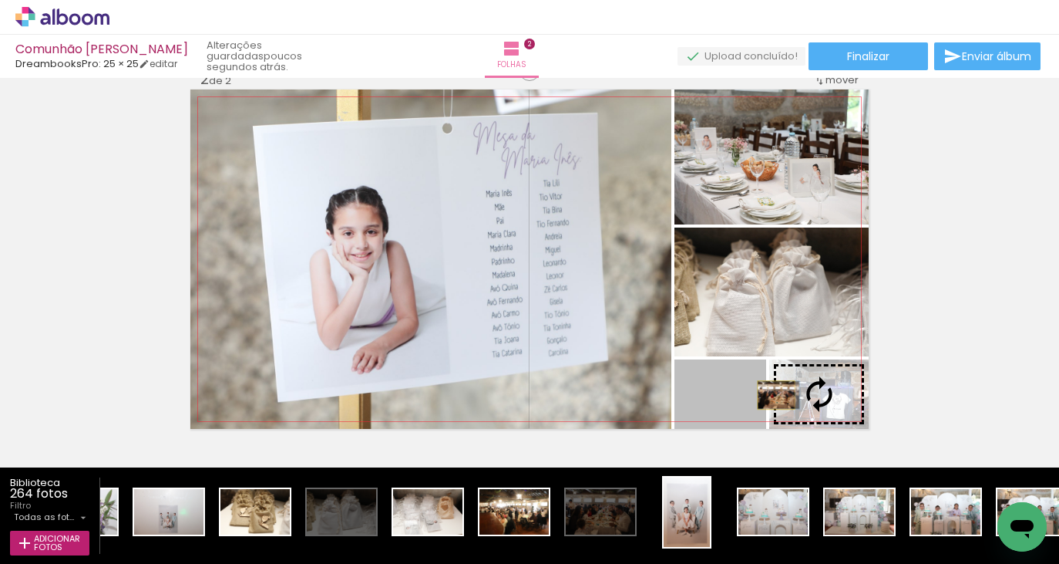
drag, startPoint x: 757, startPoint y: 397, endPoint x: 776, endPoint y: 399, distance: 18.6
click at [0, 0] on slot at bounding box center [0, 0] width 0 height 0
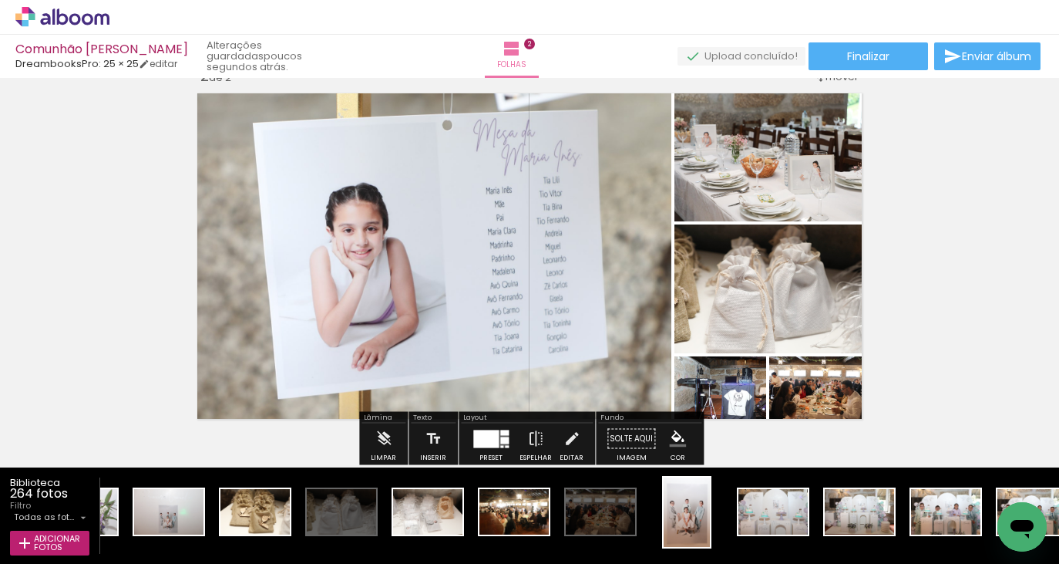
scroll to position [0, 0]
click at [904, 297] on div "Inserir folha 1 de 2 Inserir folha 2 de 2" at bounding box center [529, 236] width 1059 height 1134
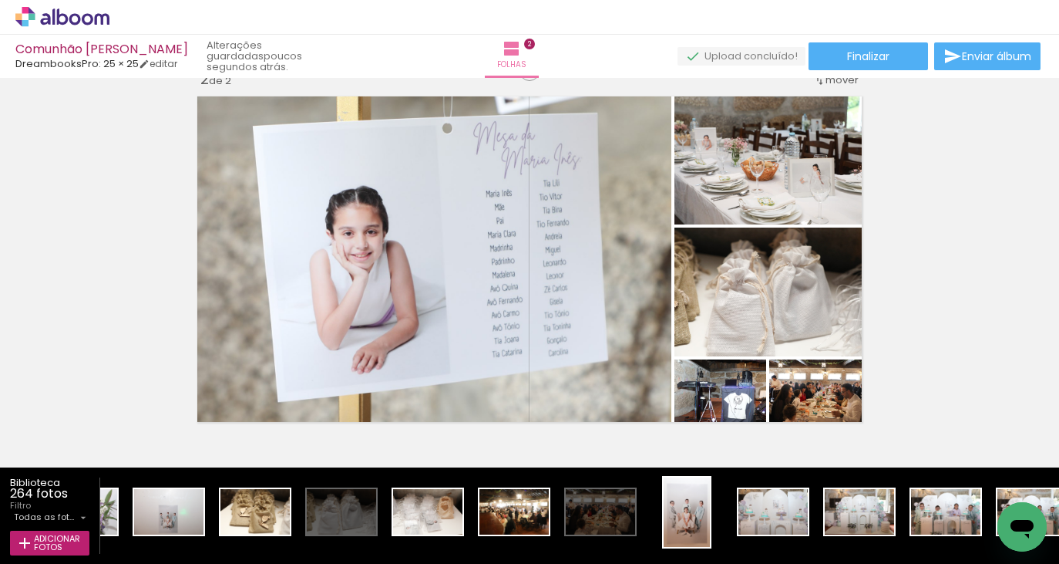
scroll to position [426, 0]
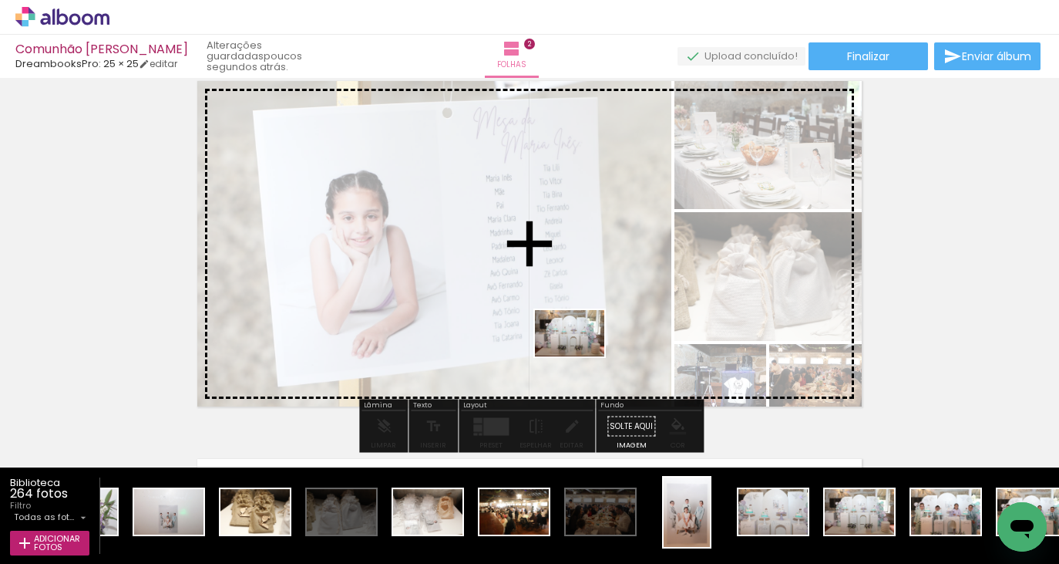
drag, startPoint x: 863, startPoint y: 515, endPoint x: 577, endPoint y: 348, distance: 331.0
click at [574, 353] on quentale-workspace at bounding box center [529, 282] width 1059 height 564
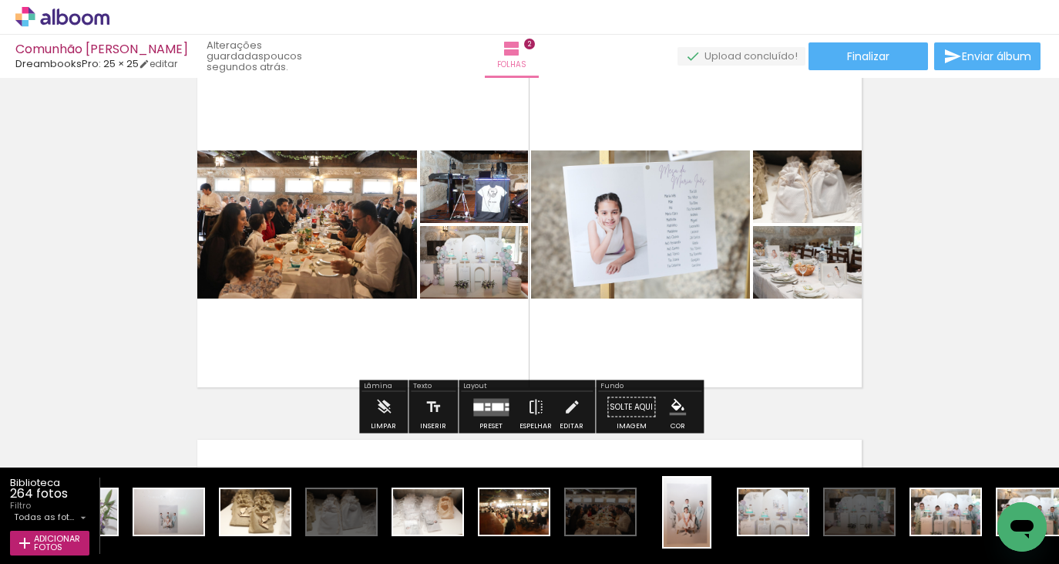
scroll to position [469, 0]
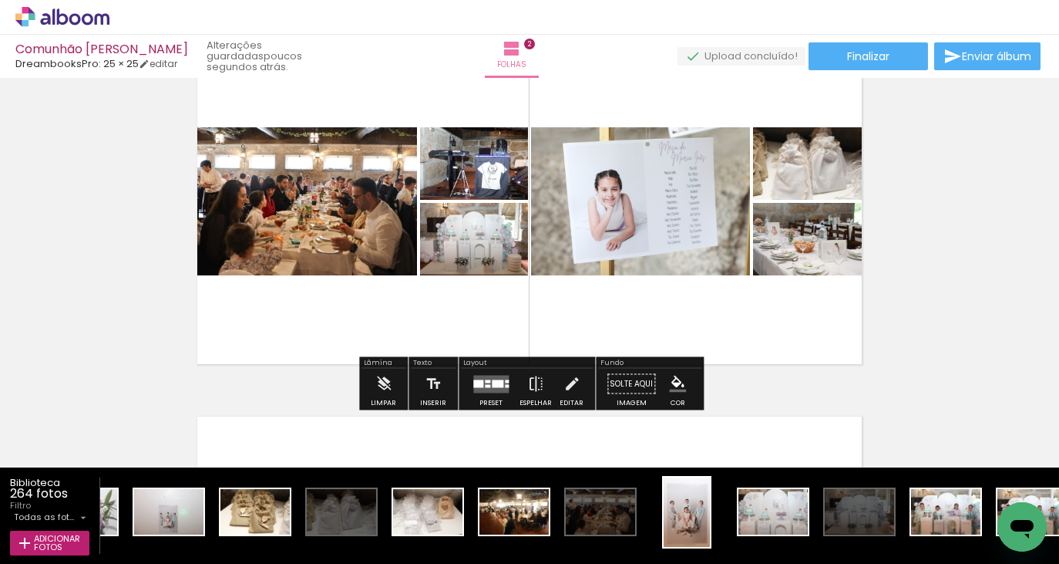
click at [504, 377] on quentale-layouter at bounding box center [490, 384] width 35 height 18
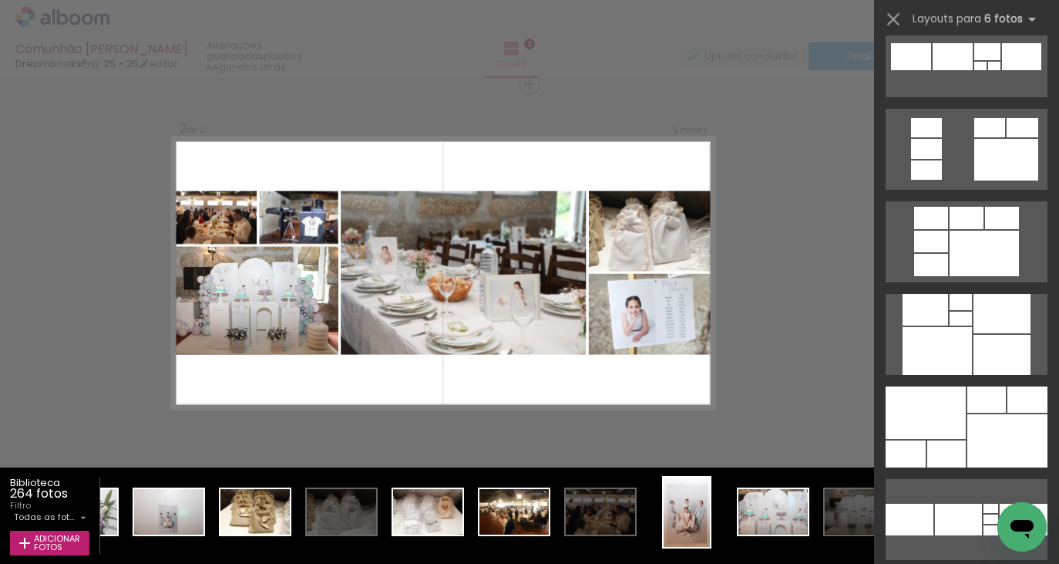
scroll to position [1051, 0]
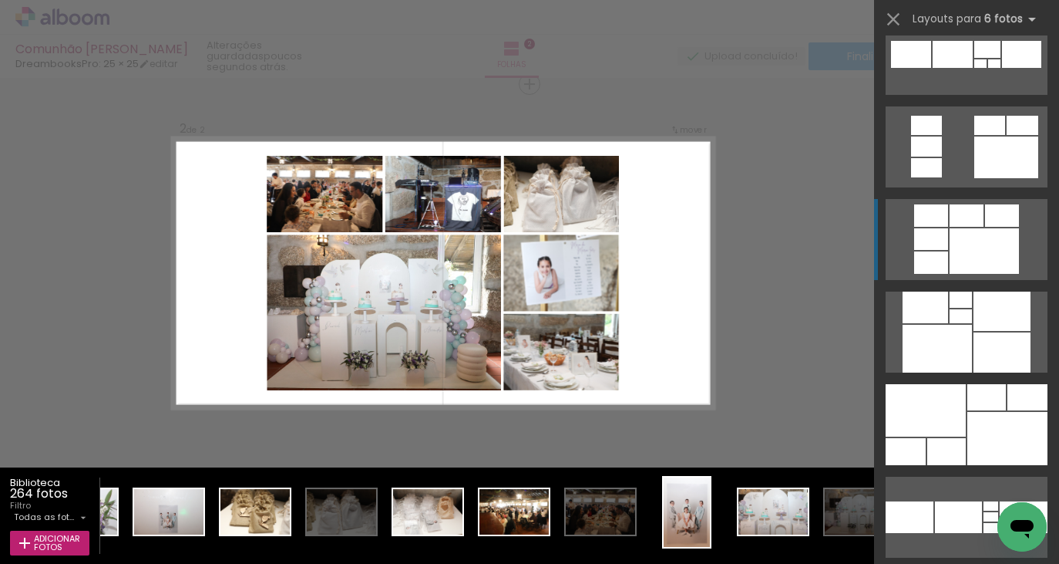
click at [972, 240] on div at bounding box center [984, 250] width 69 height 45
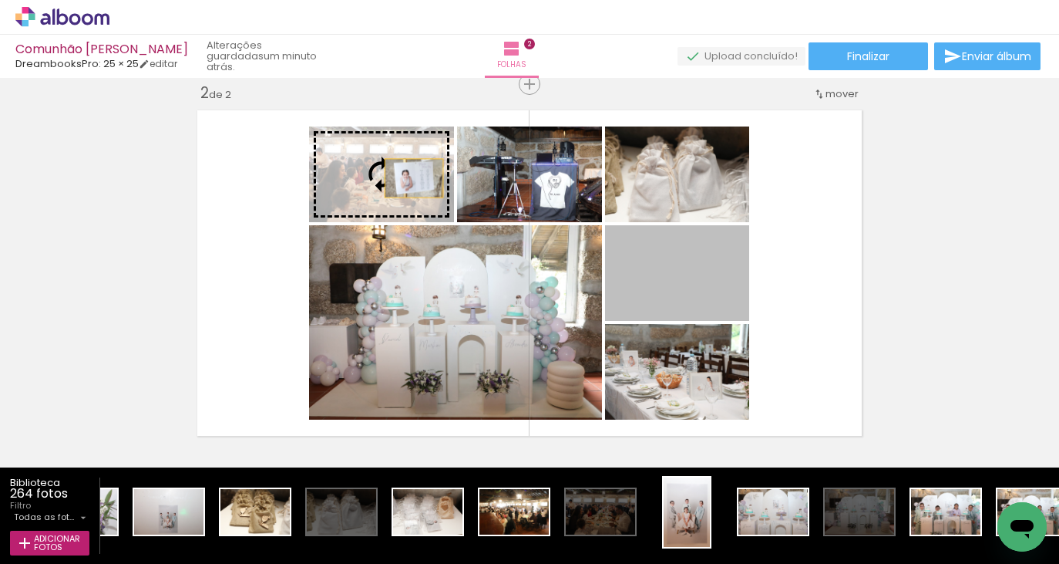
drag, startPoint x: 687, startPoint y: 288, endPoint x: 414, endPoint y: 178, distance: 294.0
click at [0, 0] on slot at bounding box center [0, 0] width 0 height 0
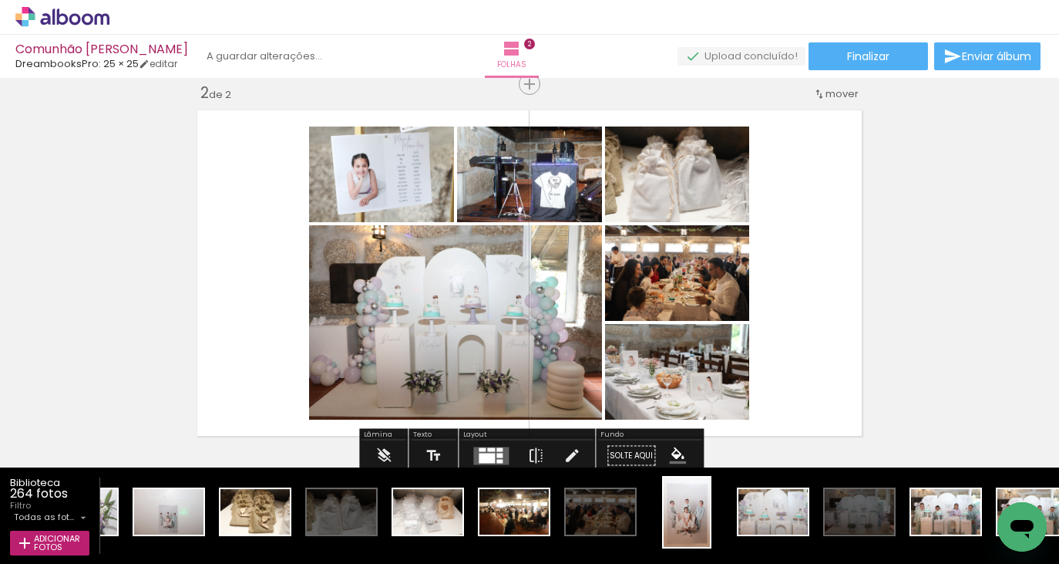
scroll to position [409, 0]
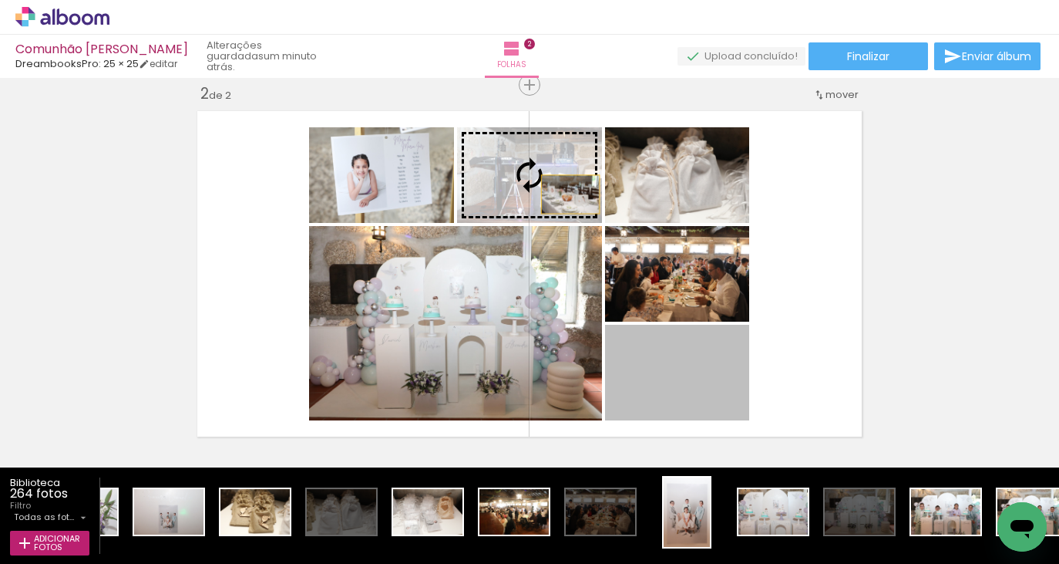
drag, startPoint x: 669, startPoint y: 362, endPoint x: 570, endPoint y: 180, distance: 206.7
click at [0, 0] on slot at bounding box center [0, 0] width 0 height 0
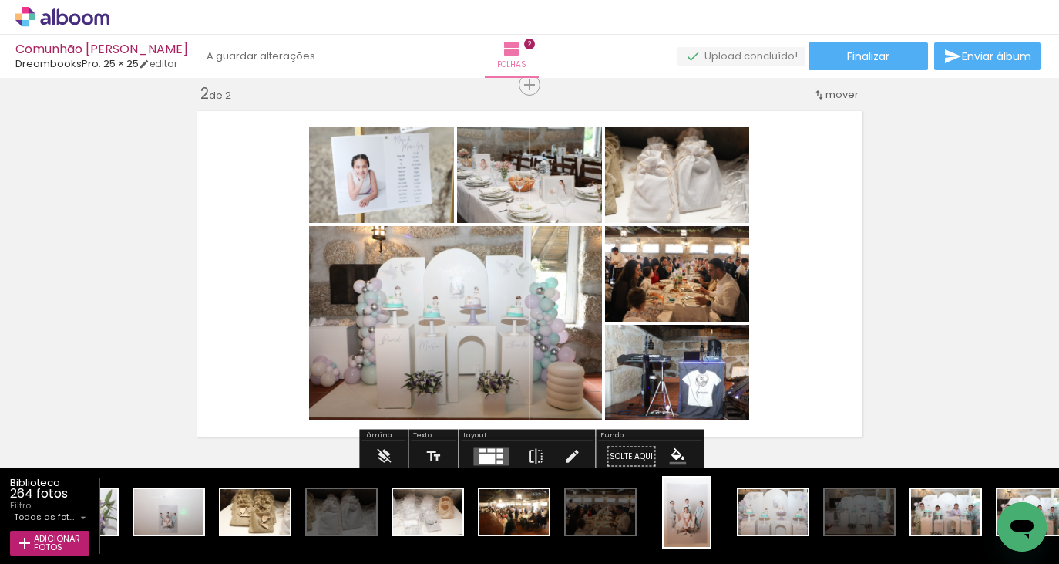
scroll to position [403, 0]
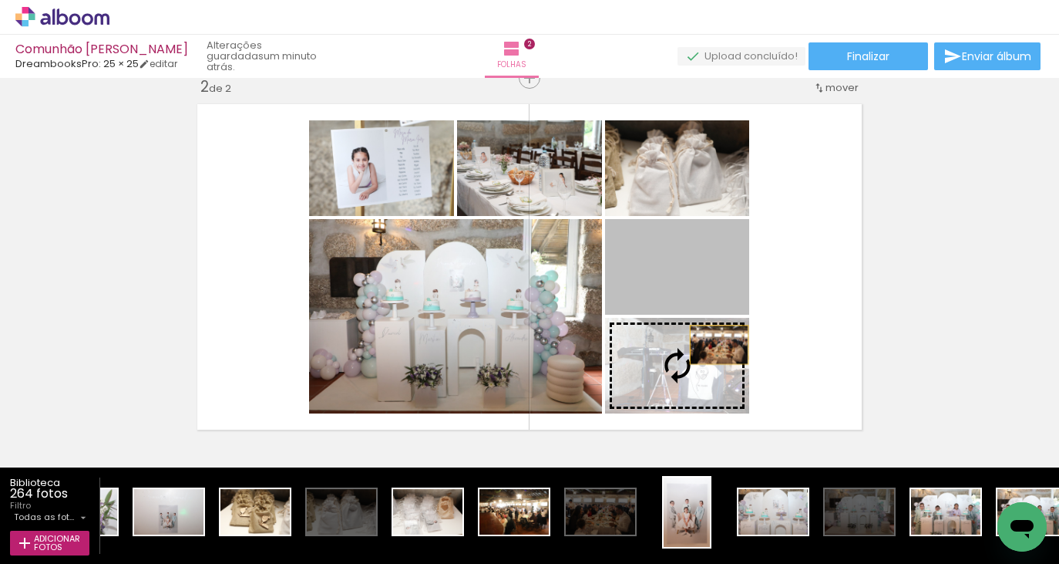
drag, startPoint x: 722, startPoint y: 279, endPoint x: 718, endPoint y: 358, distance: 79.5
click at [0, 0] on slot at bounding box center [0, 0] width 0 height 0
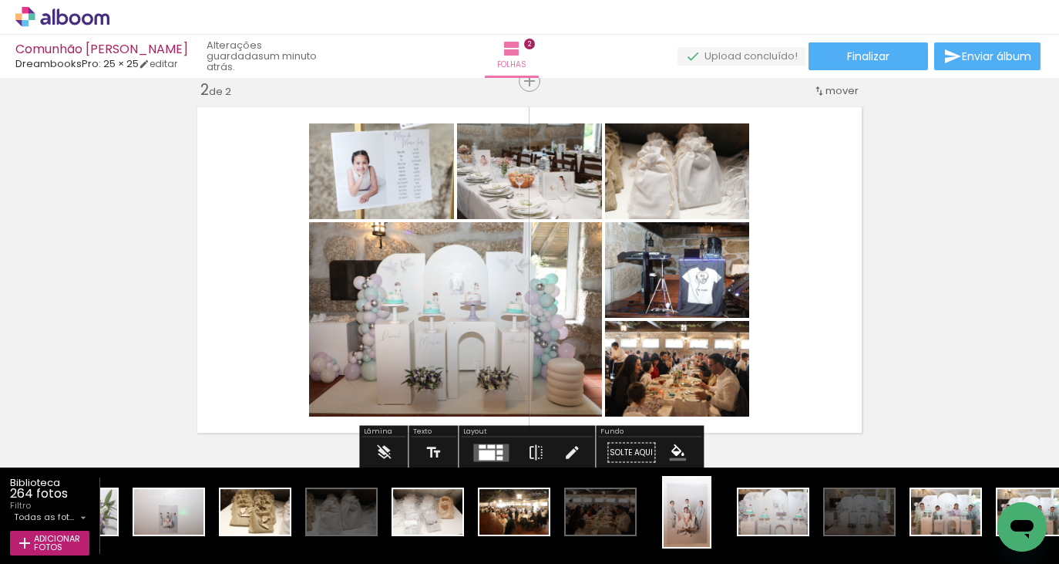
click at [837, 237] on quentale-layouter at bounding box center [529, 269] width 678 height 339
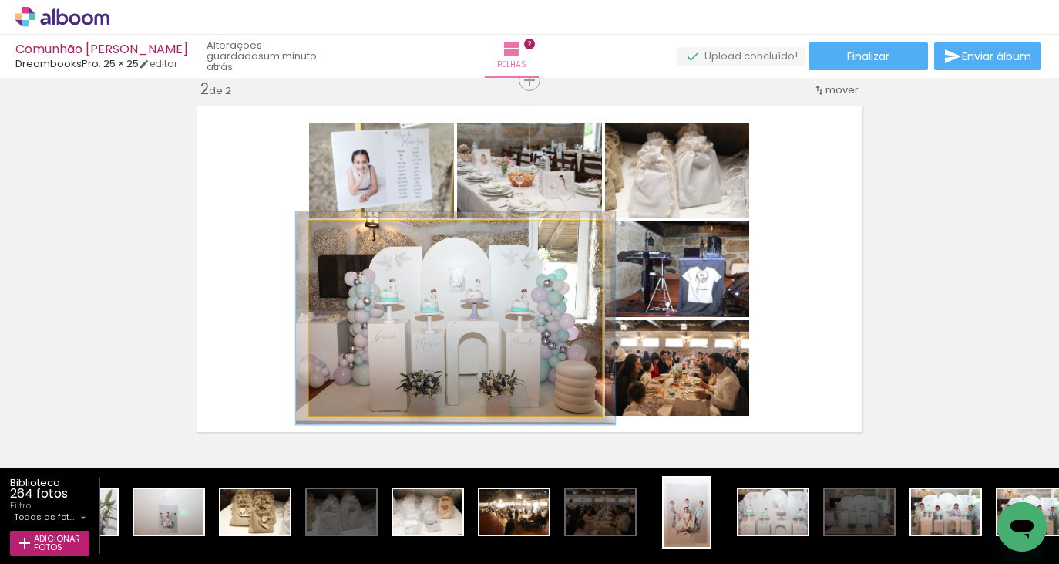
drag, startPoint x: 346, startPoint y: 238, endPoint x: 357, endPoint y: 239, distance: 10.8
type paper-slider "109"
click at [351, 238] on div at bounding box center [350, 238] width 14 height 14
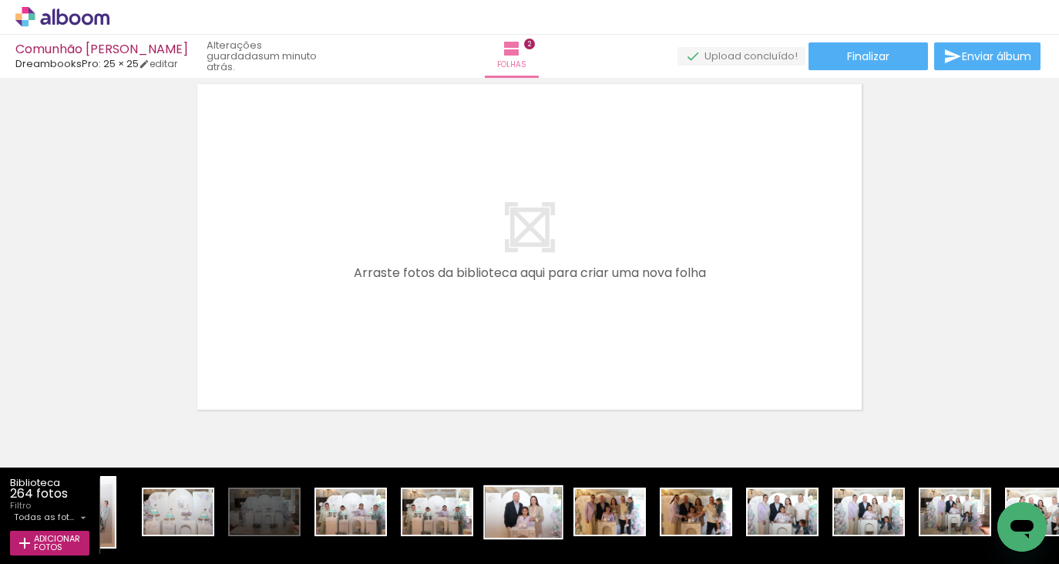
scroll to position [0, 8186]
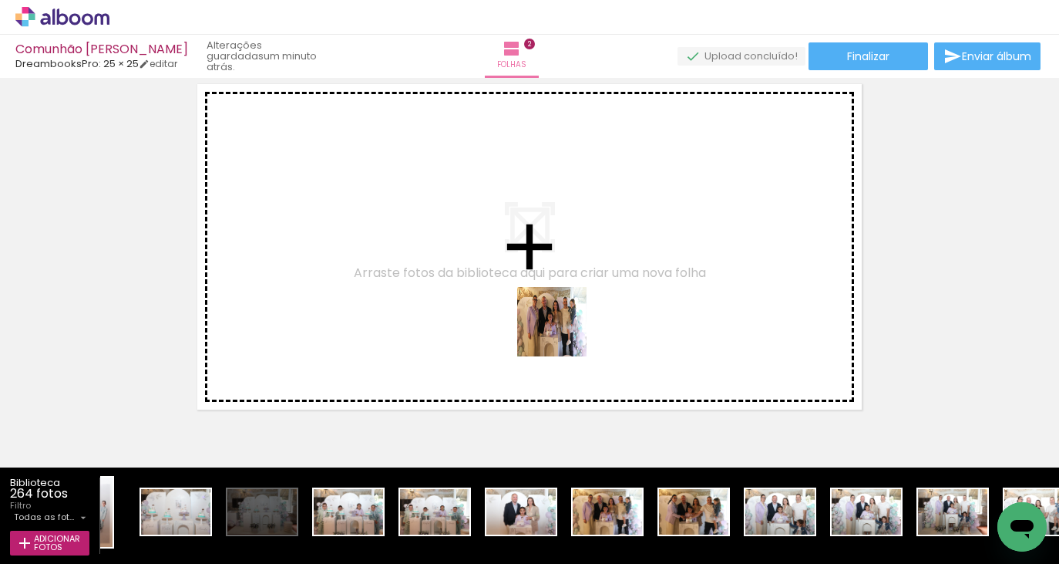
drag, startPoint x: 628, startPoint y: 516, endPoint x: 562, endPoint y: 331, distance: 196.3
click at [562, 331] on quentale-workspace at bounding box center [529, 282] width 1059 height 564
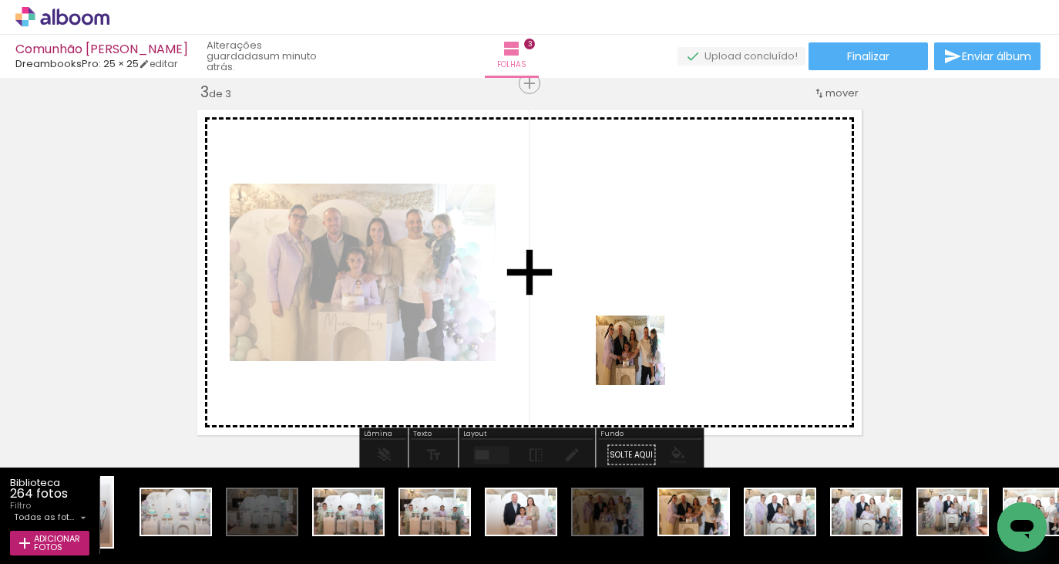
scroll to position [775, 0]
drag, startPoint x: 688, startPoint y: 503, endPoint x: 642, endPoint y: 360, distance: 150.4
click at [642, 360] on quentale-workspace at bounding box center [529, 282] width 1059 height 564
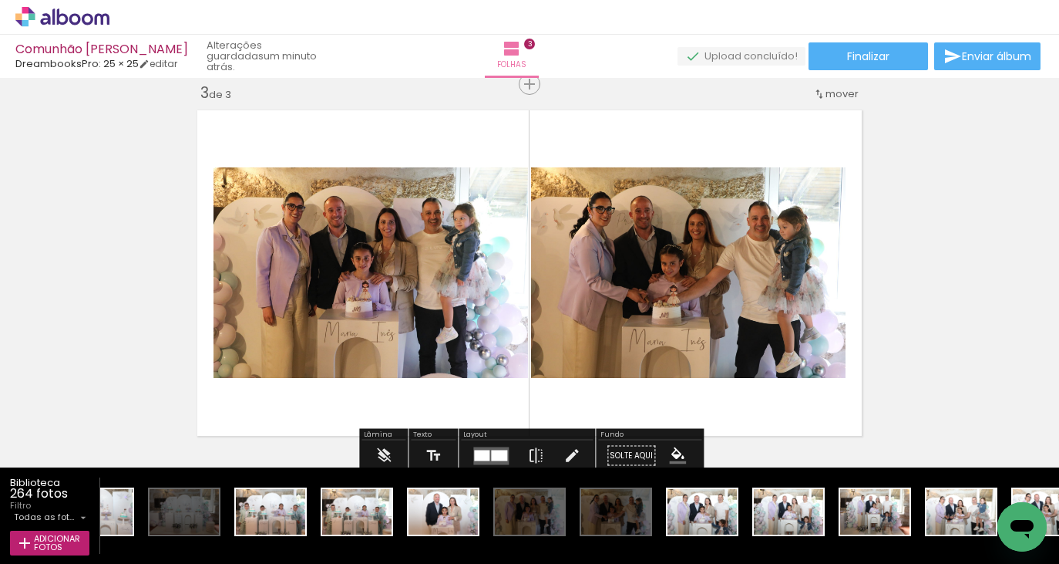
scroll to position [0, 8263]
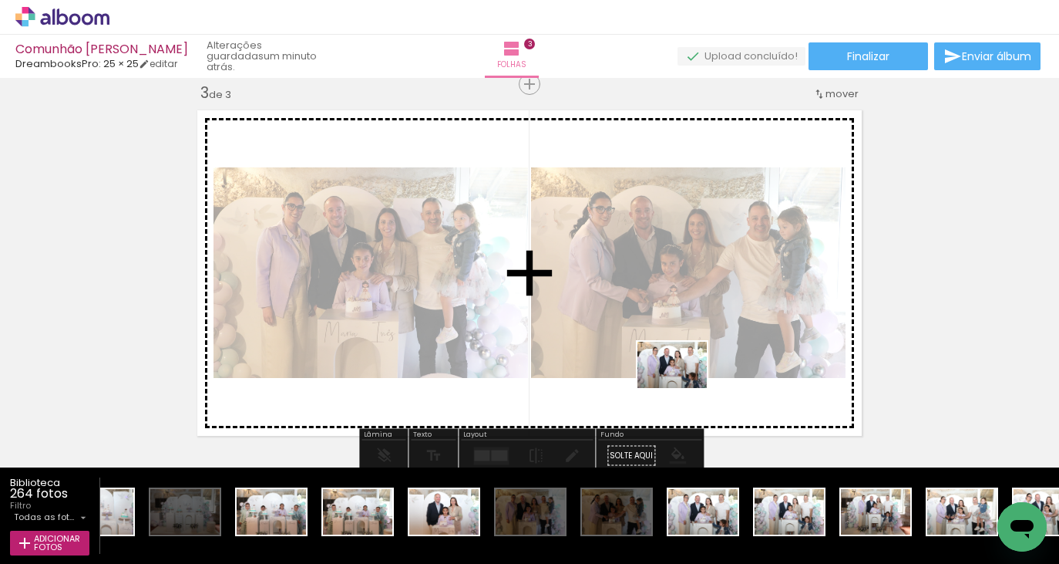
drag, startPoint x: 728, startPoint y: 514, endPoint x: 684, endPoint y: 388, distance: 133.9
click at [684, 388] on quentale-workspace at bounding box center [529, 282] width 1059 height 564
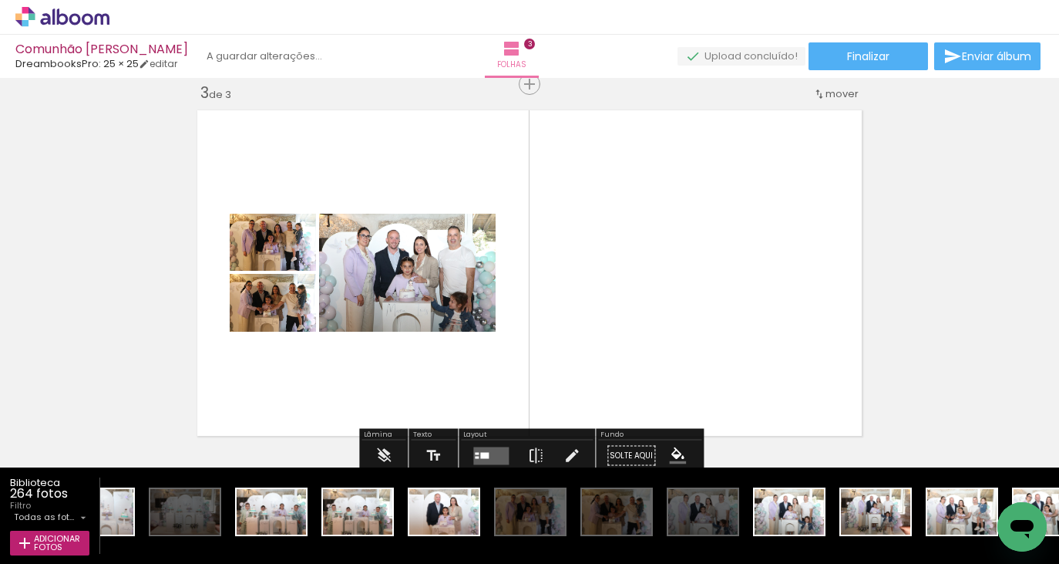
scroll to position [778, 0]
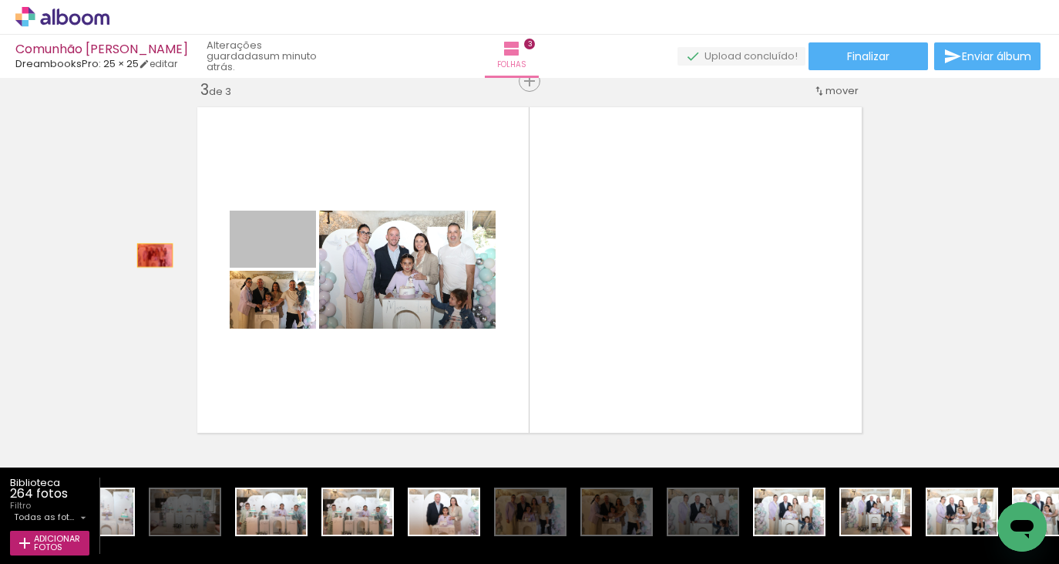
drag, startPoint x: 301, startPoint y: 253, endPoint x: 154, endPoint y: 255, distance: 146.5
click at [154, 255] on div "Inserir folha 1 de 3 Inserir folha 2 de 3 Inserir folha 3 de 3" at bounding box center [529, 61] width 1059 height 1512
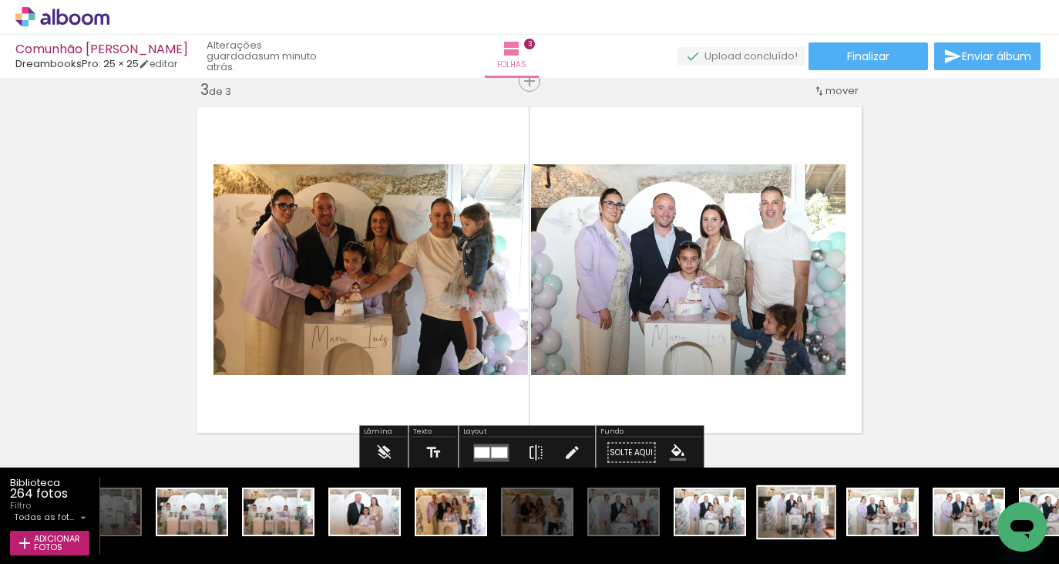
scroll to position [0, 8399]
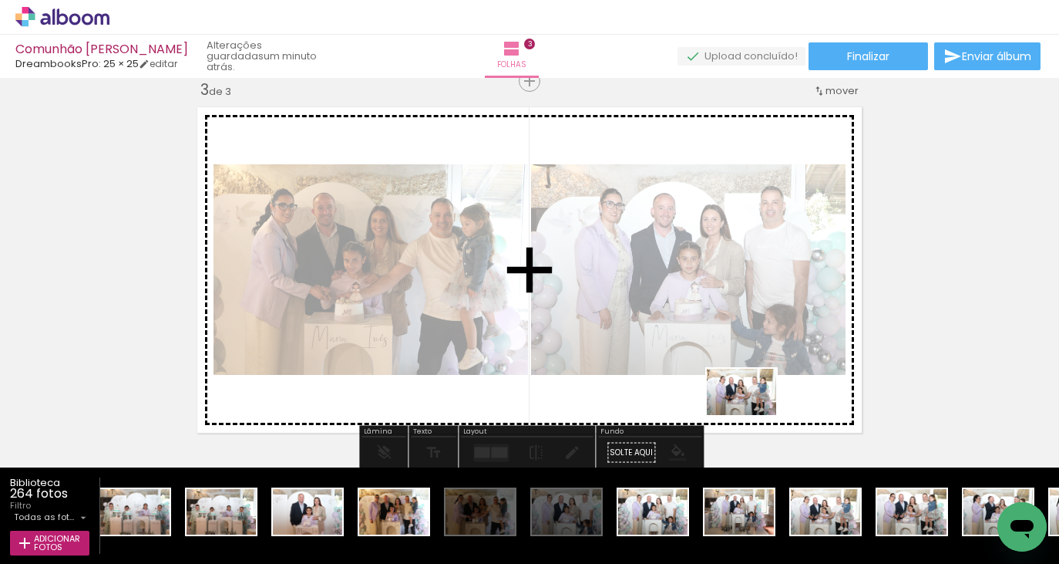
drag, startPoint x: 809, startPoint y: 523, endPoint x: 753, endPoint y: 415, distance: 121.7
click at [753, 415] on quentale-workspace at bounding box center [529, 282] width 1059 height 564
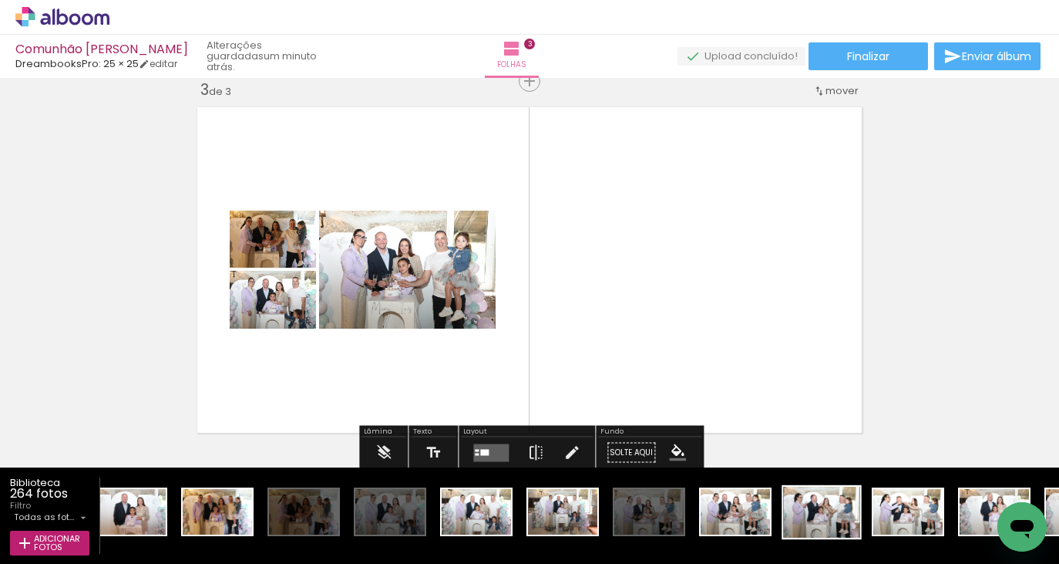
scroll to position [0, 8654]
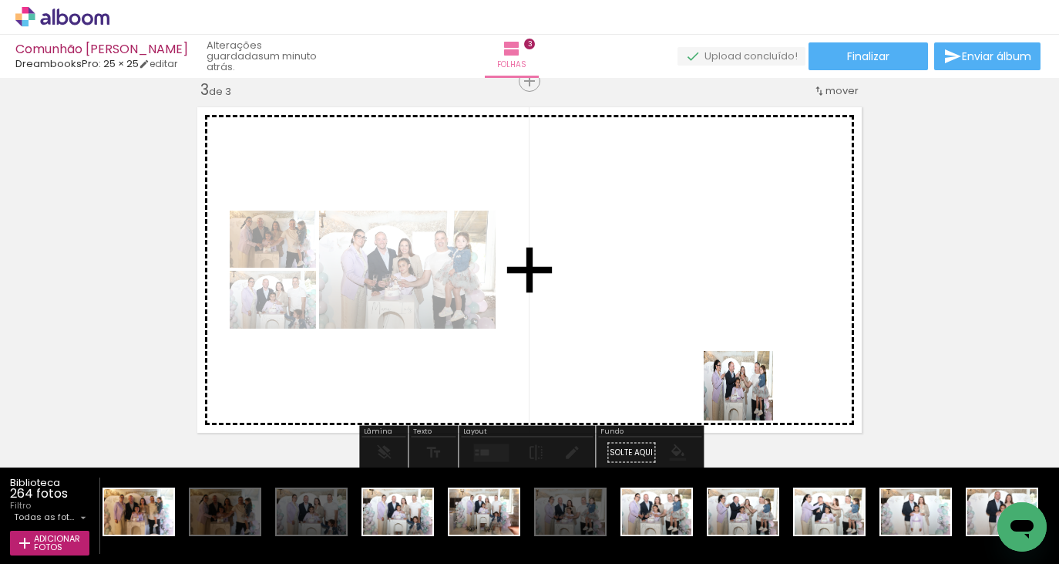
drag, startPoint x: 753, startPoint y: 514, endPoint x: 810, endPoint y: 470, distance: 72.0
click at [748, 383] on quentale-workspace at bounding box center [529, 282] width 1059 height 564
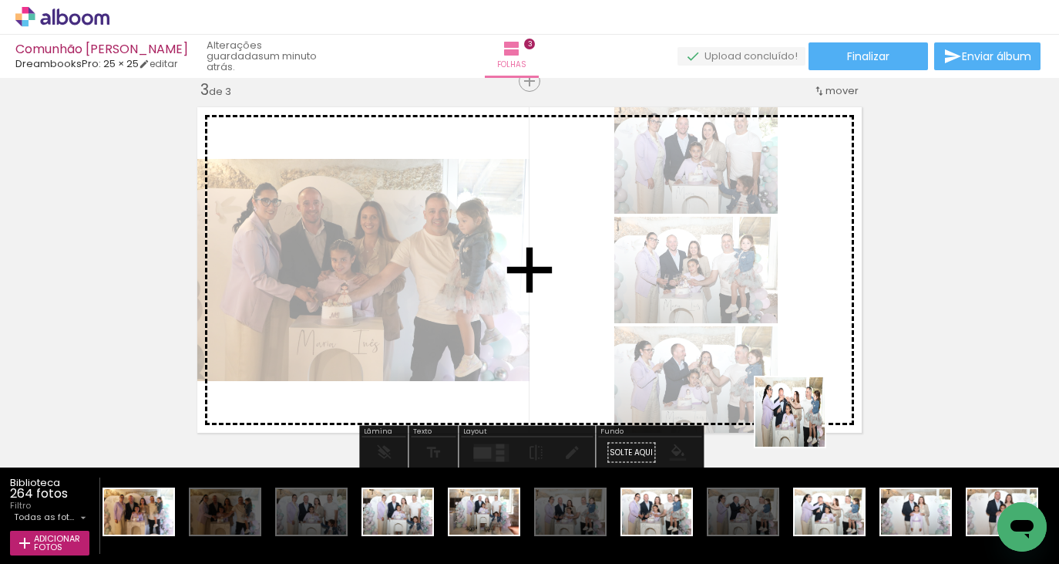
drag, startPoint x: 816, startPoint y: 506, endPoint x: 802, endPoint y: 419, distance: 87.5
click at [802, 419] on quentale-workspace at bounding box center [529, 282] width 1059 height 564
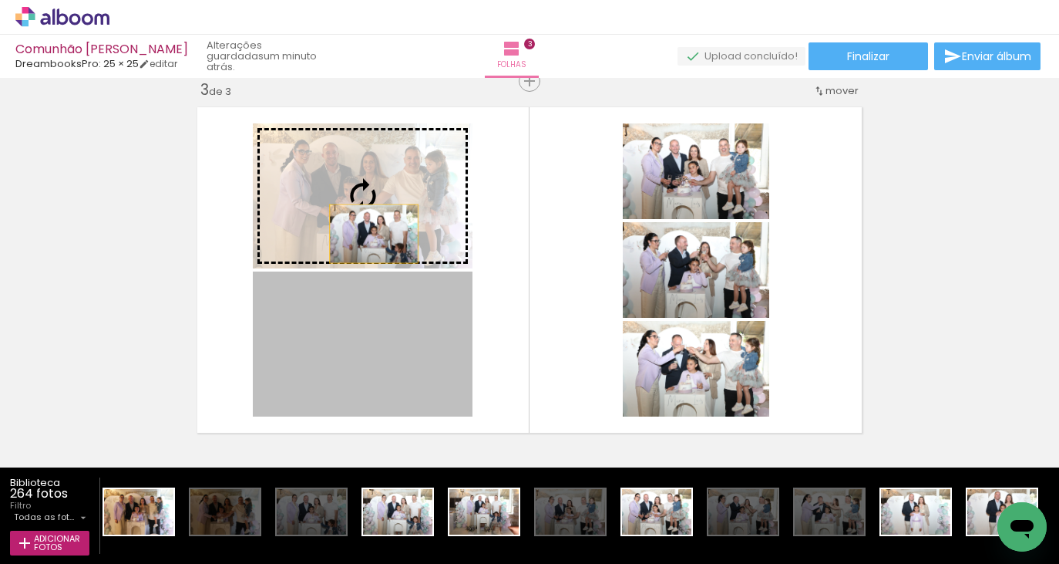
drag, startPoint x: 386, startPoint y: 375, endPoint x: 374, endPoint y: 234, distance: 142.4
click at [0, 0] on slot at bounding box center [0, 0] width 0 height 0
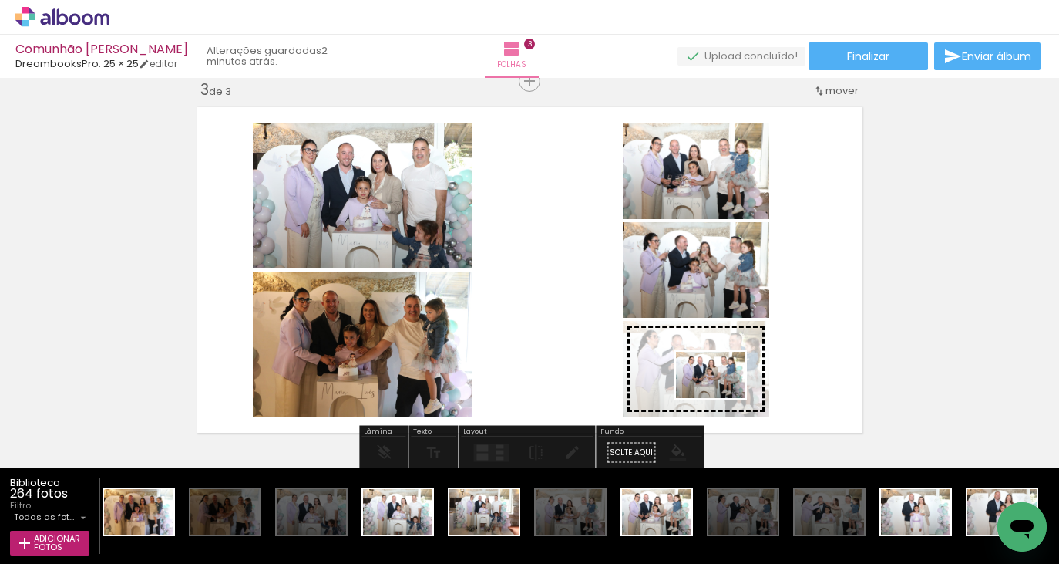
drag, startPoint x: 661, startPoint y: 517, endPoint x: 722, endPoint y: 398, distance: 133.8
click at [722, 398] on quentale-workspace at bounding box center [529, 282] width 1059 height 564
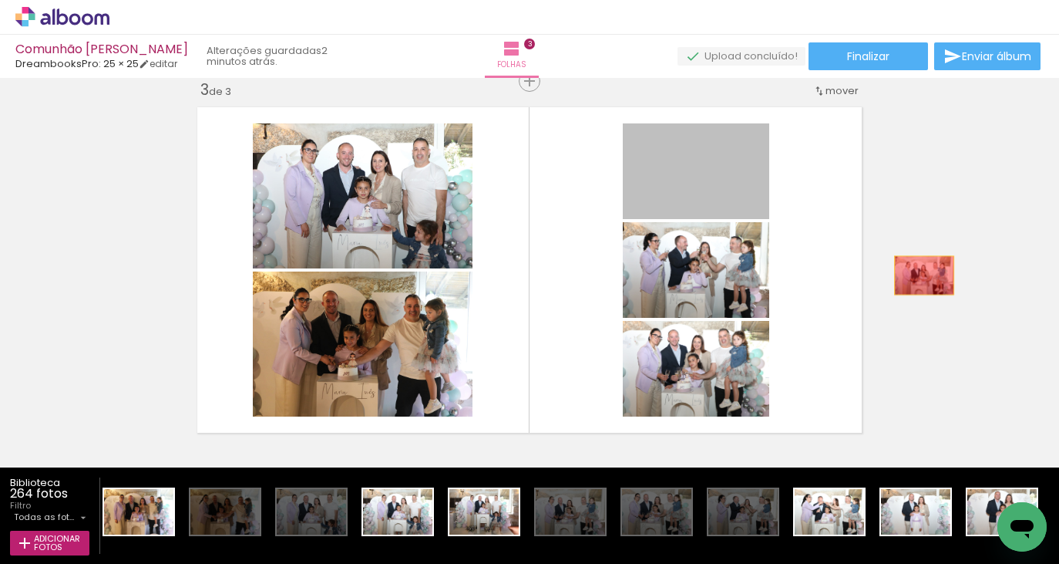
drag, startPoint x: 737, startPoint y: 193, endPoint x: 924, endPoint y: 275, distance: 204.7
click at [924, 275] on div "Inserir folha 1 de 3 Inserir folha 2 de 3 Inserir folha 3 de 3" at bounding box center [529, 61] width 1059 height 1512
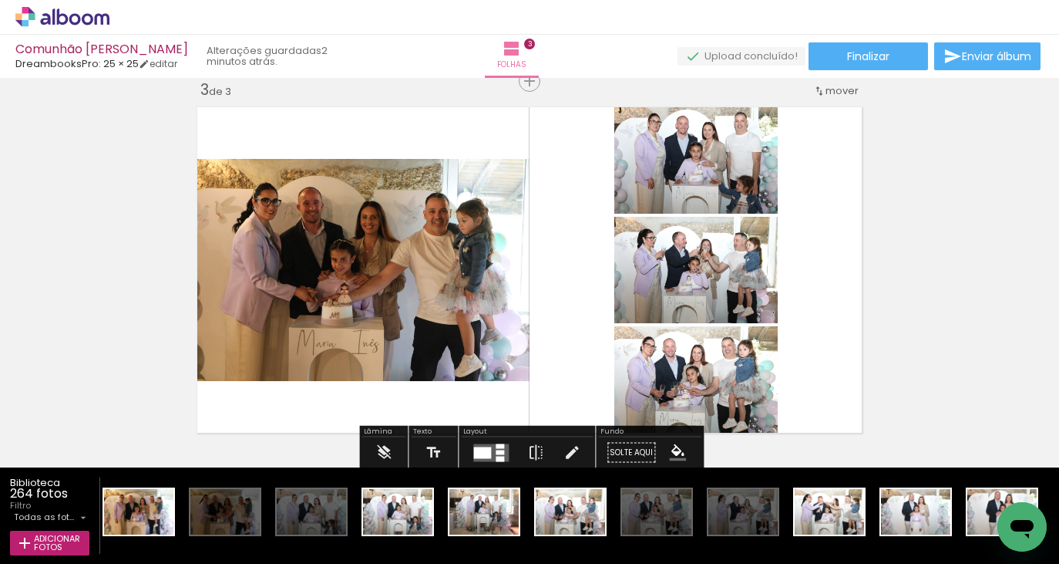
click at [482, 451] on div at bounding box center [482, 452] width 18 height 12
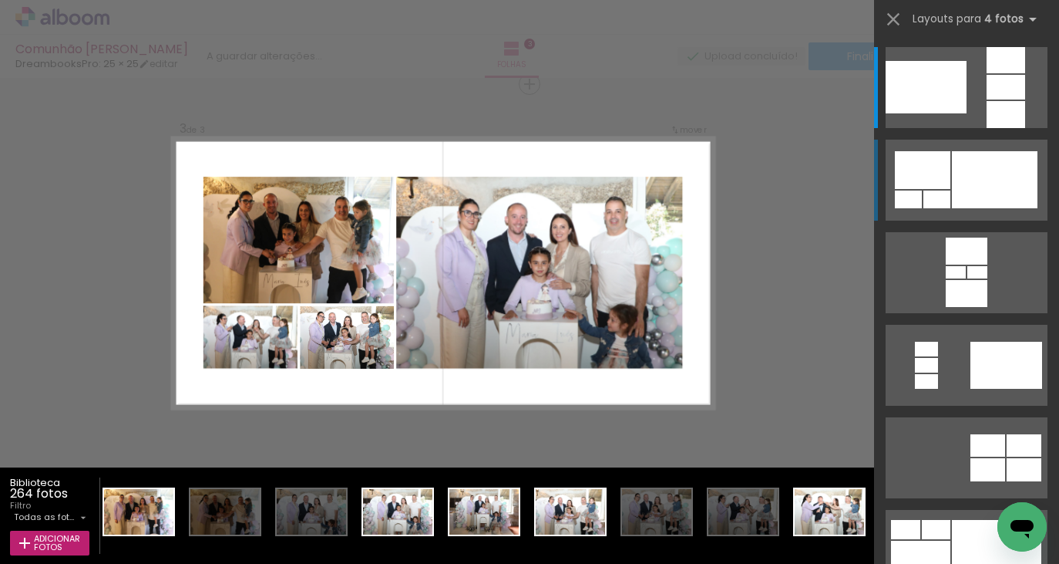
scroll to position [775, 0]
click at [955, 172] on div at bounding box center [995, 179] width 86 height 57
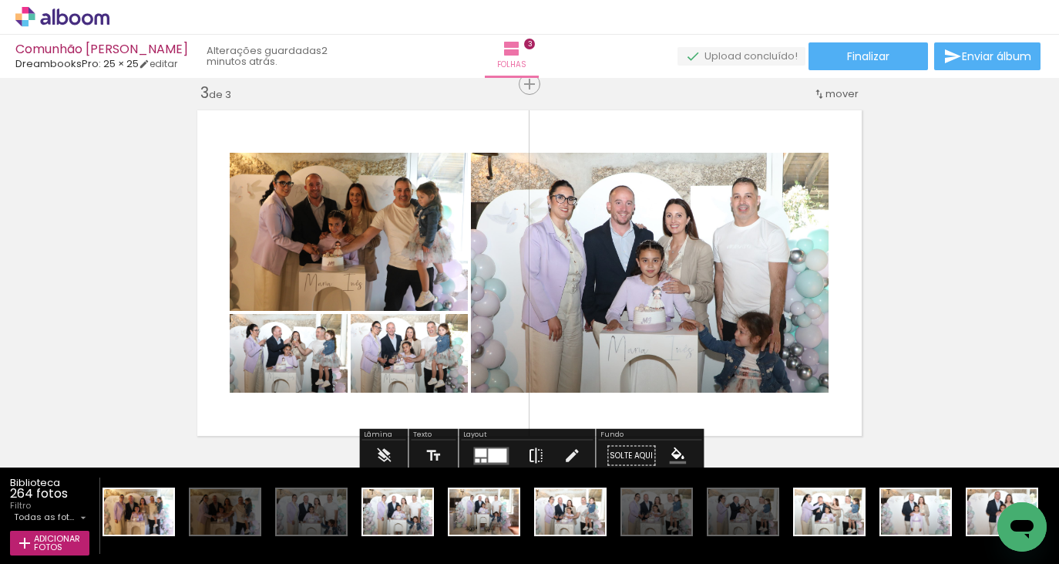
click at [530, 449] on iron-icon at bounding box center [535, 455] width 17 height 31
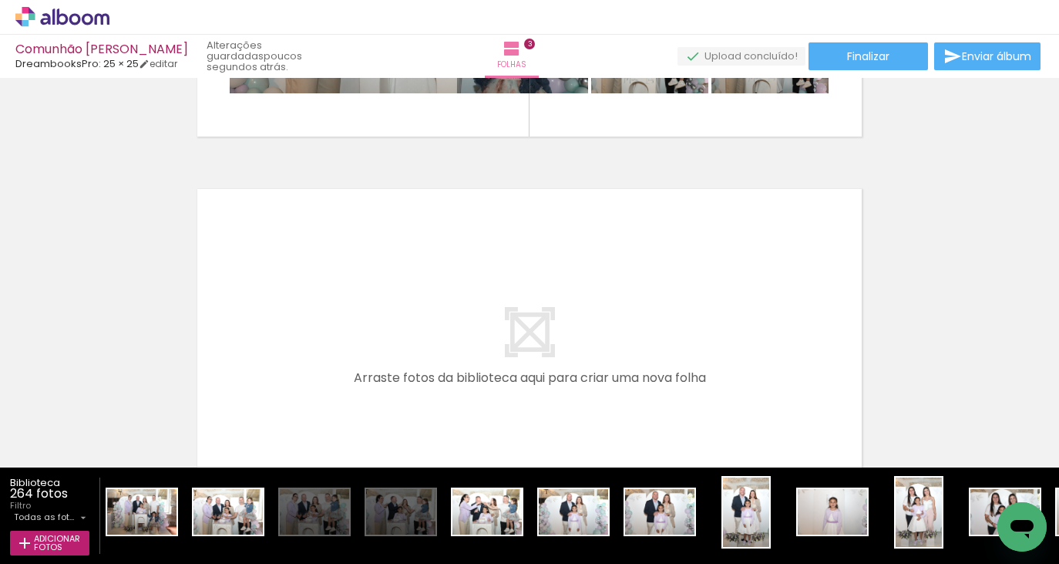
scroll to position [0, 8996]
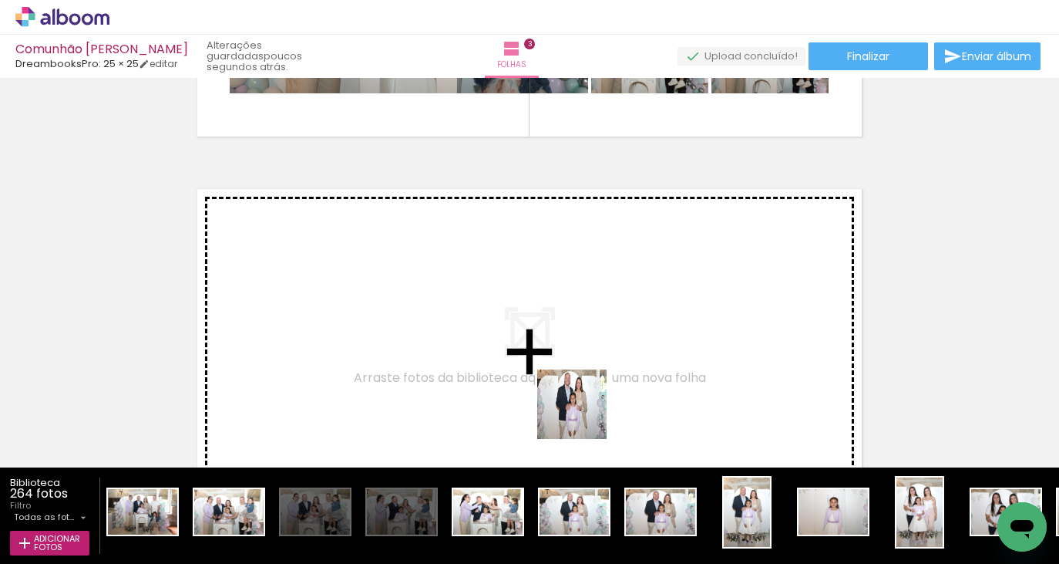
drag, startPoint x: 671, startPoint y: 523, endPoint x: 576, endPoint y: 403, distance: 153.6
click at [576, 403] on quentale-workspace at bounding box center [529, 282] width 1059 height 564
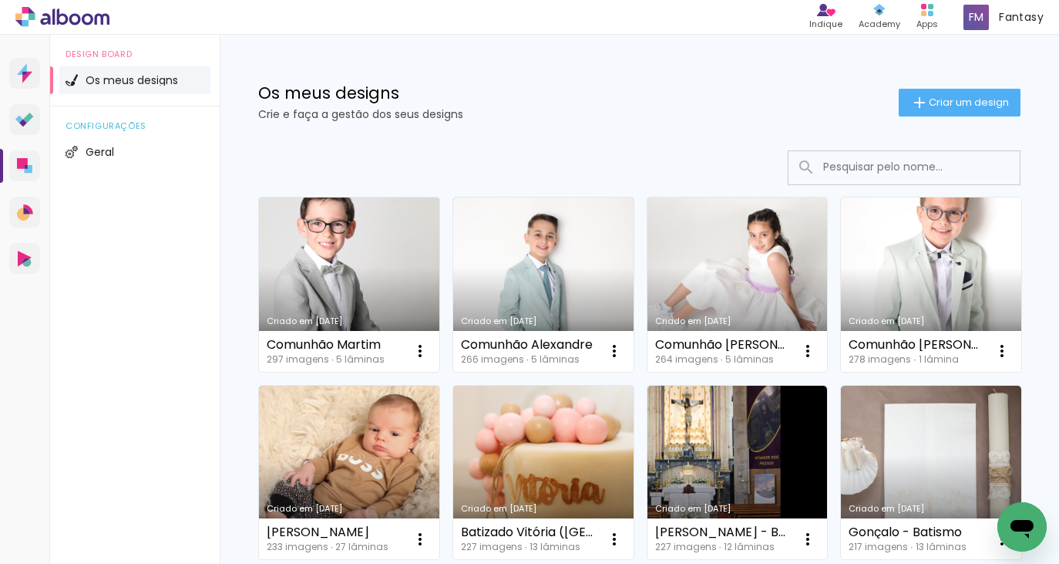
click at [860, 273] on link "Criado em [DATE]" at bounding box center [931, 284] width 180 height 174
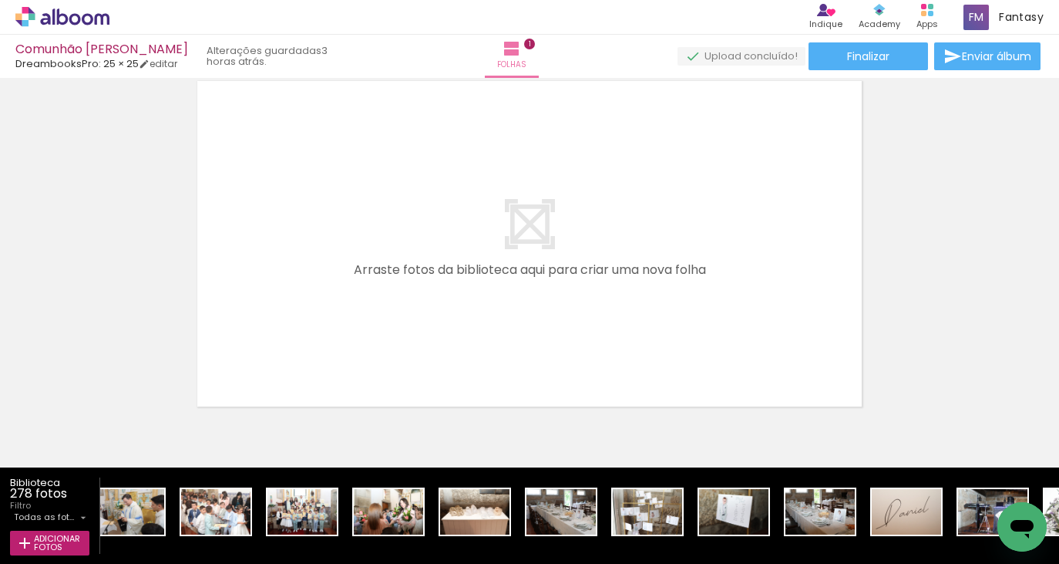
scroll to position [0, 5296]
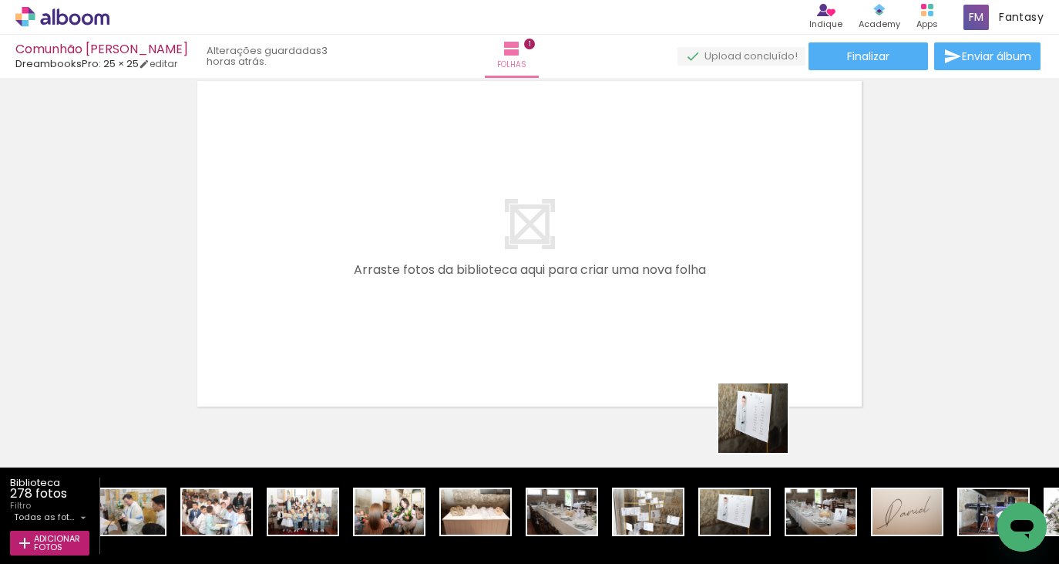
drag, startPoint x: 752, startPoint y: 513, endPoint x: 766, endPoint y: 418, distance: 96.5
click at [766, 419] on quentale-workspace at bounding box center [529, 282] width 1059 height 564
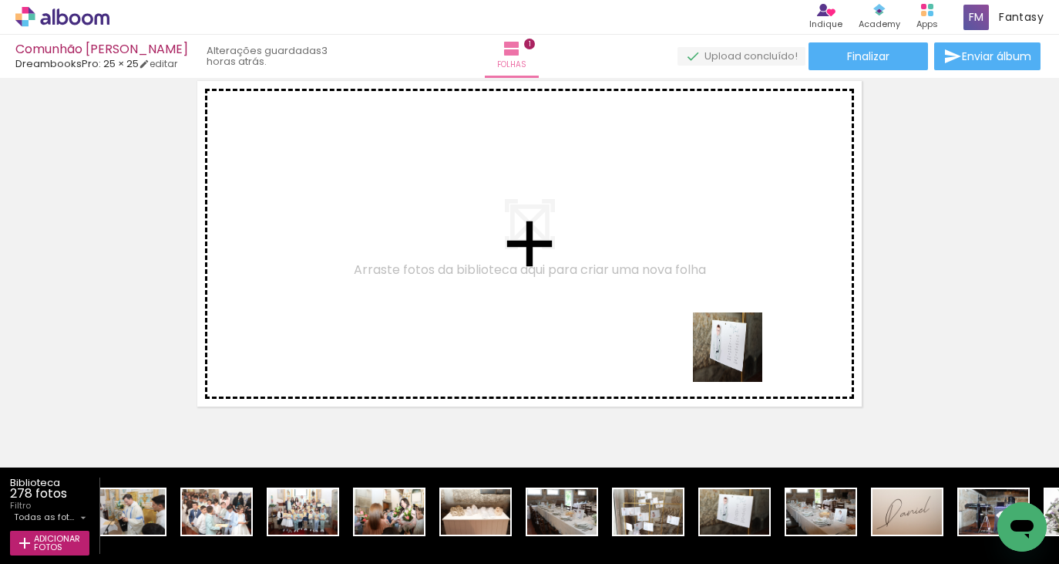
drag, startPoint x: 720, startPoint y: 501, endPoint x: 740, endPoint y: 348, distance: 154.7
click at [740, 348] on quentale-workspace at bounding box center [529, 282] width 1059 height 564
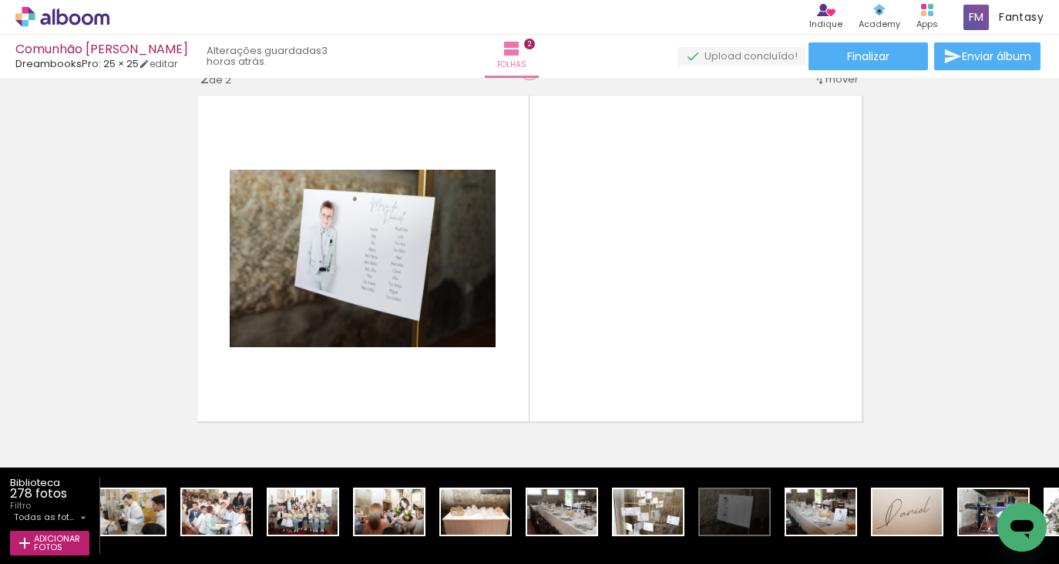
scroll to position [397, 0]
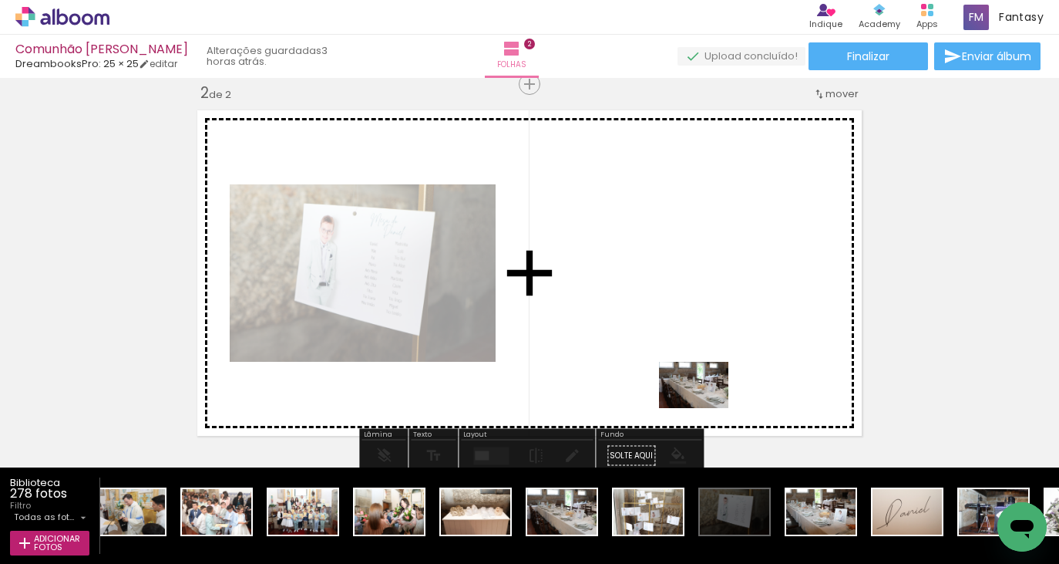
drag, startPoint x: 570, startPoint y: 527, endPoint x: 705, endPoint y: 408, distance: 180.2
click at [705, 408] on quentale-workspace at bounding box center [529, 282] width 1059 height 564
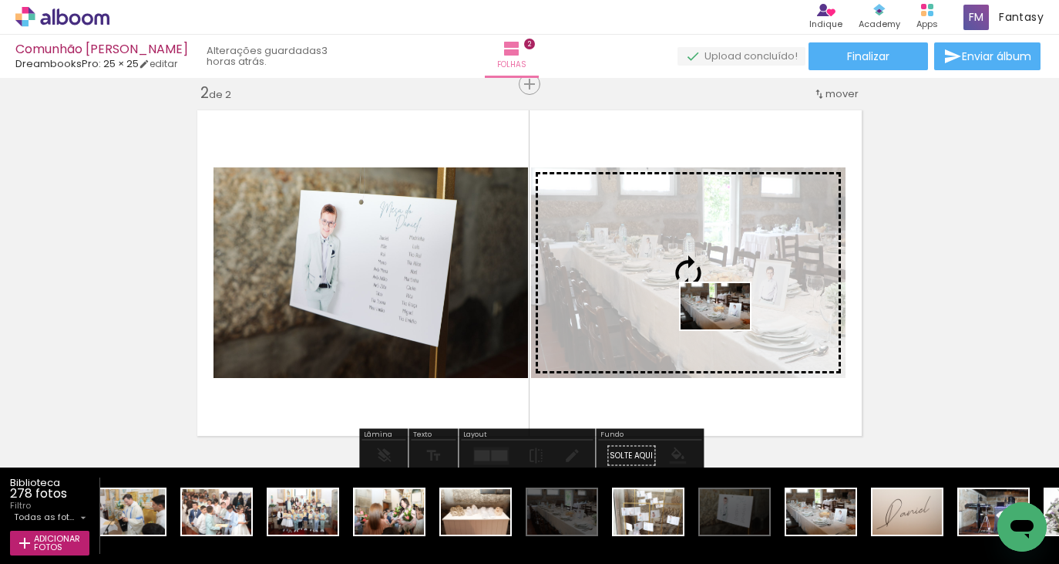
drag, startPoint x: 832, startPoint y: 520, endPoint x: 727, endPoint y: 329, distance: 218.1
click at [727, 329] on quentale-workspace at bounding box center [529, 282] width 1059 height 564
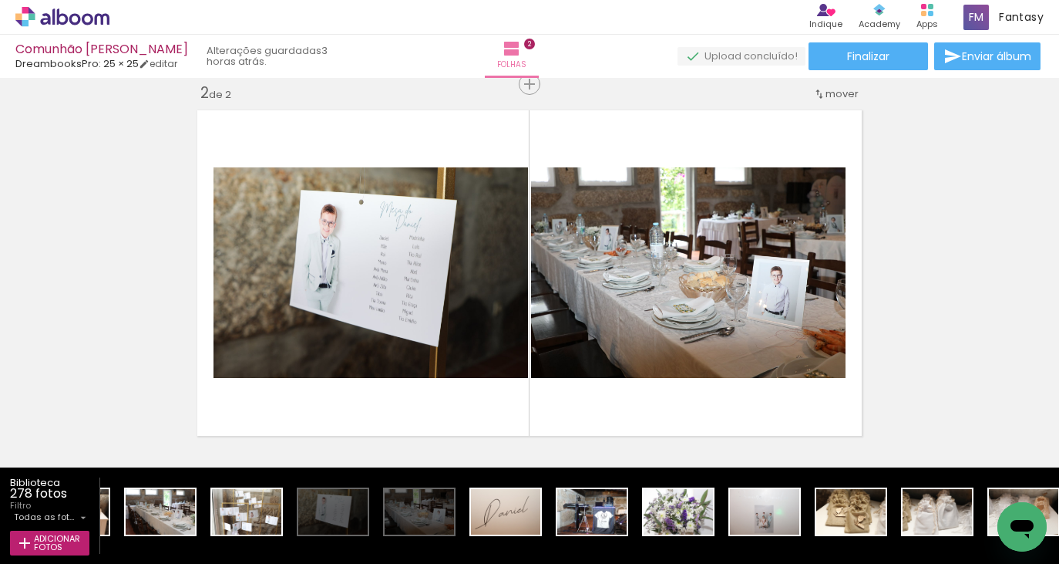
scroll to position [0, 5702]
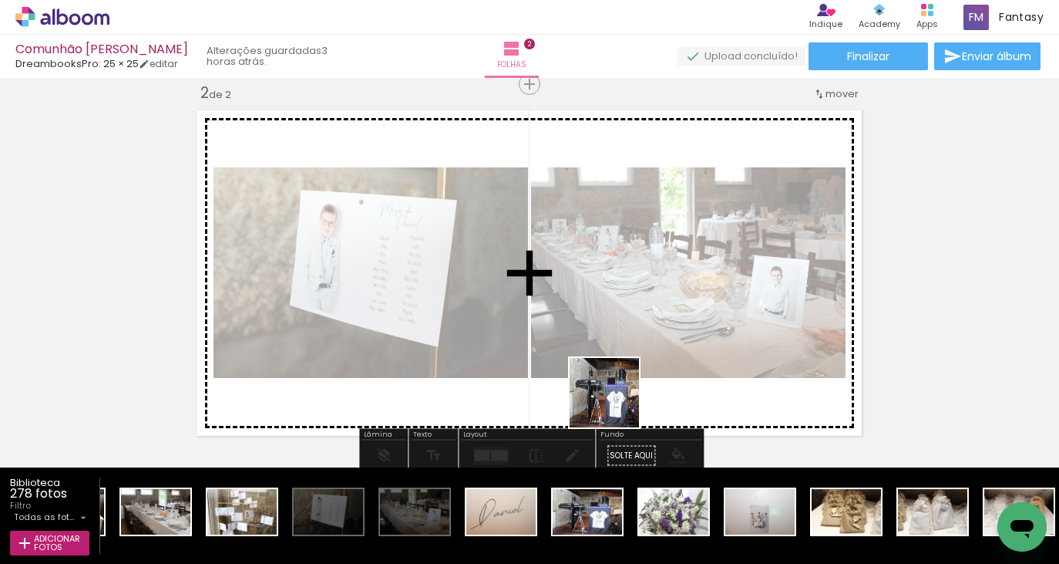
drag, startPoint x: 577, startPoint y: 506, endPoint x: 732, endPoint y: 466, distance: 159.3
click at [631, 358] on quentale-workspace at bounding box center [529, 282] width 1059 height 564
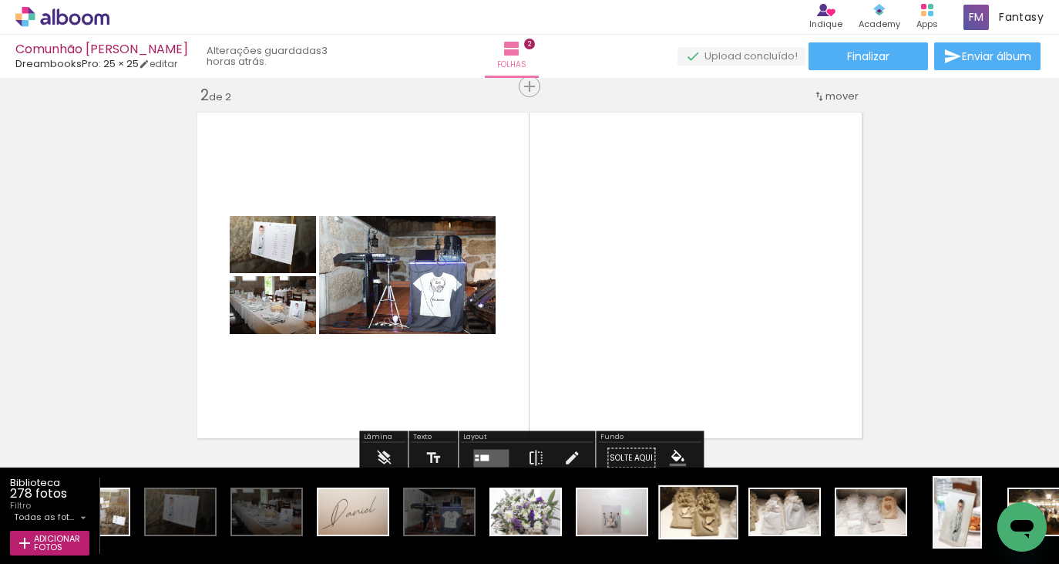
scroll to position [0, 5871]
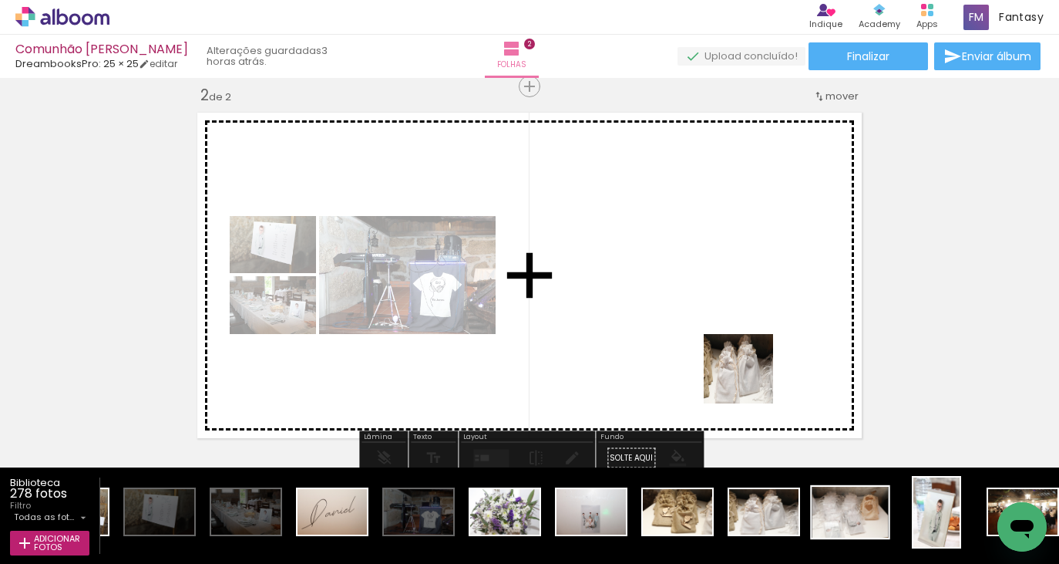
drag, startPoint x: 762, startPoint y: 528, endPoint x: 825, endPoint y: 494, distance: 71.1
click at [750, 379] on quentale-workspace at bounding box center [529, 282] width 1059 height 564
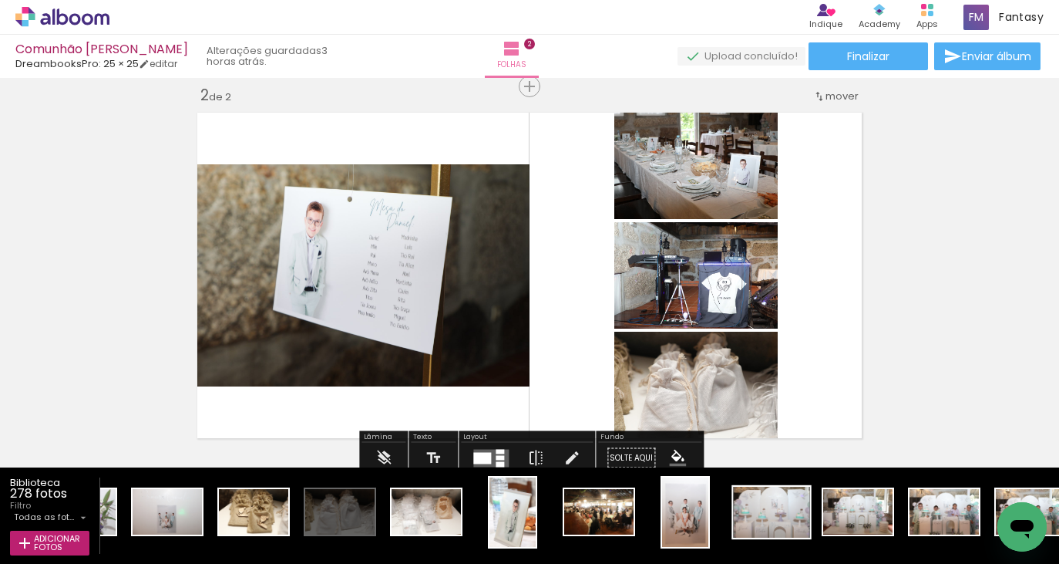
scroll to position [0, 6332]
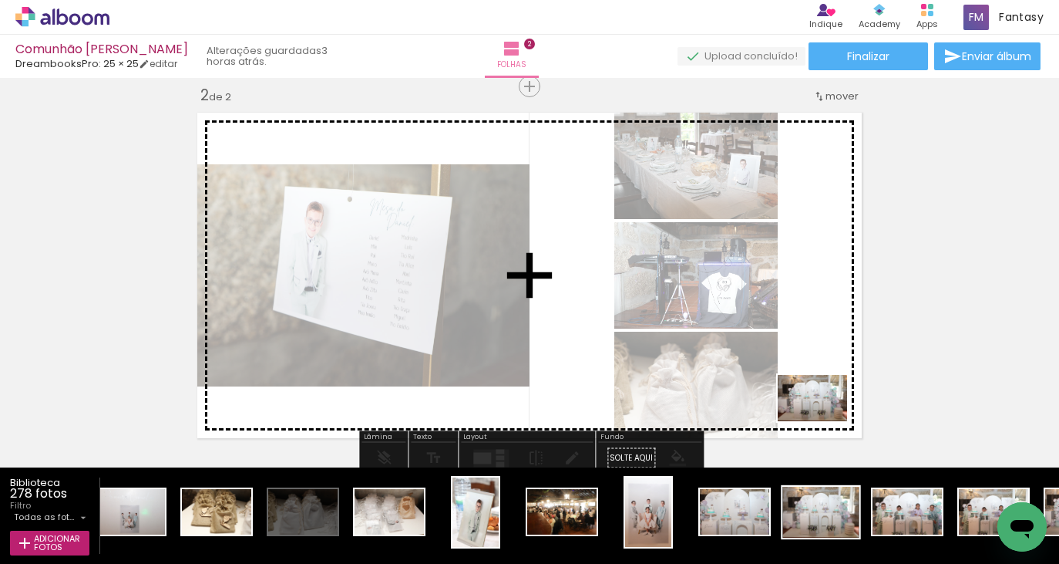
drag, startPoint x: 830, startPoint y: 518, endPoint x: 857, endPoint y: 520, distance: 26.3
click at [824, 416] on quentale-workspace at bounding box center [529, 282] width 1059 height 564
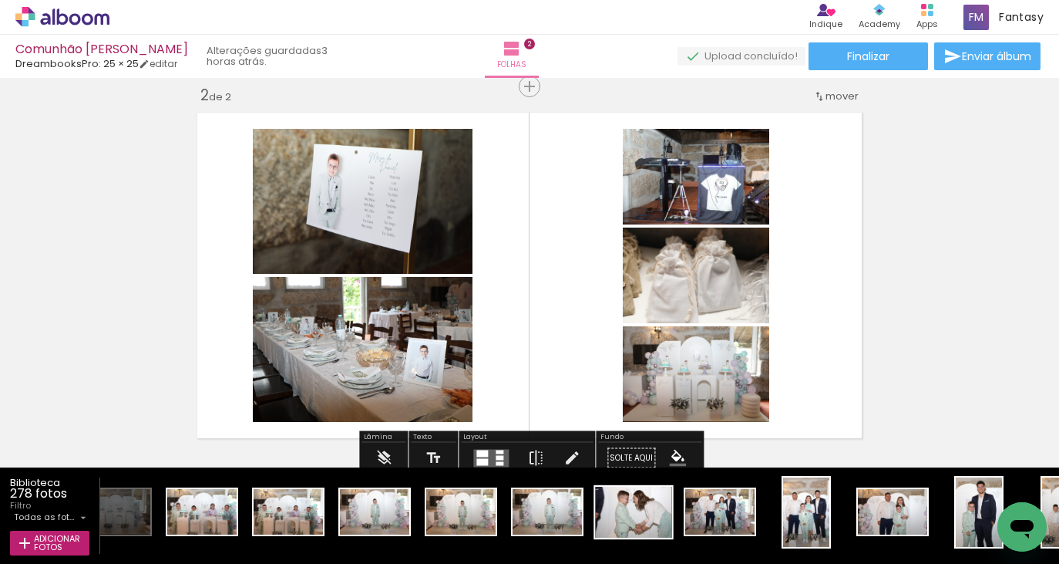
scroll to position [0, 7039]
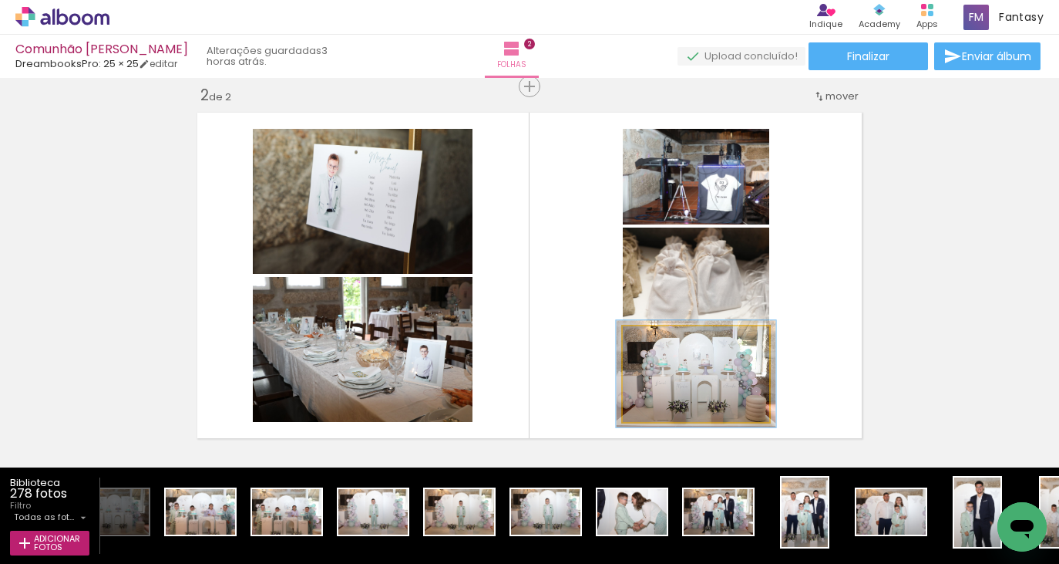
click at [674, 339] on div at bounding box center [663, 342] width 25 height 25
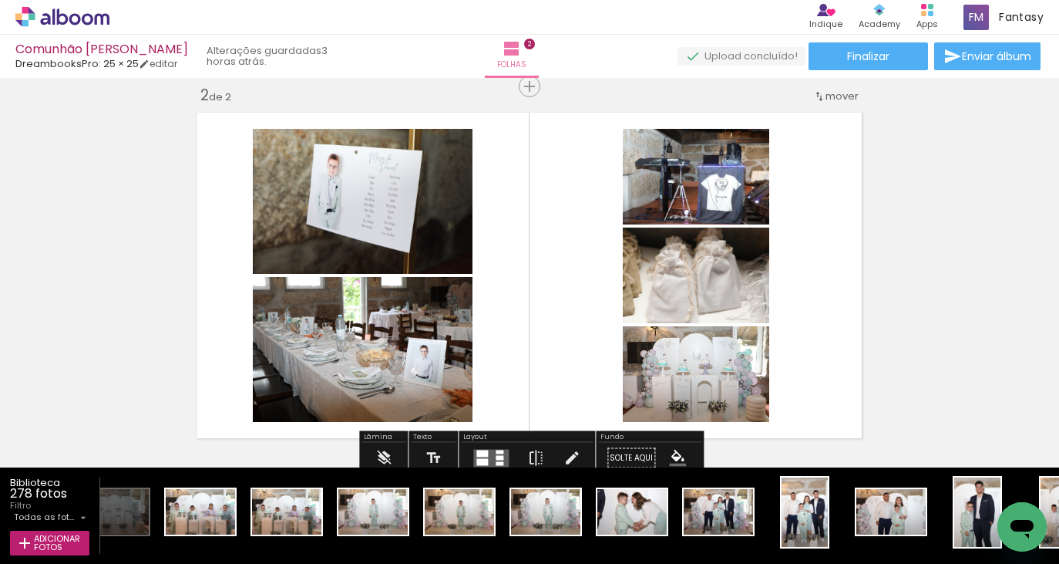
click at [483, 443] on div at bounding box center [491, 458] width 42 height 31
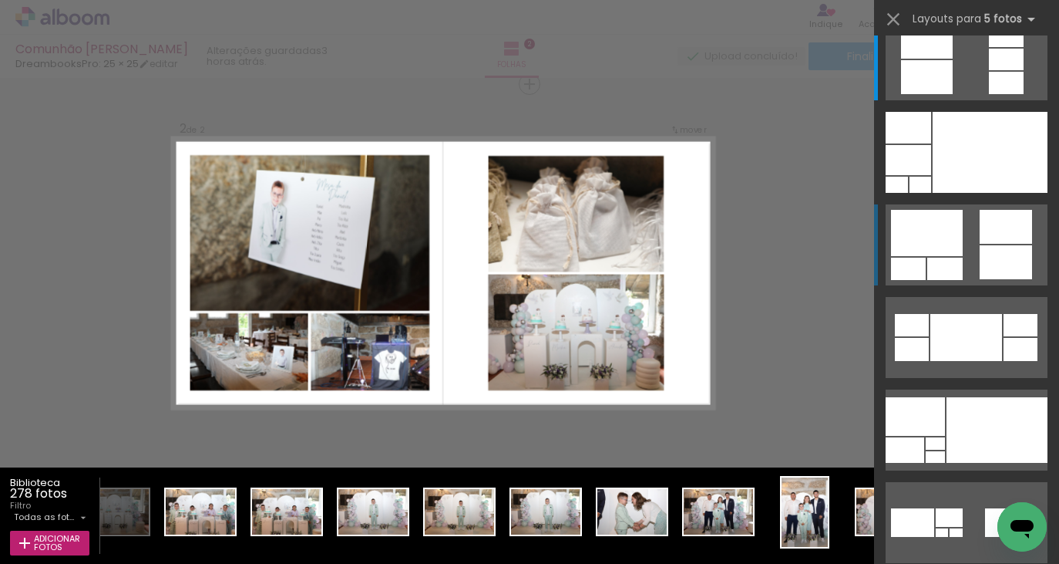
scroll to position [29, 0]
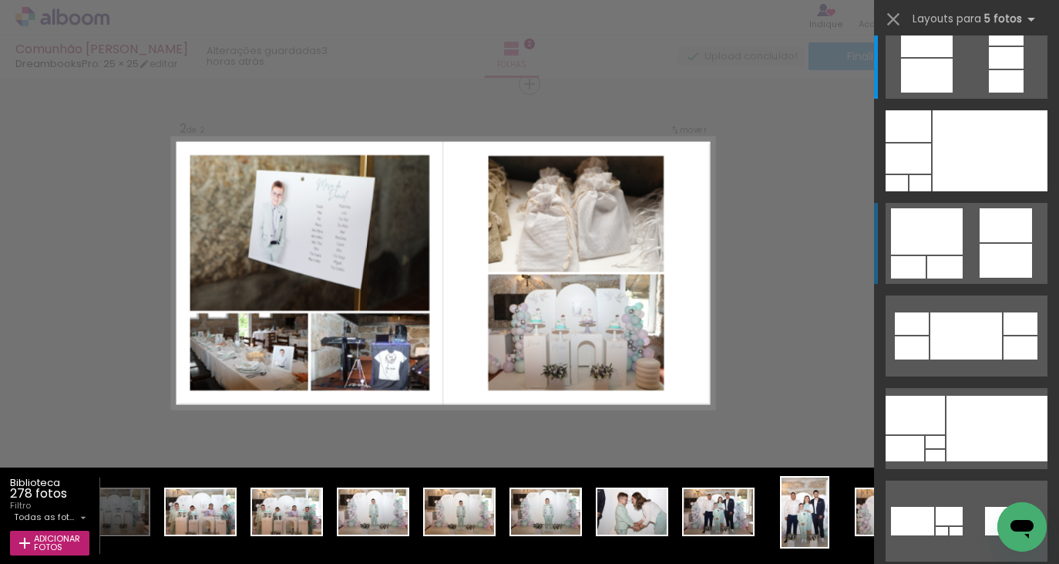
click at [1011, 271] on div at bounding box center [1006, 261] width 52 height 34
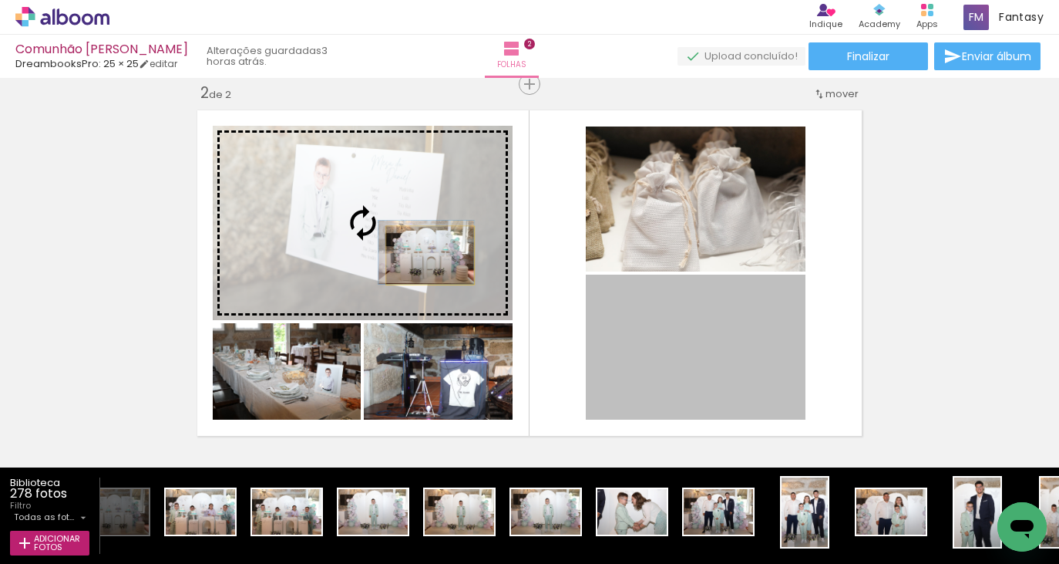
drag, startPoint x: 671, startPoint y: 383, endPoint x: 429, endPoint y: 254, distance: 274.2
click at [0, 0] on slot at bounding box center [0, 0] width 0 height 0
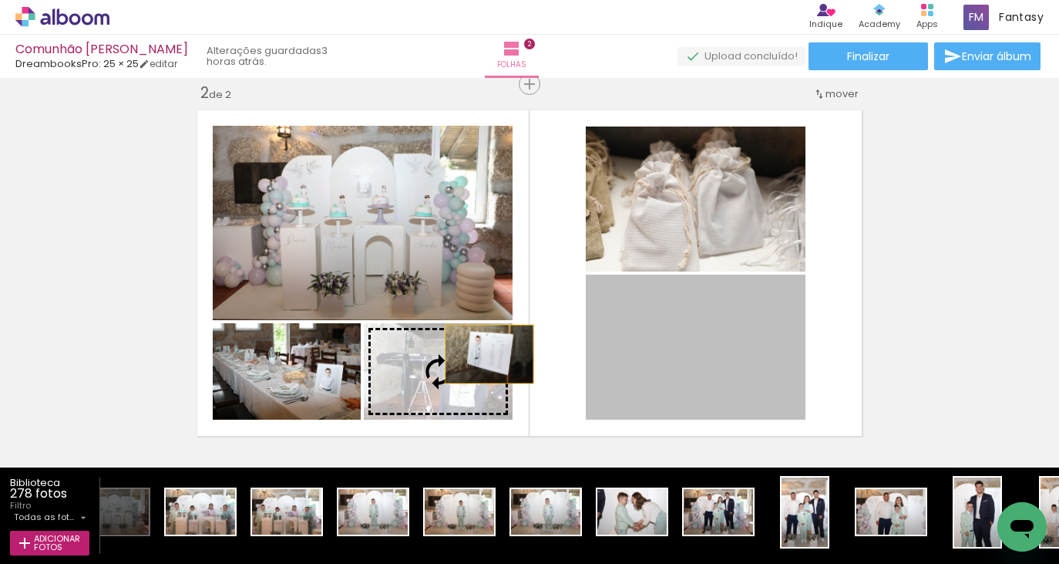
drag, startPoint x: 723, startPoint y: 336, endPoint x: 473, endPoint y: 361, distance: 251.8
click at [0, 0] on slot at bounding box center [0, 0] width 0 height 0
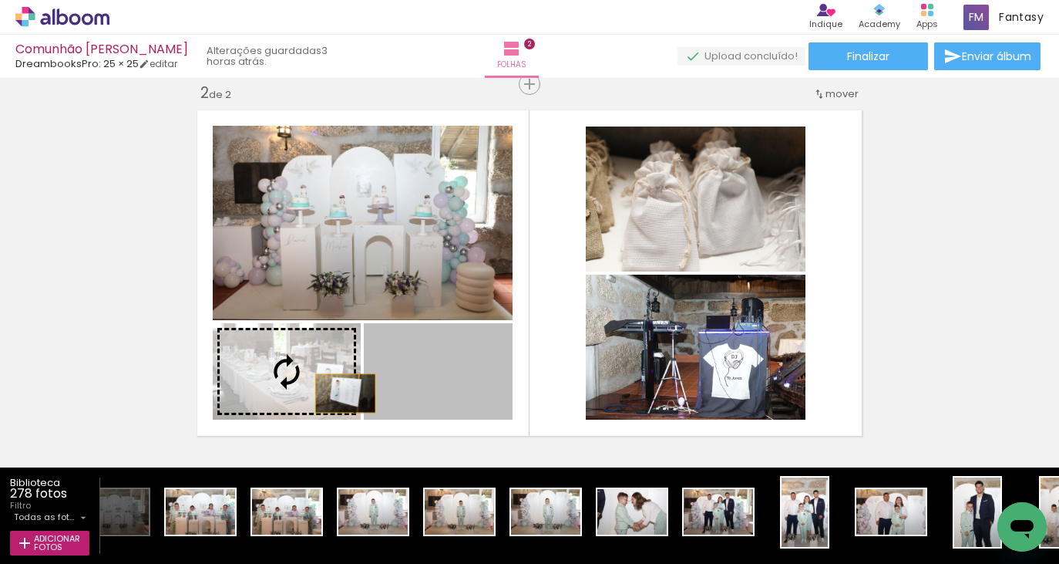
drag, startPoint x: 461, startPoint y: 395, endPoint x: 345, endPoint y: 393, distance: 115.7
click at [0, 0] on slot at bounding box center [0, 0] width 0 height 0
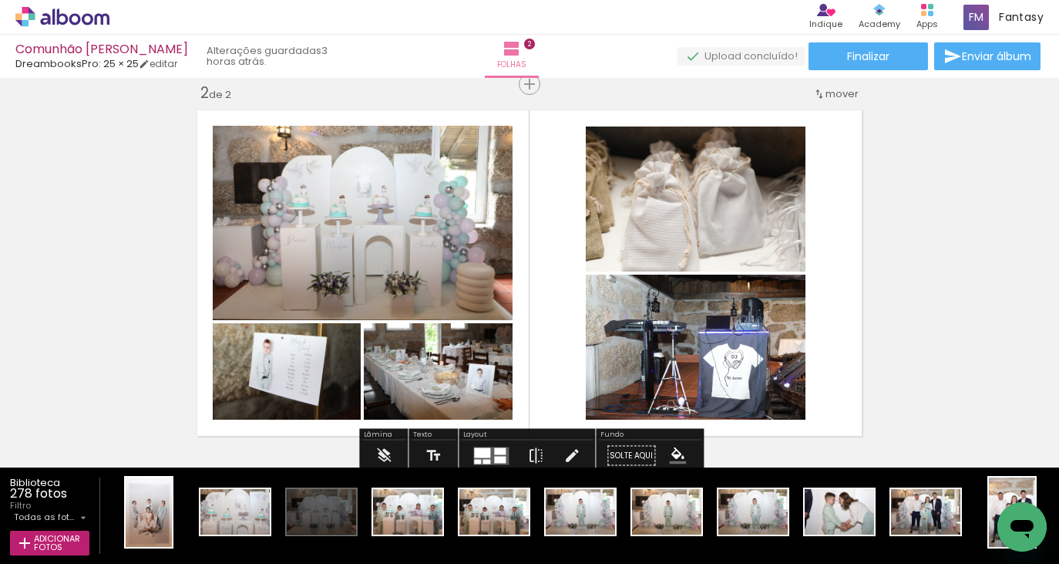
scroll to position [0, 6743]
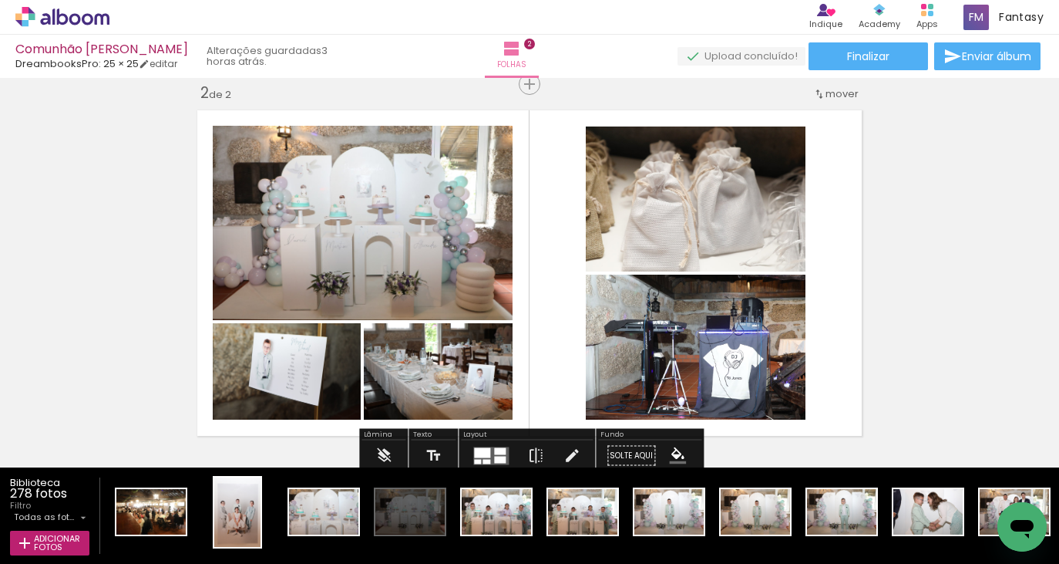
click at [499, 444] on div at bounding box center [491, 455] width 42 height 31
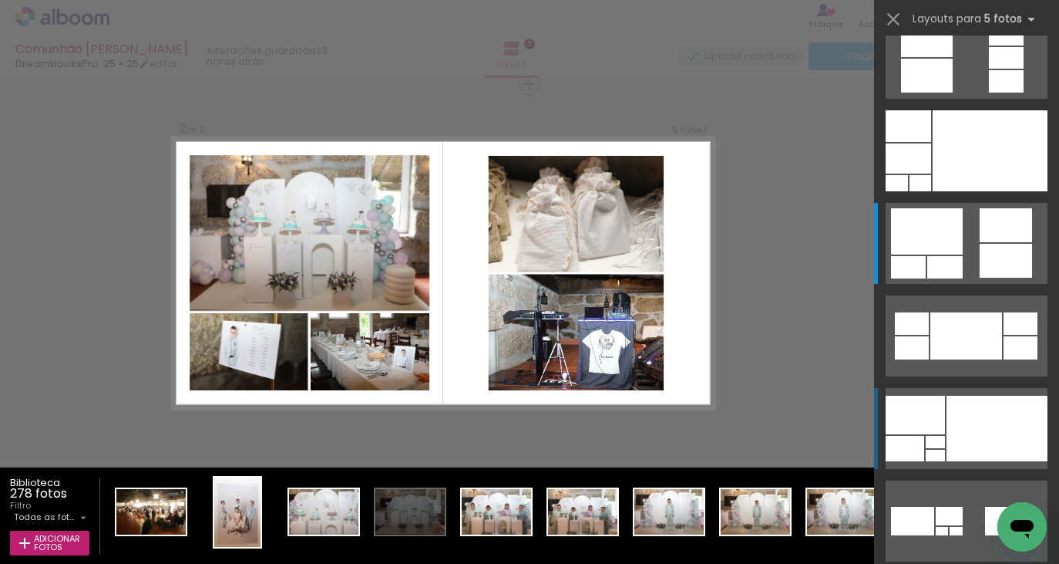
scroll to position [185, 0]
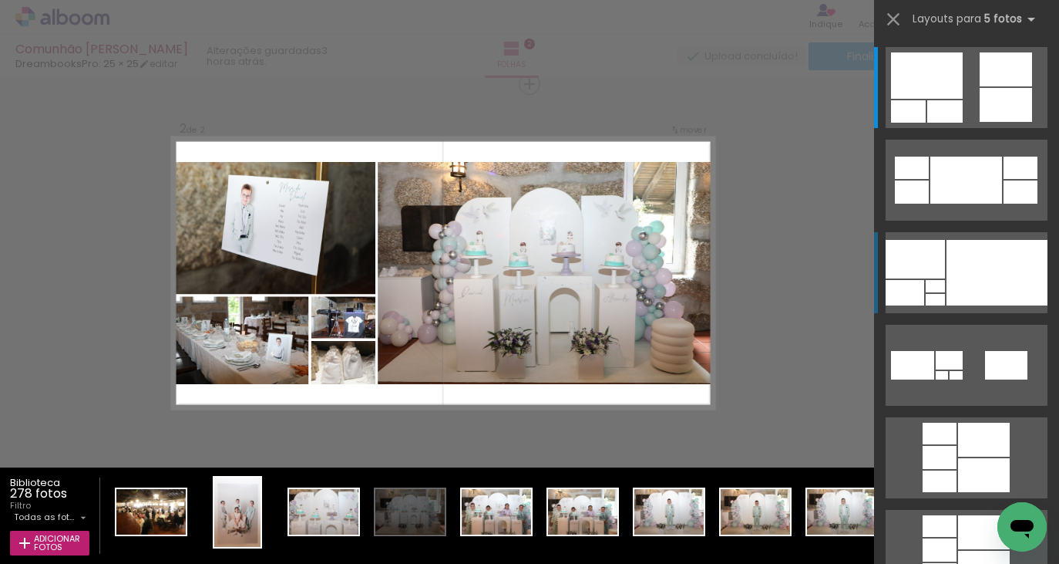
click at [984, 270] on div at bounding box center [997, 273] width 101 height 66
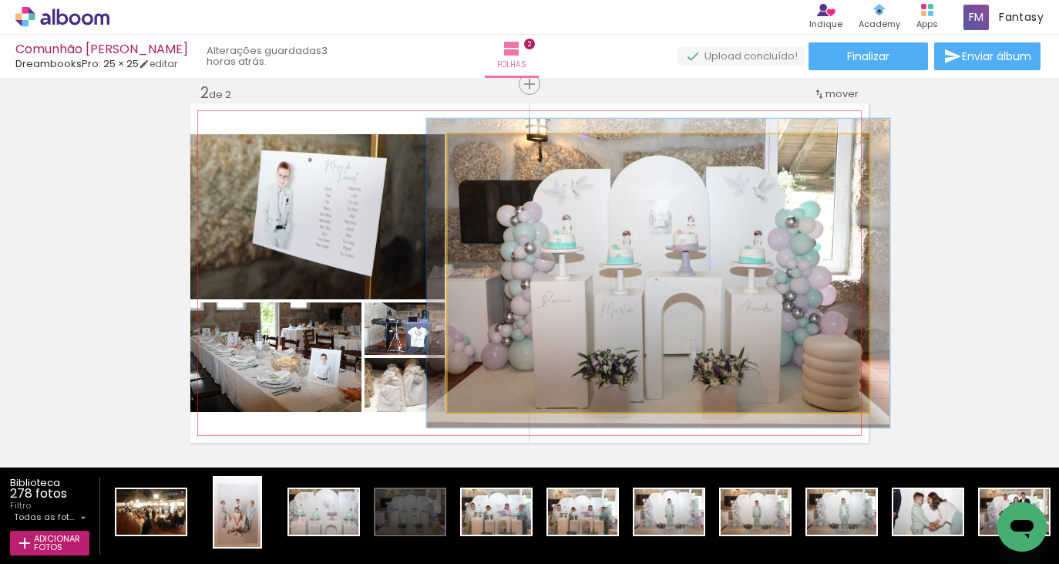
click at [496, 152] on div at bounding box center [489, 150] width 25 height 25
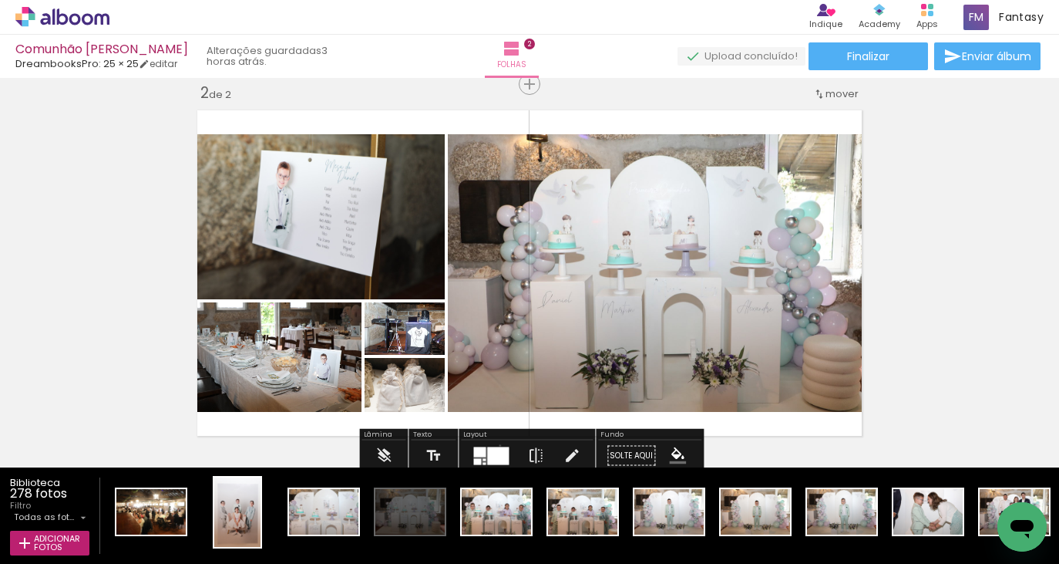
click at [496, 445] on div at bounding box center [491, 455] width 42 height 31
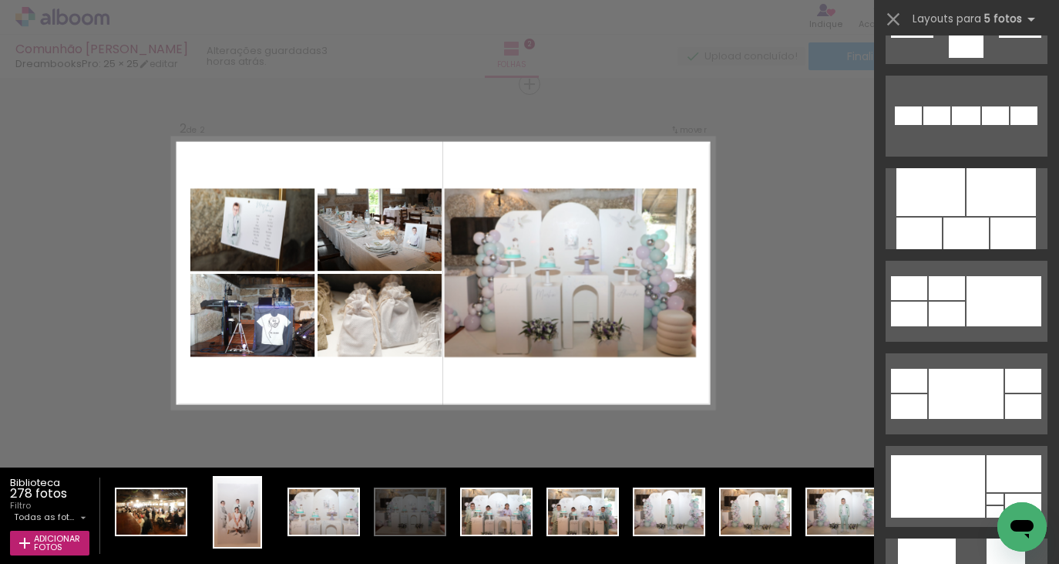
scroll to position [873, 0]
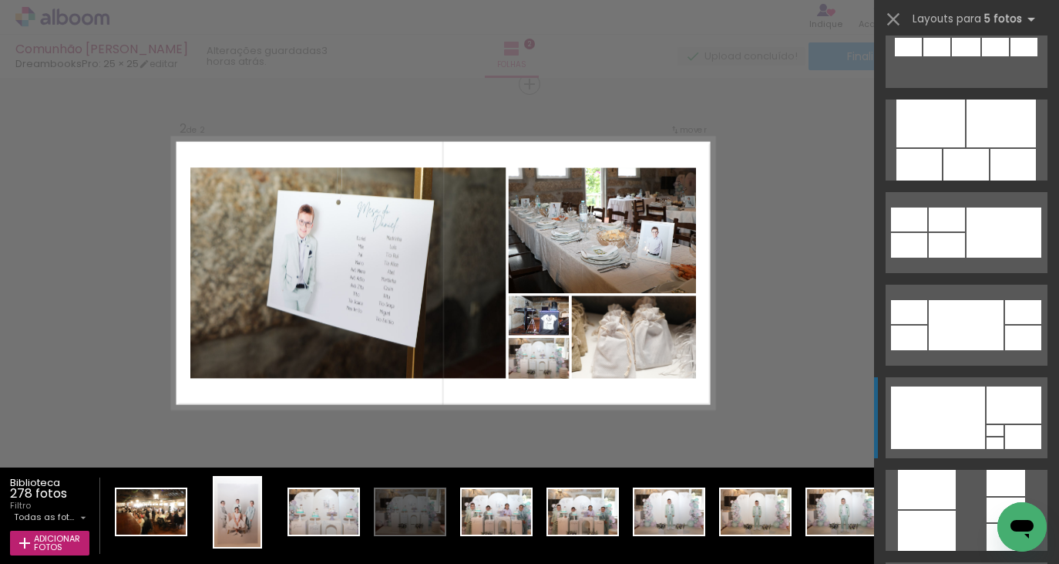
click at [991, 396] on div at bounding box center [1014, 404] width 55 height 37
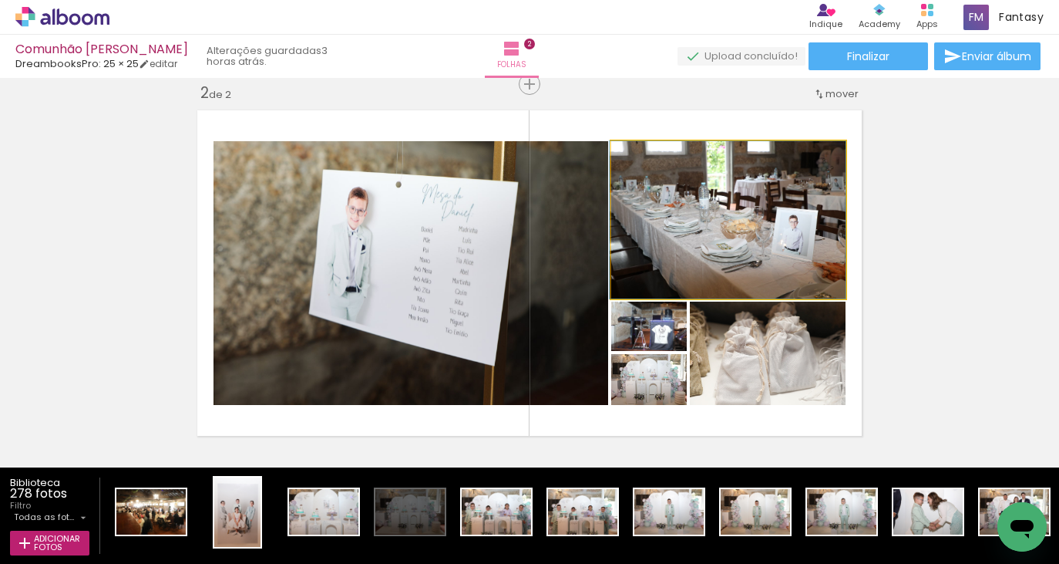
drag, startPoint x: 746, startPoint y: 229, endPoint x: 678, endPoint y: 235, distance: 68.1
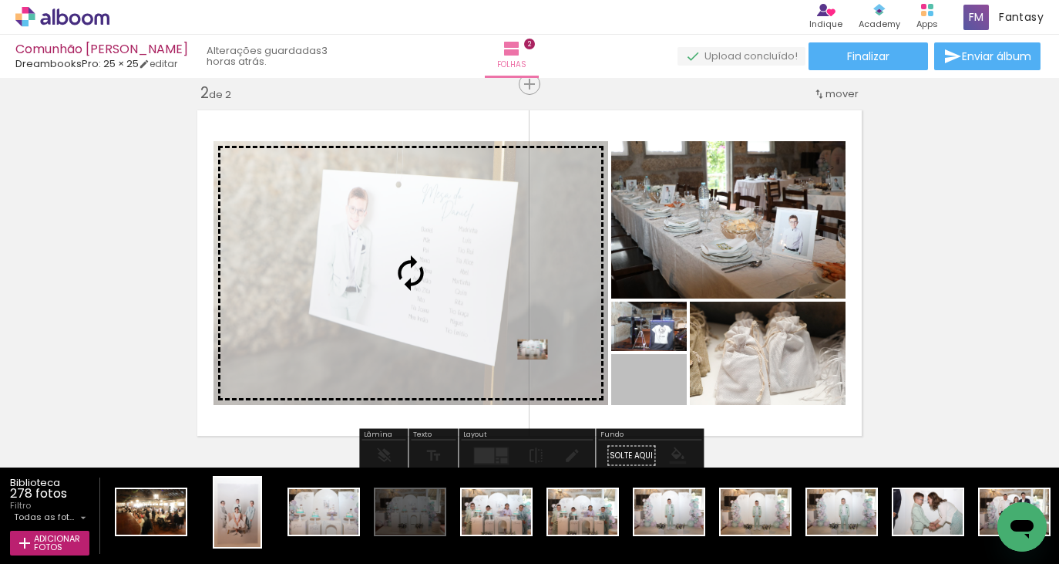
drag, startPoint x: 657, startPoint y: 393, endPoint x: 533, endPoint y: 349, distance: 131.7
click at [0, 0] on slot at bounding box center [0, 0] width 0 height 0
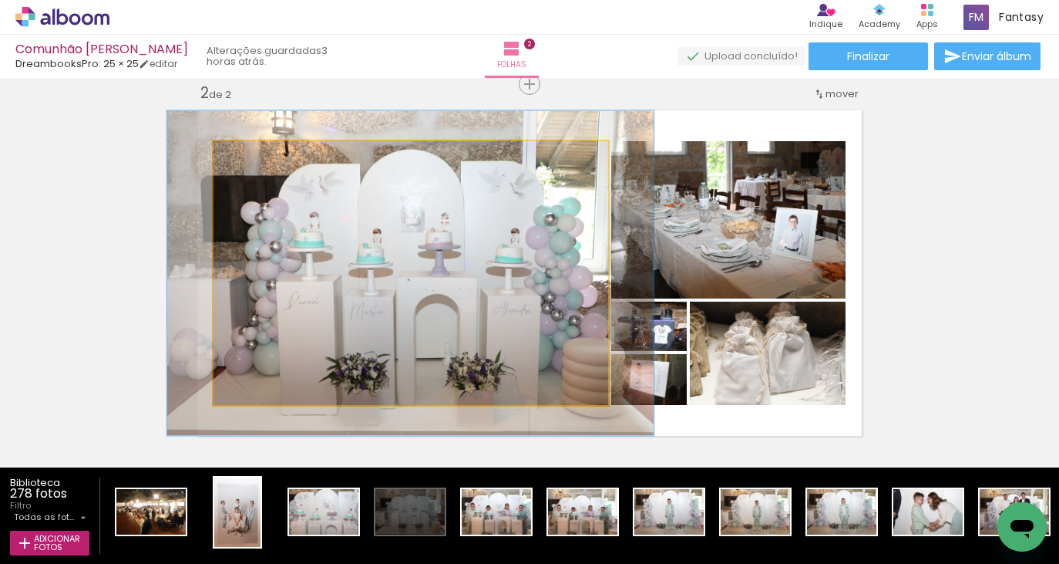
click at [268, 154] on div at bounding box center [280, 157] width 60 height 25
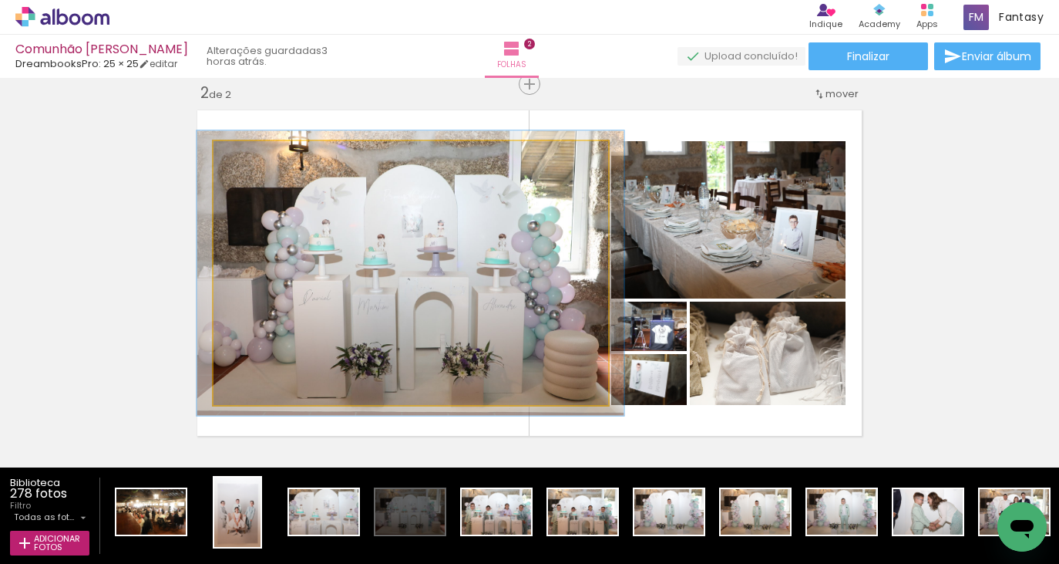
drag, startPoint x: 273, startPoint y: 163, endPoint x: 254, endPoint y: 161, distance: 18.6
type paper-slider "108"
click at [254, 161] on div at bounding box center [280, 157] width 60 height 25
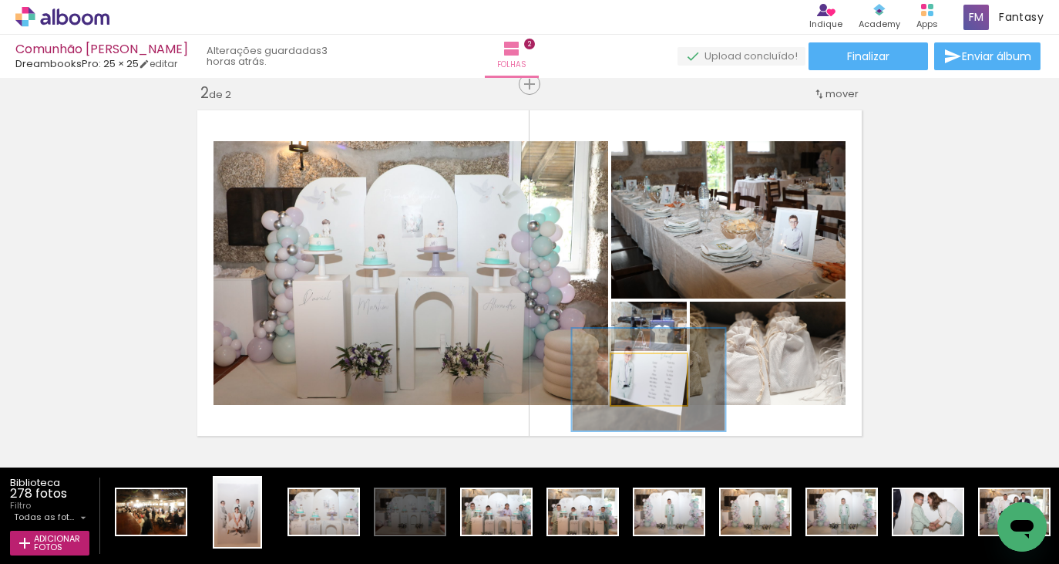
drag, startPoint x: 660, startPoint y: 377, endPoint x: 725, endPoint y: 253, distance: 140.4
click at [0, 0] on slot at bounding box center [0, 0] width 0 height 0
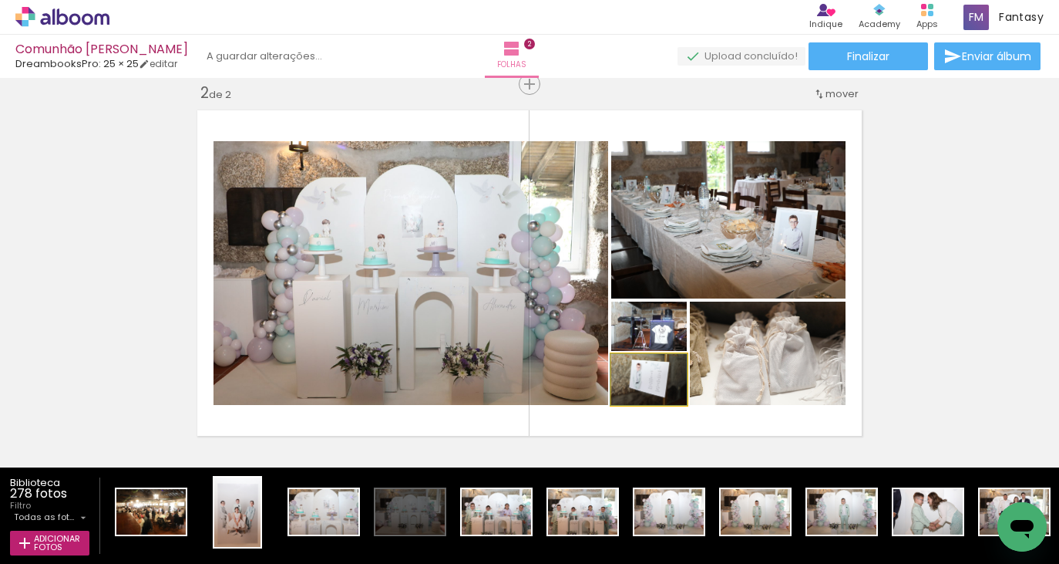
drag, startPoint x: 644, startPoint y: 367, endPoint x: 558, endPoint y: 363, distance: 86.4
type paper-slider "100"
click at [0, 0] on slot at bounding box center [0, 0] width 0 height 0
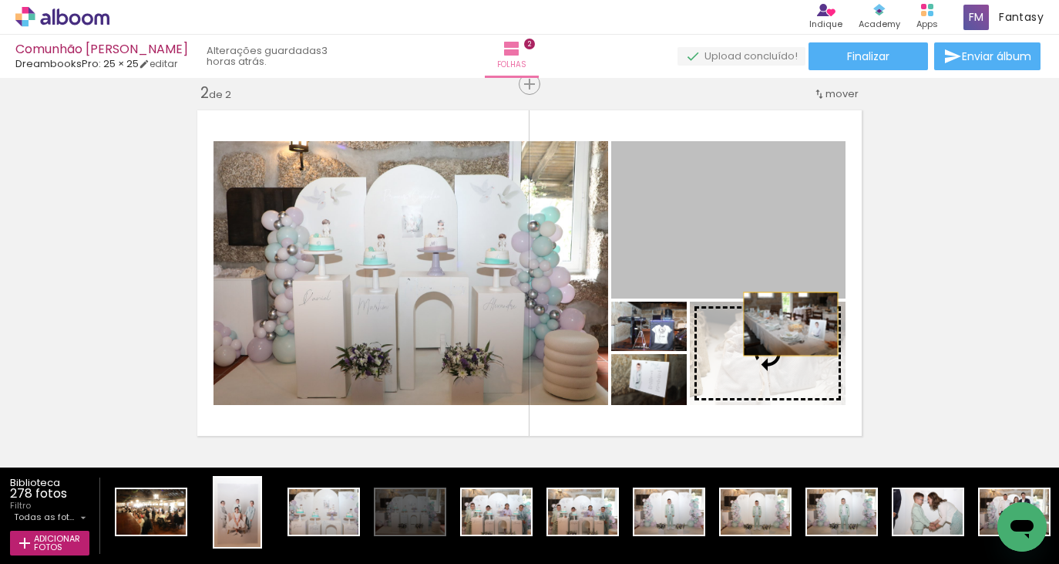
drag, startPoint x: 795, startPoint y: 232, endPoint x: 789, endPoint y: 338, distance: 106.6
click at [0, 0] on slot at bounding box center [0, 0] width 0 height 0
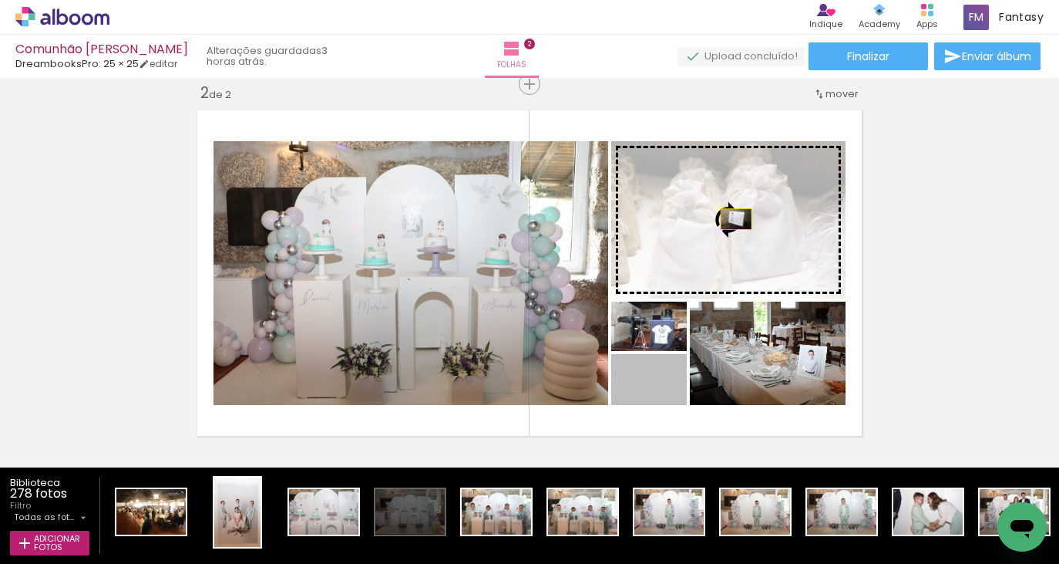
drag, startPoint x: 676, startPoint y: 382, endPoint x: 736, endPoint y: 219, distance: 174.1
click at [0, 0] on slot at bounding box center [0, 0] width 0 height 0
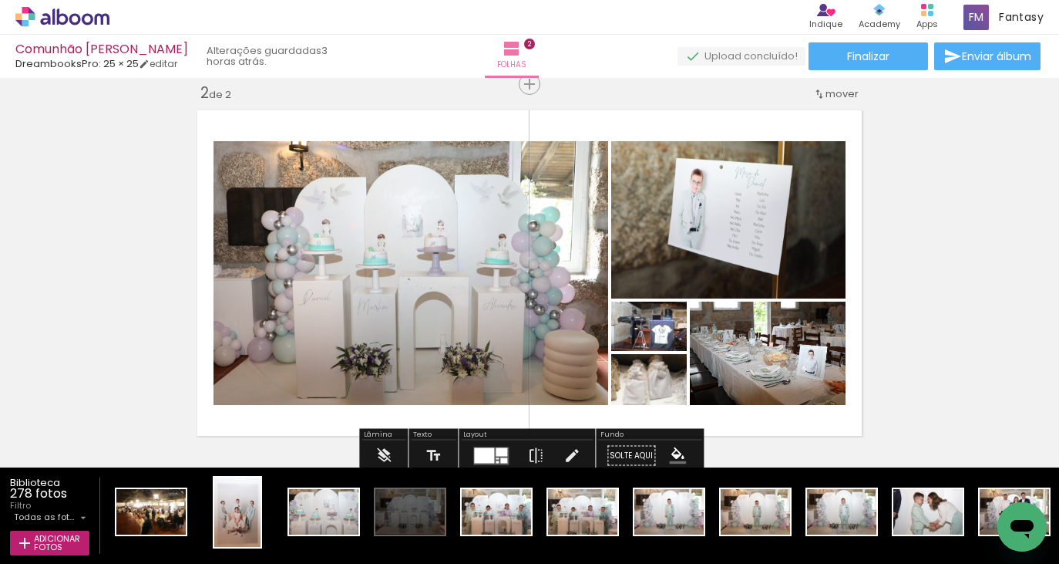
click at [998, 258] on div "Inserir folha 1 de 2 Inserir folha 2 de 2" at bounding box center [529, 253] width 1059 height 1134
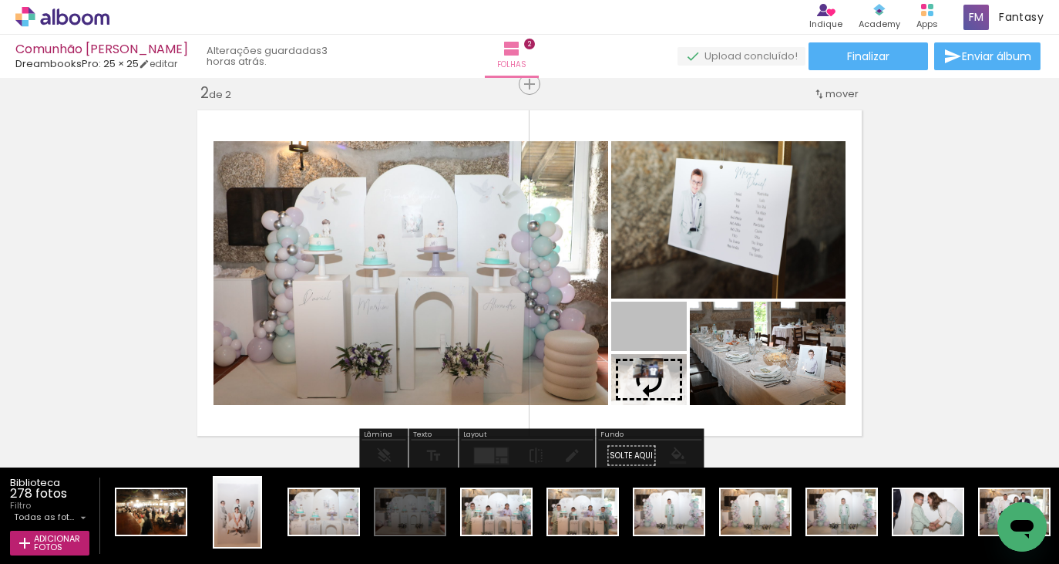
drag, startPoint x: 651, startPoint y: 335, endPoint x: 648, endPoint y: 375, distance: 40.3
click at [0, 0] on slot at bounding box center [0, 0] width 0 height 0
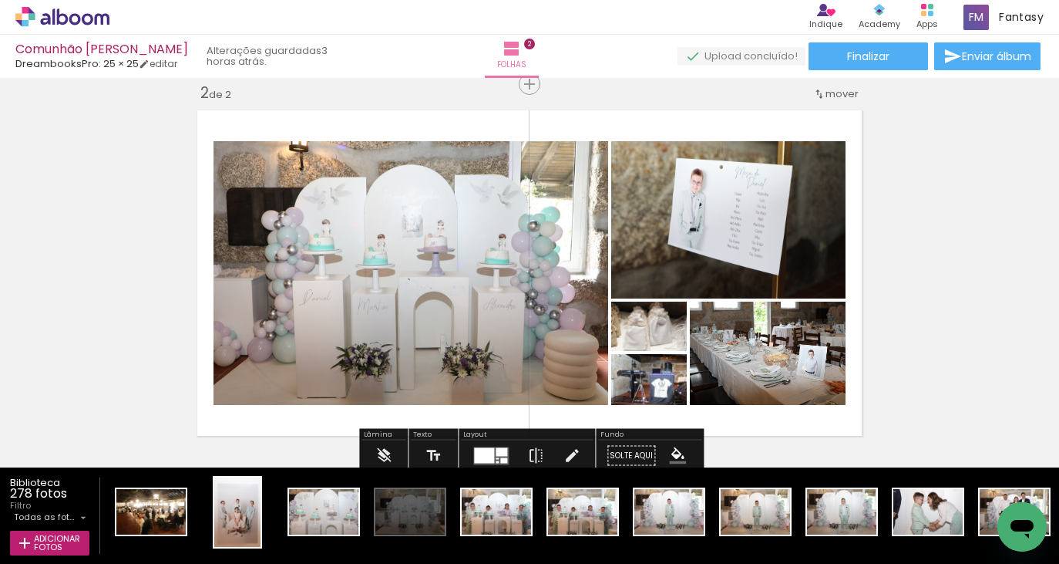
click at [947, 328] on div "Inserir folha 1 de 2 Inserir folha 2 de 2" at bounding box center [529, 253] width 1059 height 1134
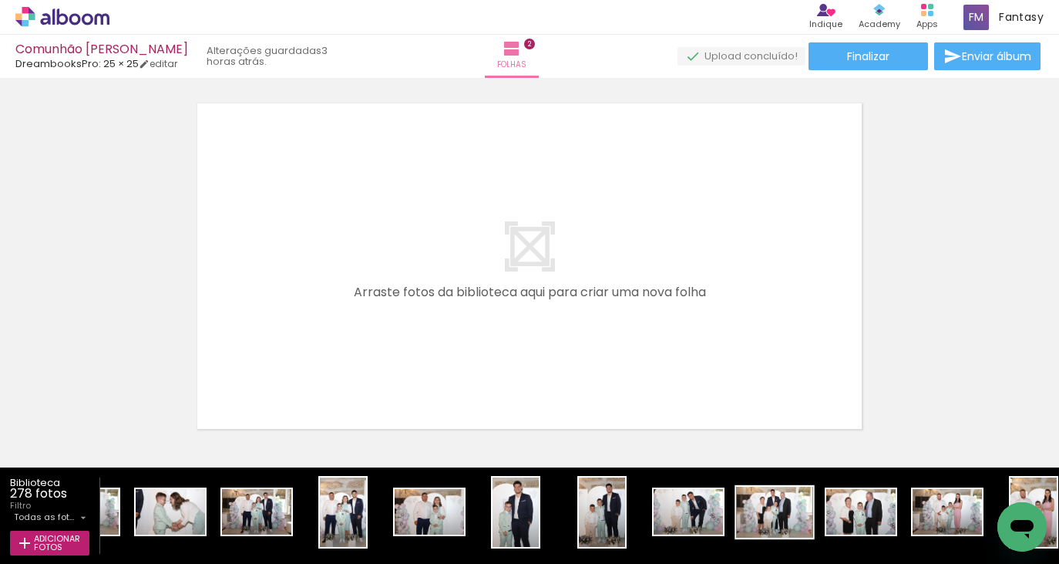
scroll to position [0, 7505]
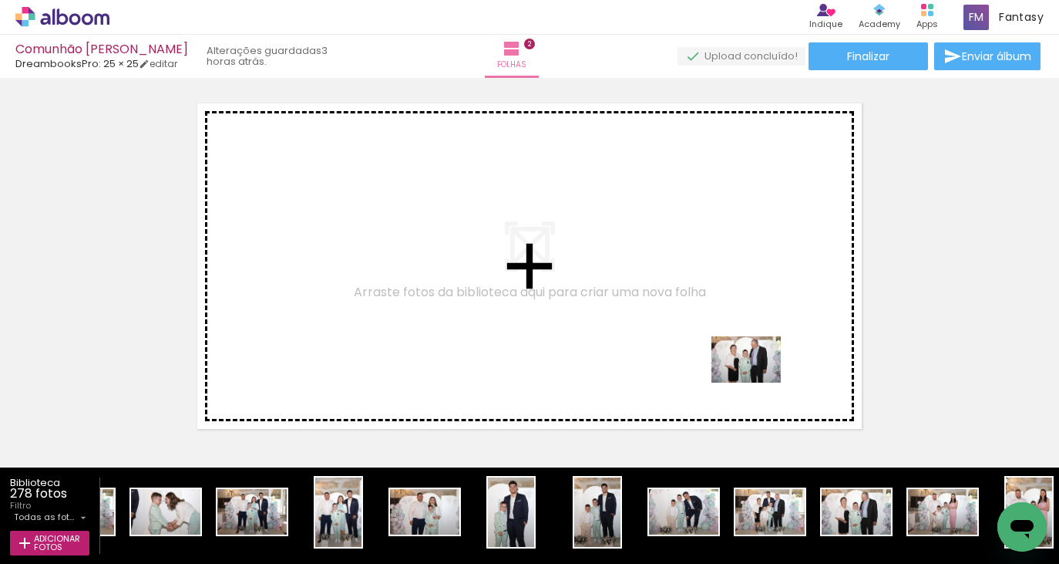
drag, startPoint x: 853, startPoint y: 510, endPoint x: 758, endPoint y: 382, distance: 158.7
click at [758, 382] on quentale-workspace at bounding box center [529, 282] width 1059 height 564
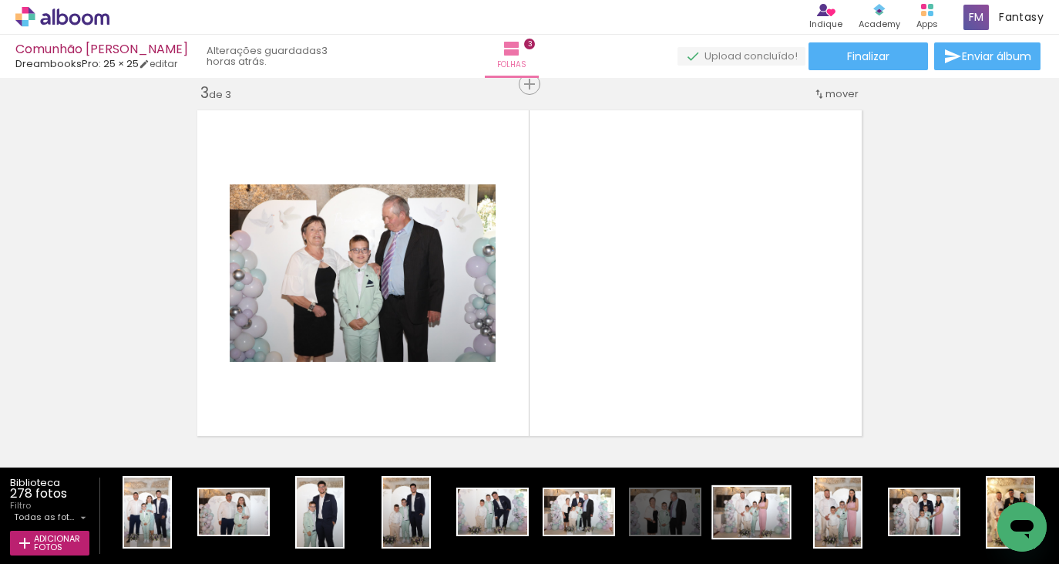
scroll to position [0, 7697]
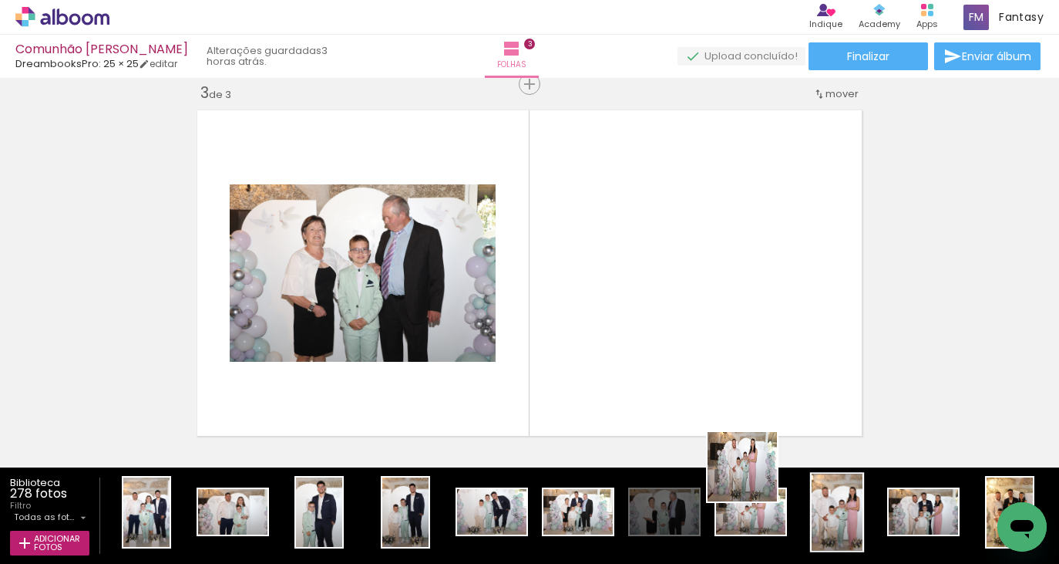
drag, startPoint x: 755, startPoint y: 512, endPoint x: 857, endPoint y: 478, distance: 108.0
click at [735, 350] on quentale-workspace at bounding box center [529, 282] width 1059 height 564
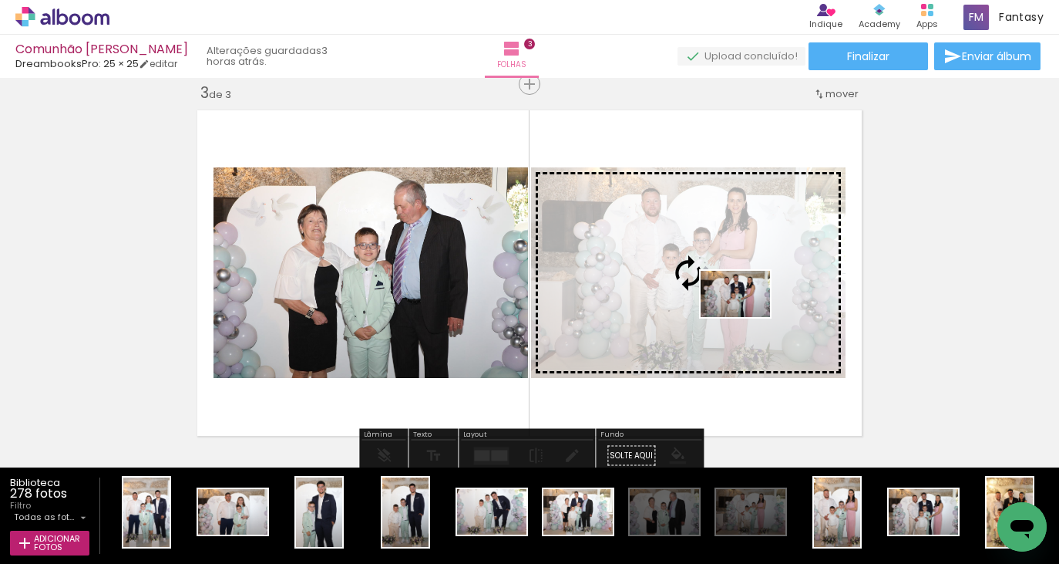
drag, startPoint x: 926, startPoint y: 521, endPoint x: 735, endPoint y: 298, distance: 294.2
click at [735, 298] on quentale-workspace at bounding box center [529, 282] width 1059 height 564
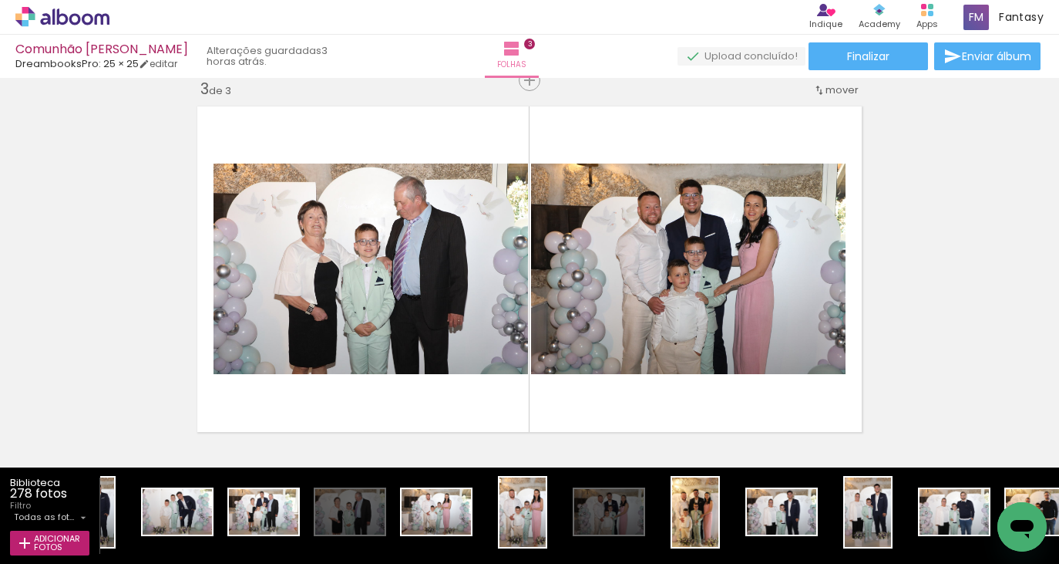
scroll to position [0, 8096]
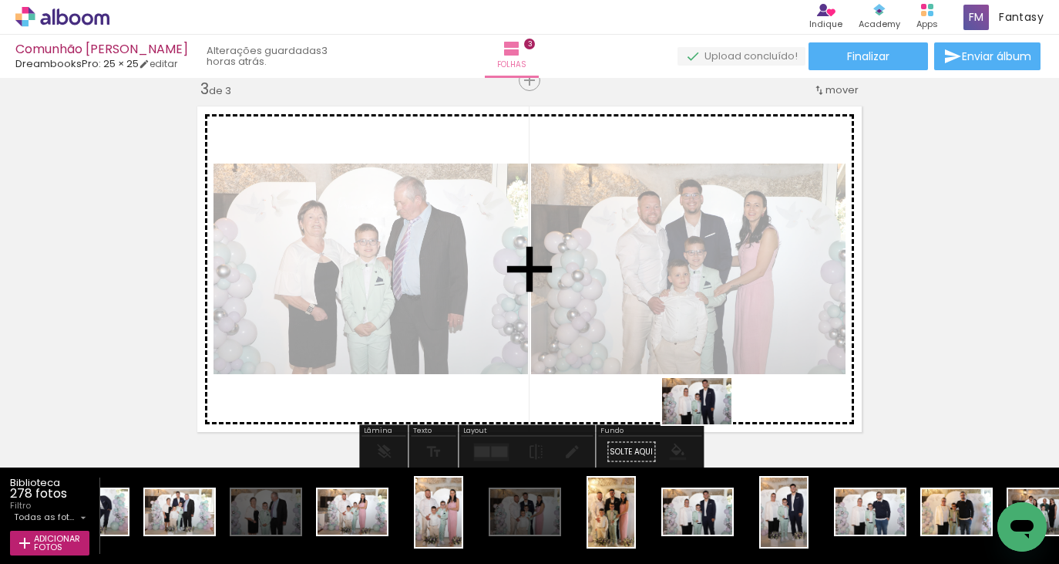
drag, startPoint x: 708, startPoint y: 515, endPoint x: 708, endPoint y: 424, distance: 91.0
click at [708, 424] on quentale-workspace at bounding box center [529, 282] width 1059 height 564
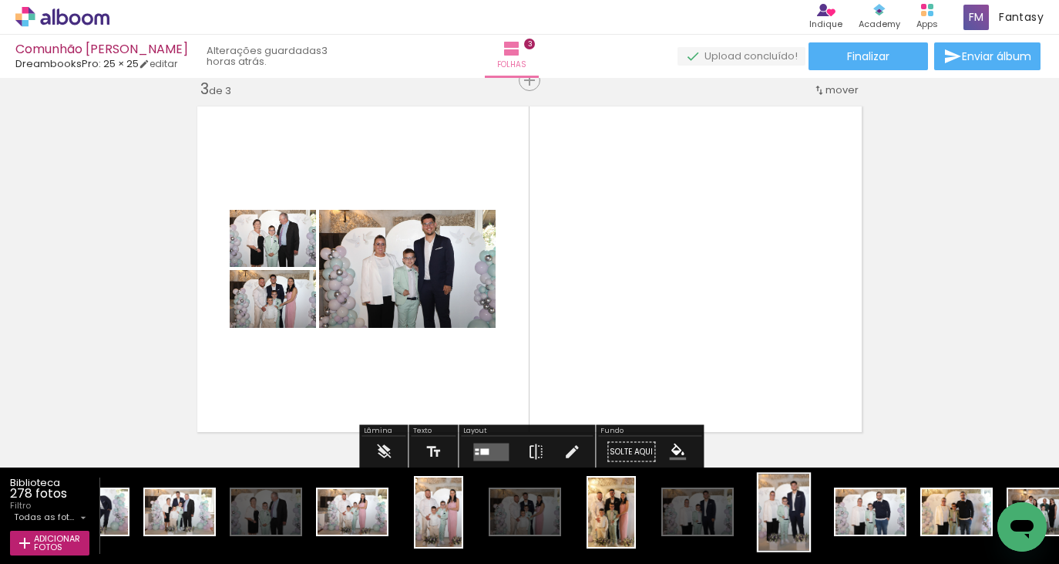
scroll to position [0, 8241]
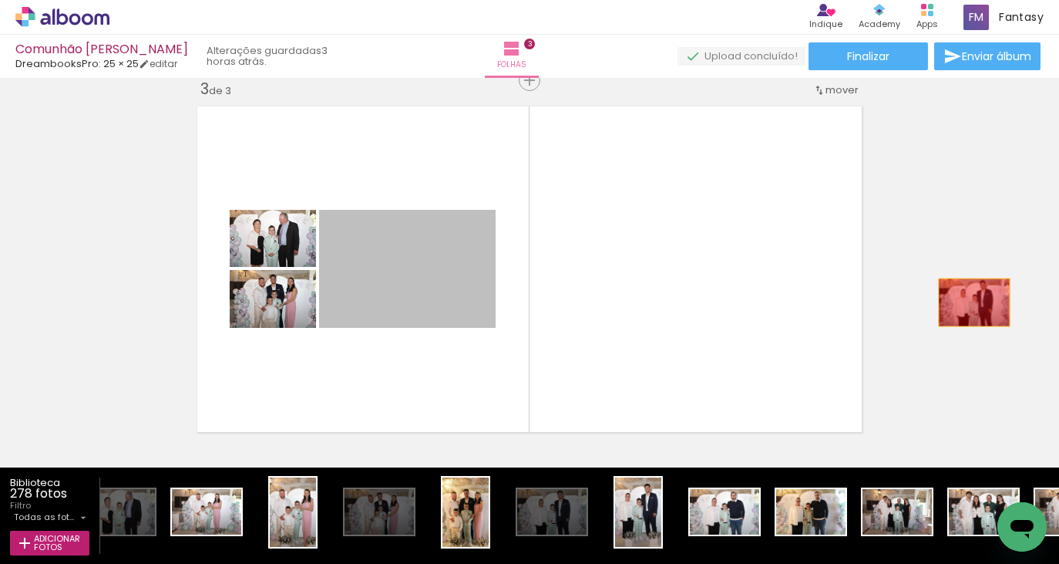
drag, startPoint x: 455, startPoint y: 287, endPoint x: 993, endPoint y: 303, distance: 538.4
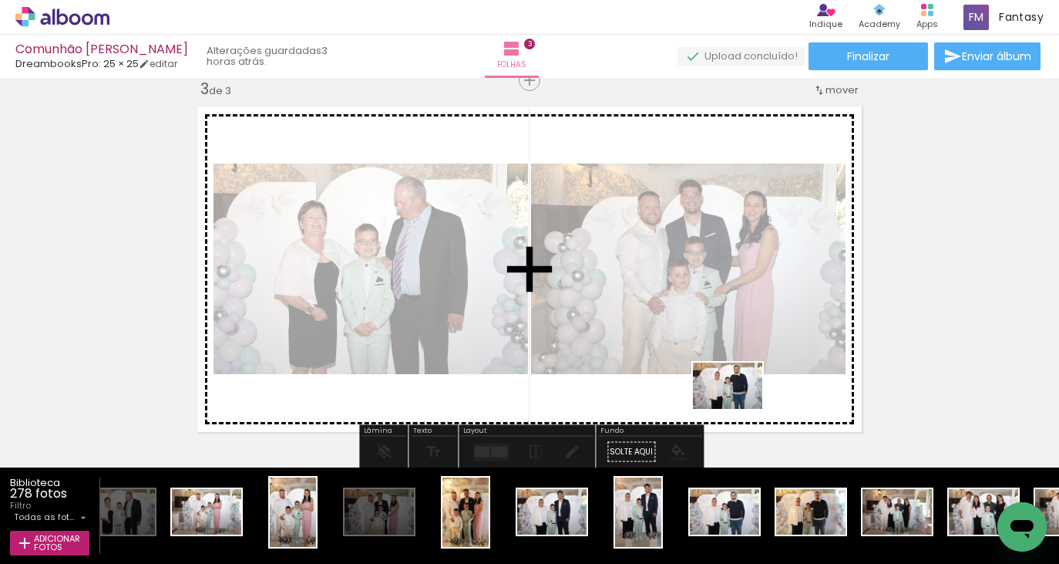
drag, startPoint x: 739, startPoint y: 513, endPoint x: 739, endPoint y: 409, distance: 104.1
click at [739, 409] on quentale-workspace at bounding box center [529, 282] width 1059 height 564
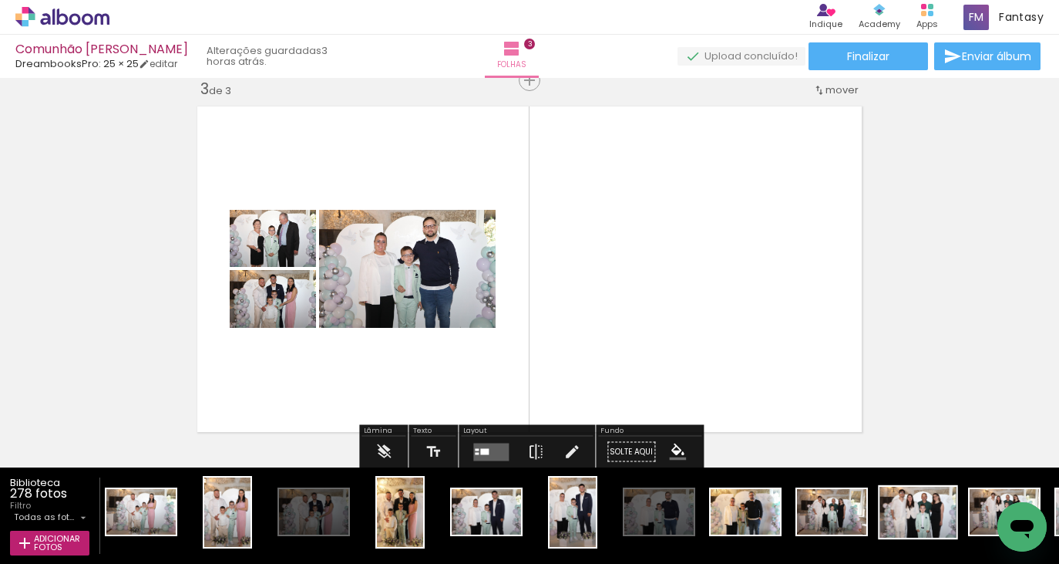
scroll to position [0, 8389]
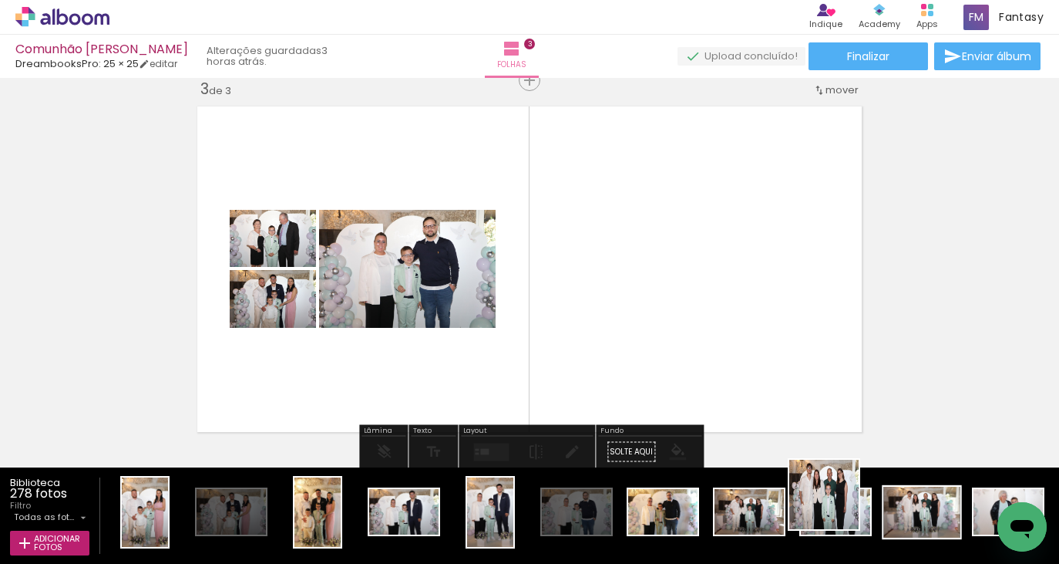
drag, startPoint x: 837, startPoint y: 510, endPoint x: 899, endPoint y: 506, distance: 61.8
click at [795, 396] on quentale-workspace at bounding box center [529, 282] width 1059 height 564
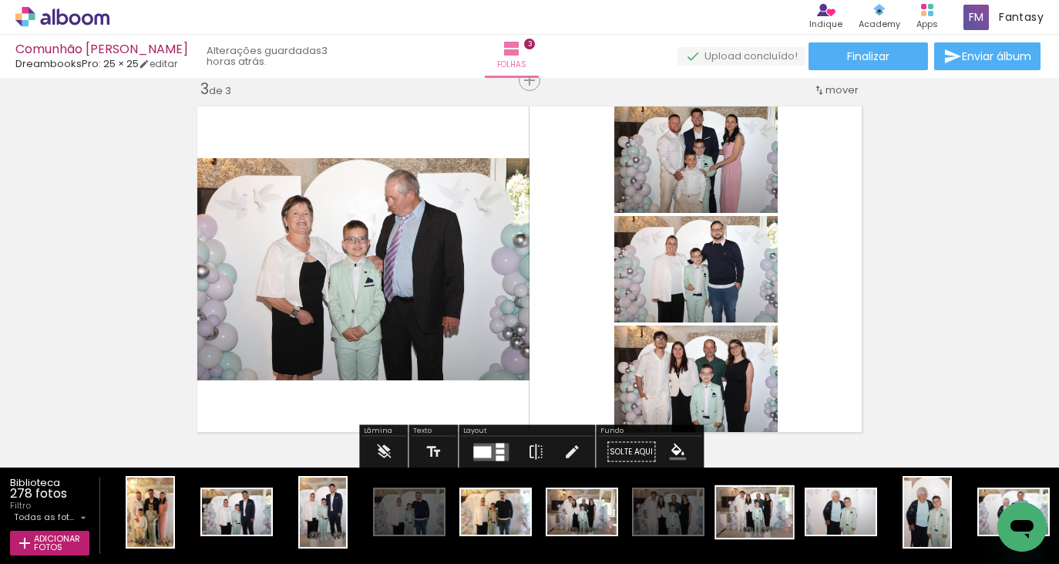
scroll to position [0, 8616]
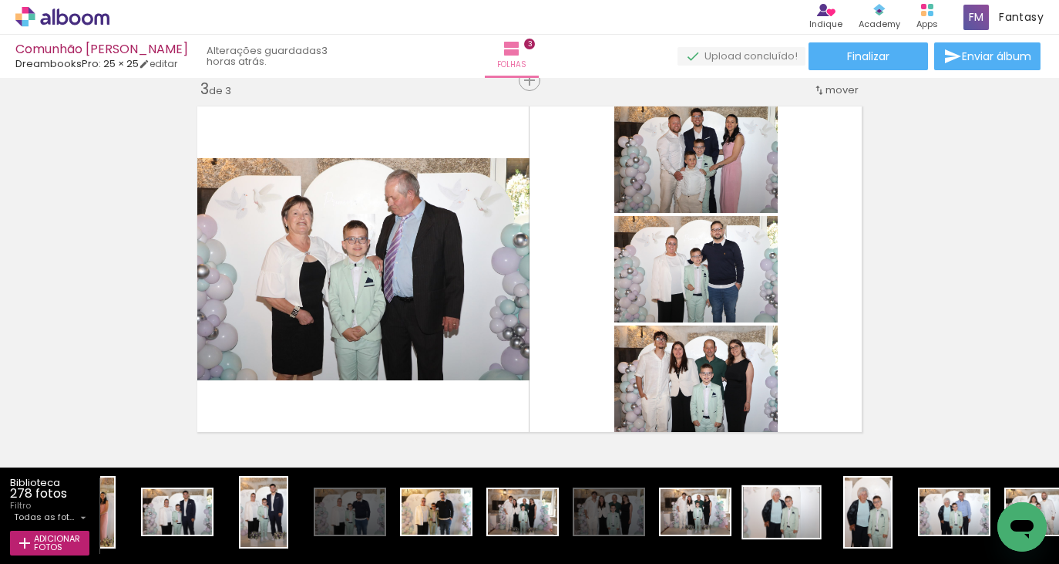
click at [797, 507] on div at bounding box center [782, 511] width 76 height 51
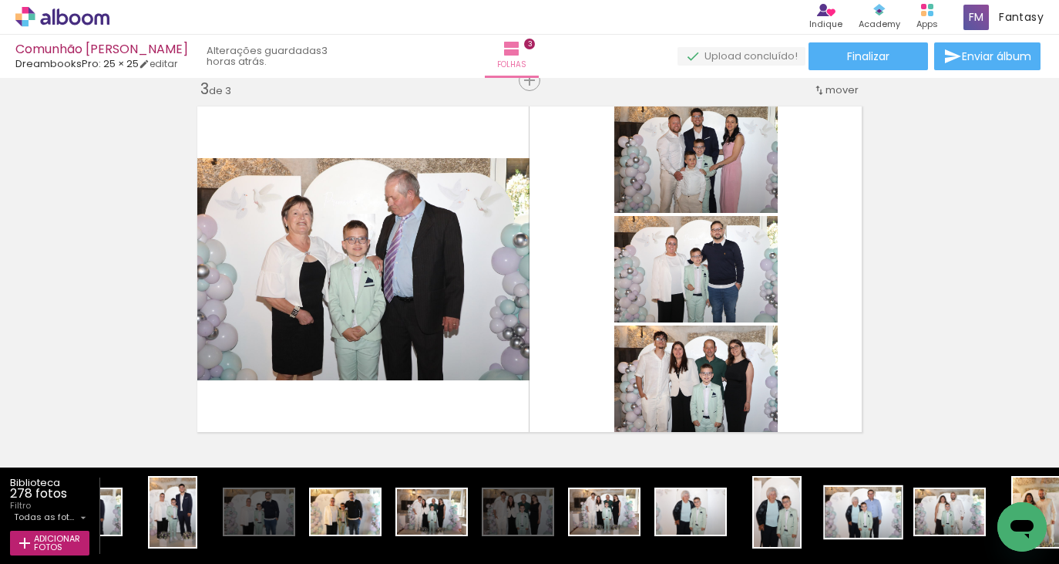
scroll to position [0, 8823]
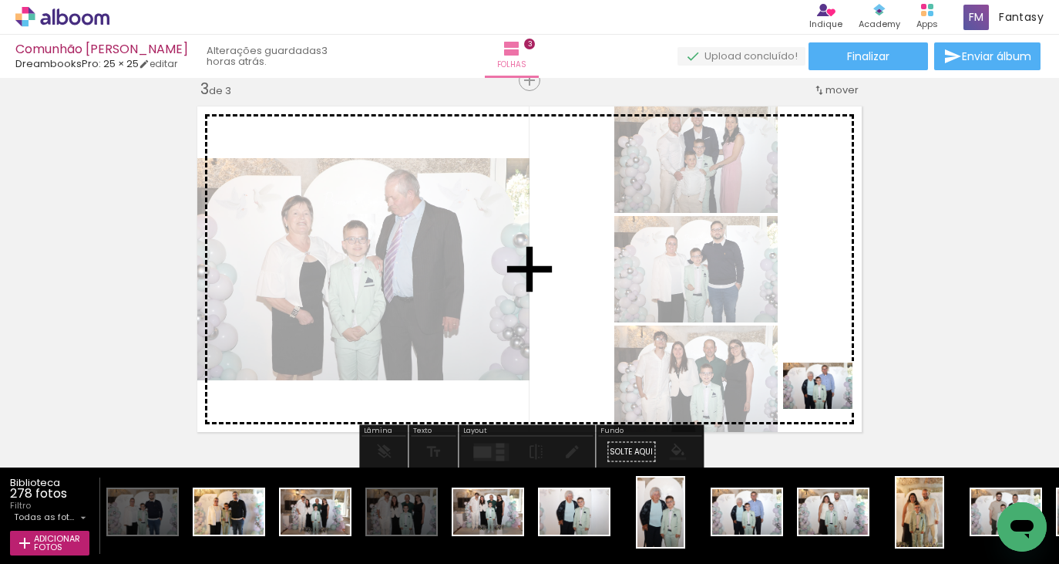
drag, startPoint x: 779, startPoint y: 500, endPoint x: 830, endPoint y: 409, distance: 104.5
click at [830, 409] on quentale-workspace at bounding box center [529, 282] width 1059 height 564
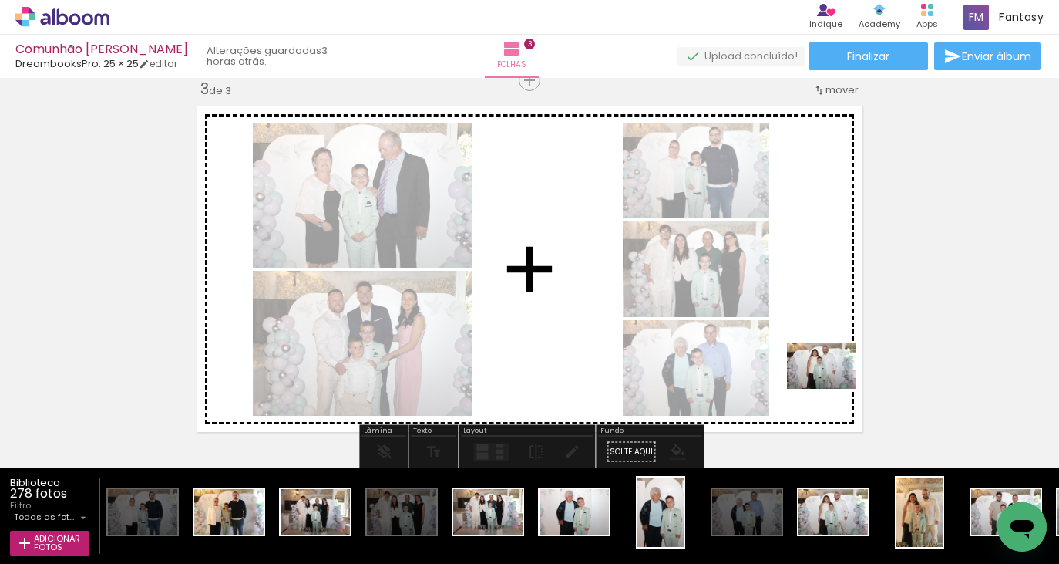
drag, startPoint x: 841, startPoint y: 499, endPoint x: 833, endPoint y: 379, distance: 119.8
click at [833, 379] on quentale-workspace at bounding box center [529, 282] width 1059 height 564
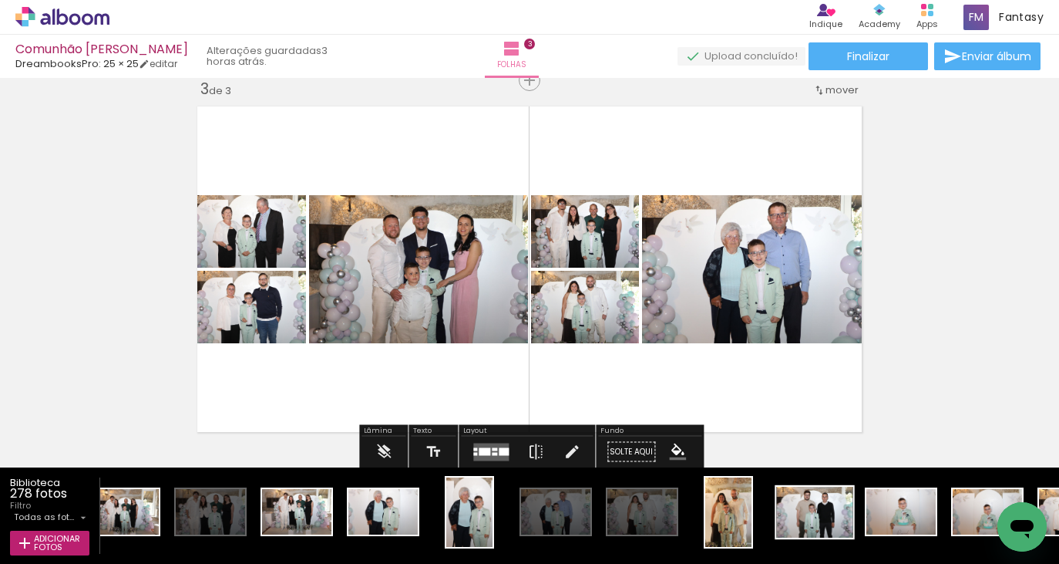
scroll to position [0, 9062]
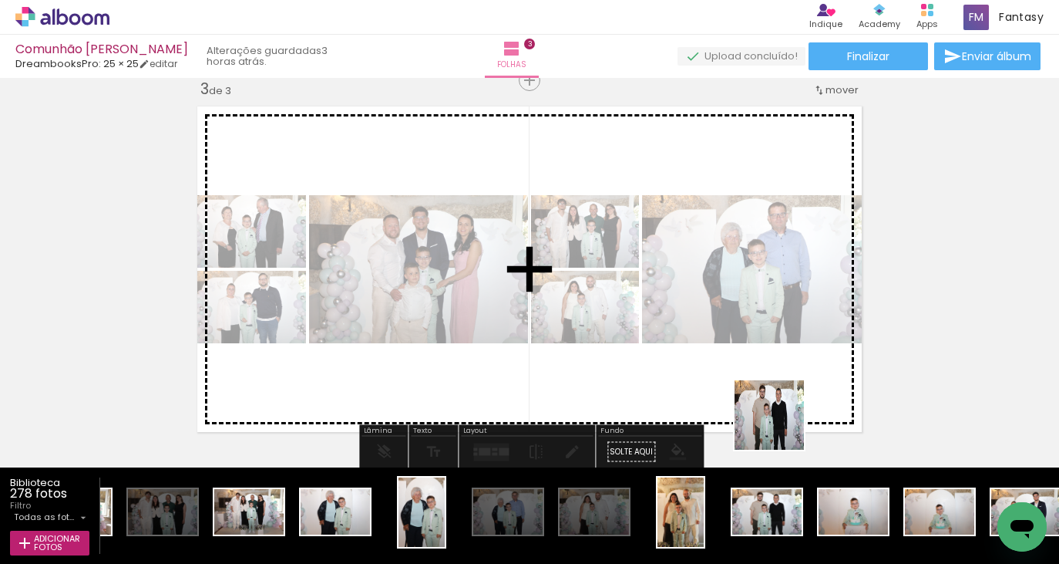
drag, startPoint x: 781, startPoint y: 511, endPoint x: 778, endPoint y: 408, distance: 103.4
click at [778, 408] on quentale-workspace at bounding box center [529, 282] width 1059 height 564
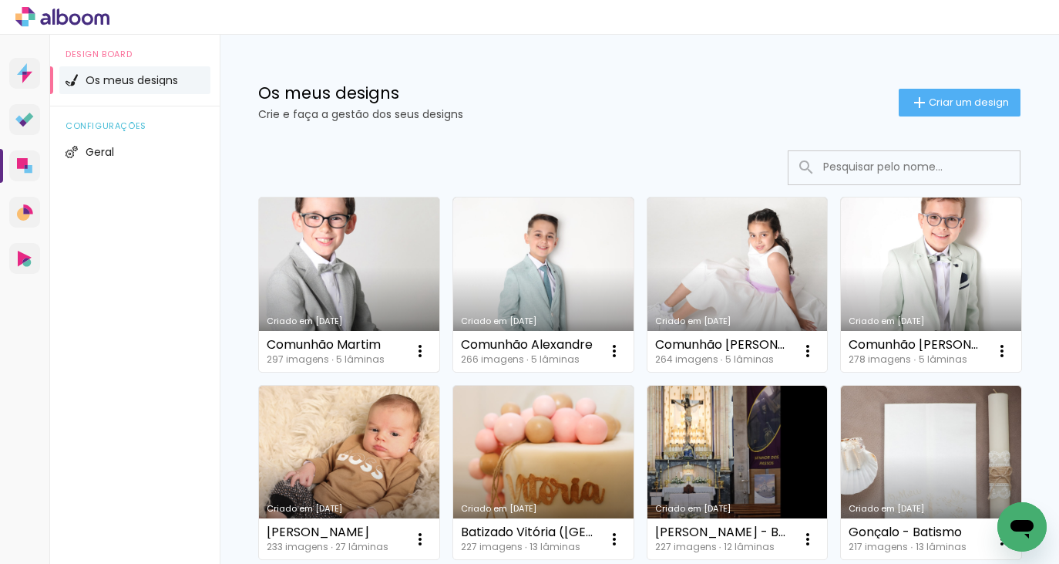
click at [382, 284] on link "Criado em [DATE]" at bounding box center [349, 284] width 180 height 174
